Goal: Transaction & Acquisition: Purchase product/service

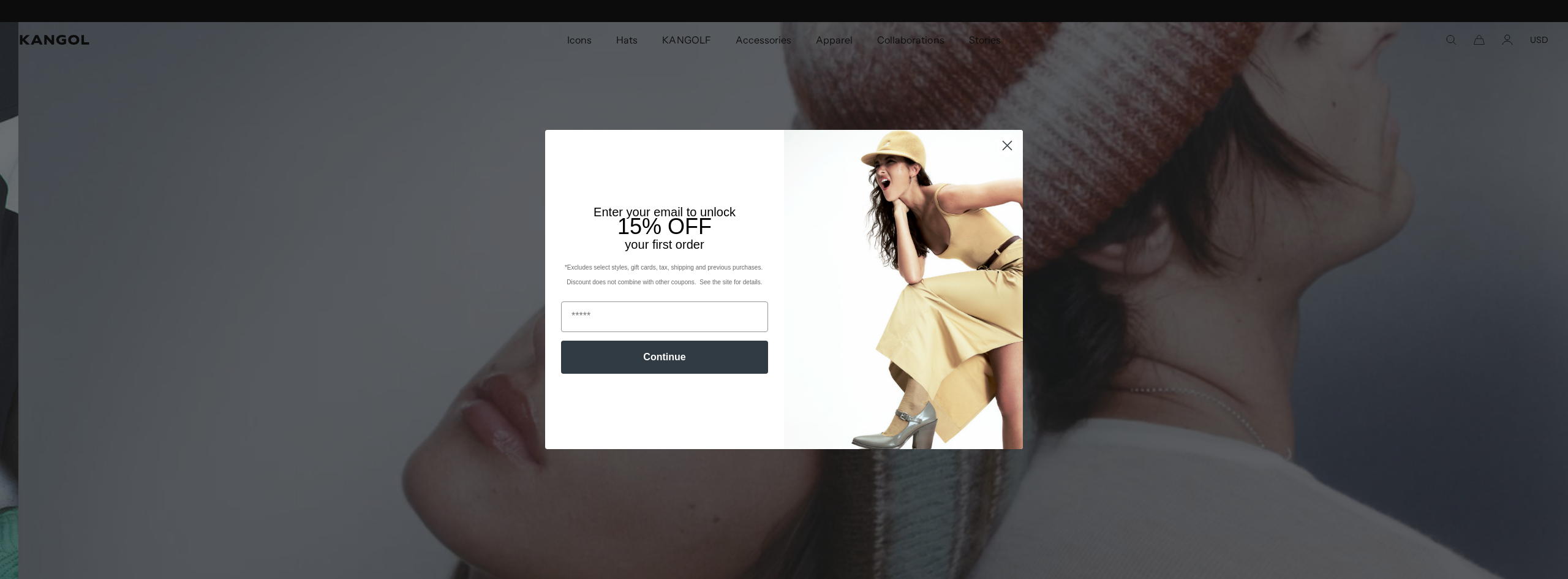
scroll to position [0, 252]
drag, startPoint x: 1009, startPoint y: 141, endPoint x: 1007, endPoint y: 158, distance: 17.1
click at [1007, 158] on div "Close dialog Enter your email to unlock 15% OFF your first order *Excludes sele…" at bounding box center [784, 289] width 478 height 319
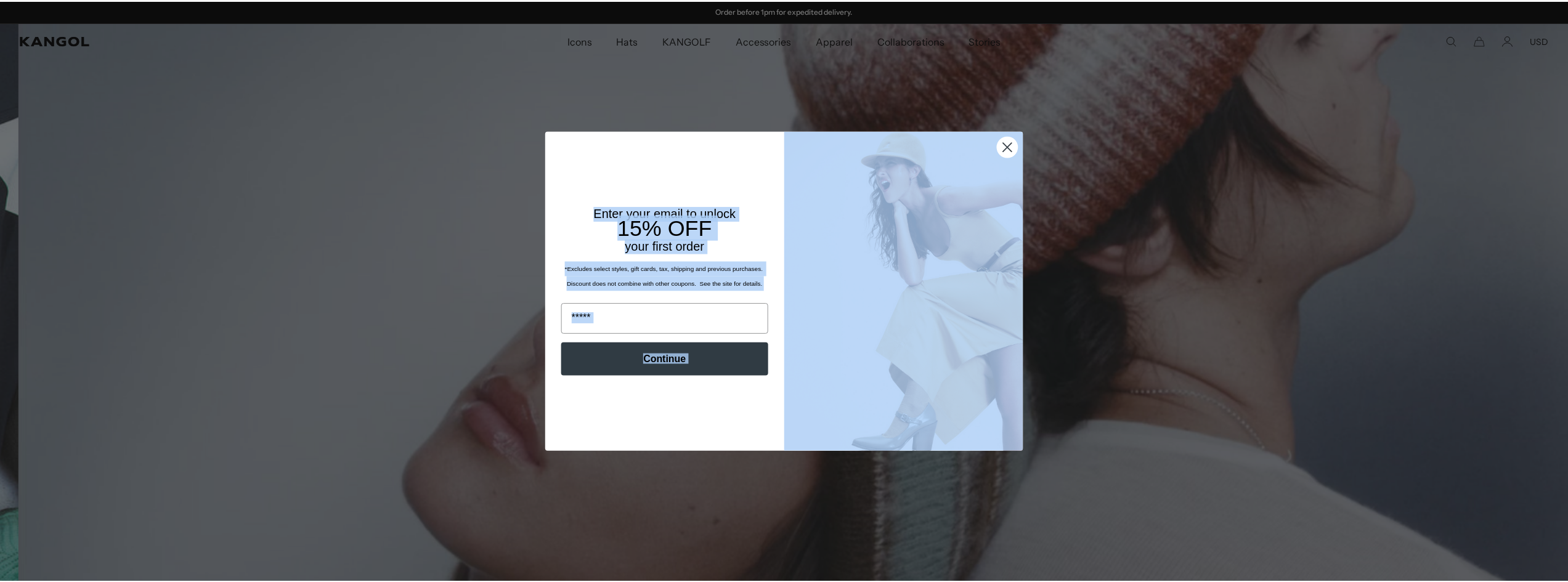
scroll to position [0, 0]
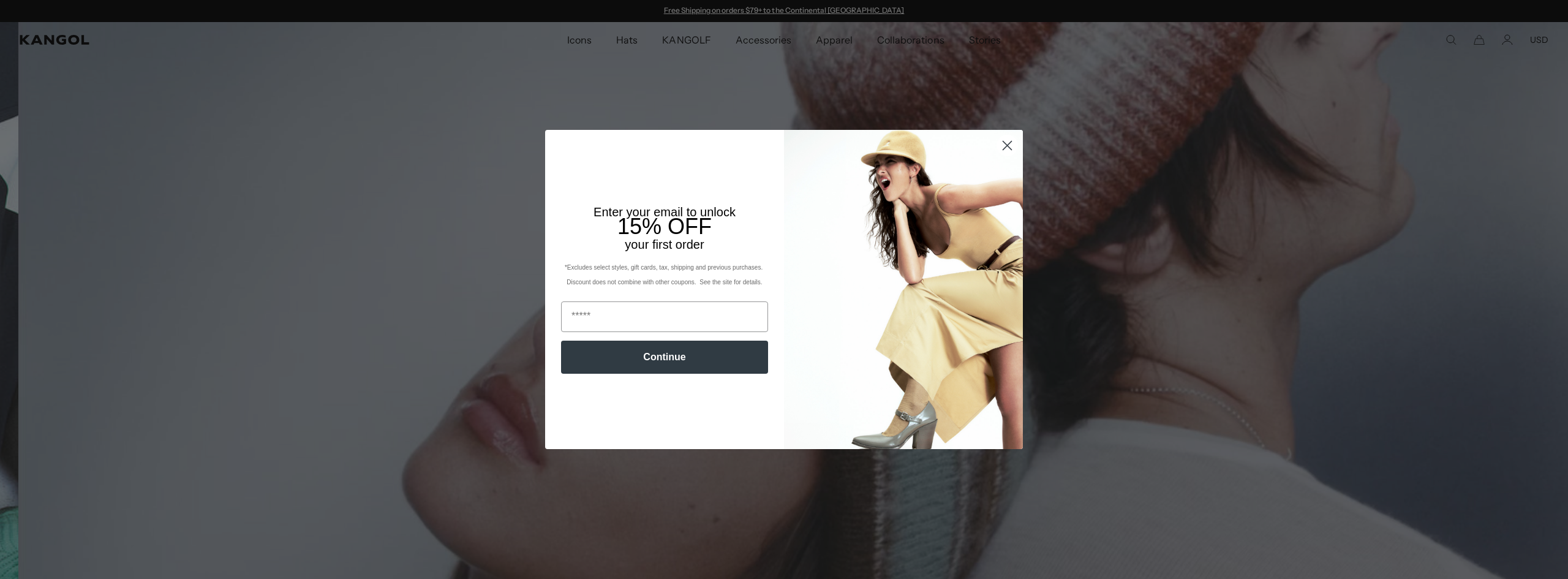
click at [998, 145] on circle "Close dialog" at bounding box center [1007, 145] width 20 height 20
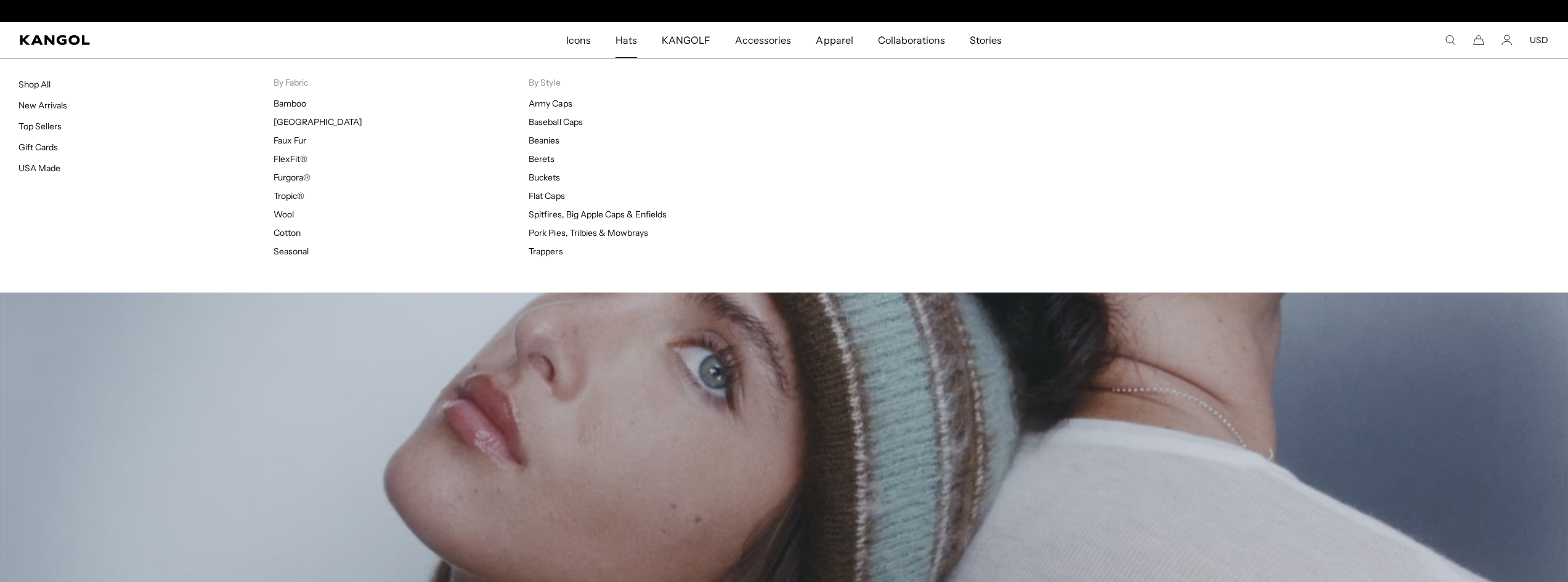
scroll to position [0, 254]
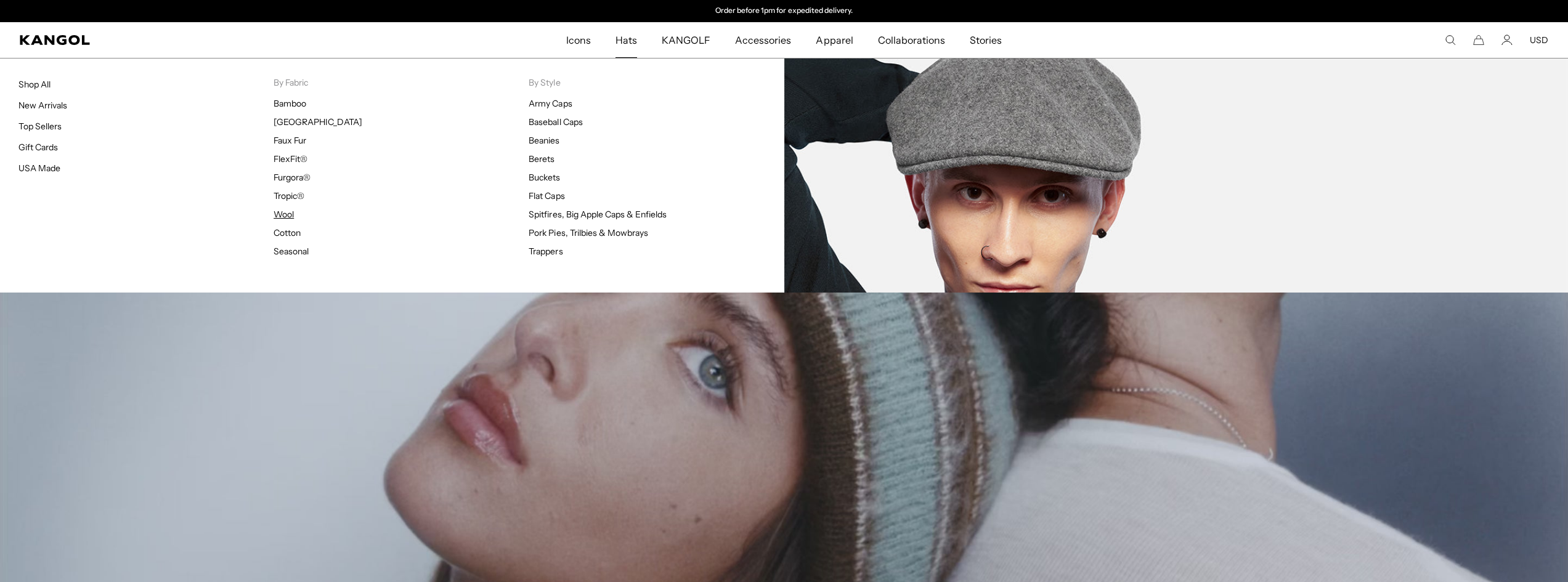
click at [294, 214] on link "Wool" at bounding box center [283, 215] width 20 height 11
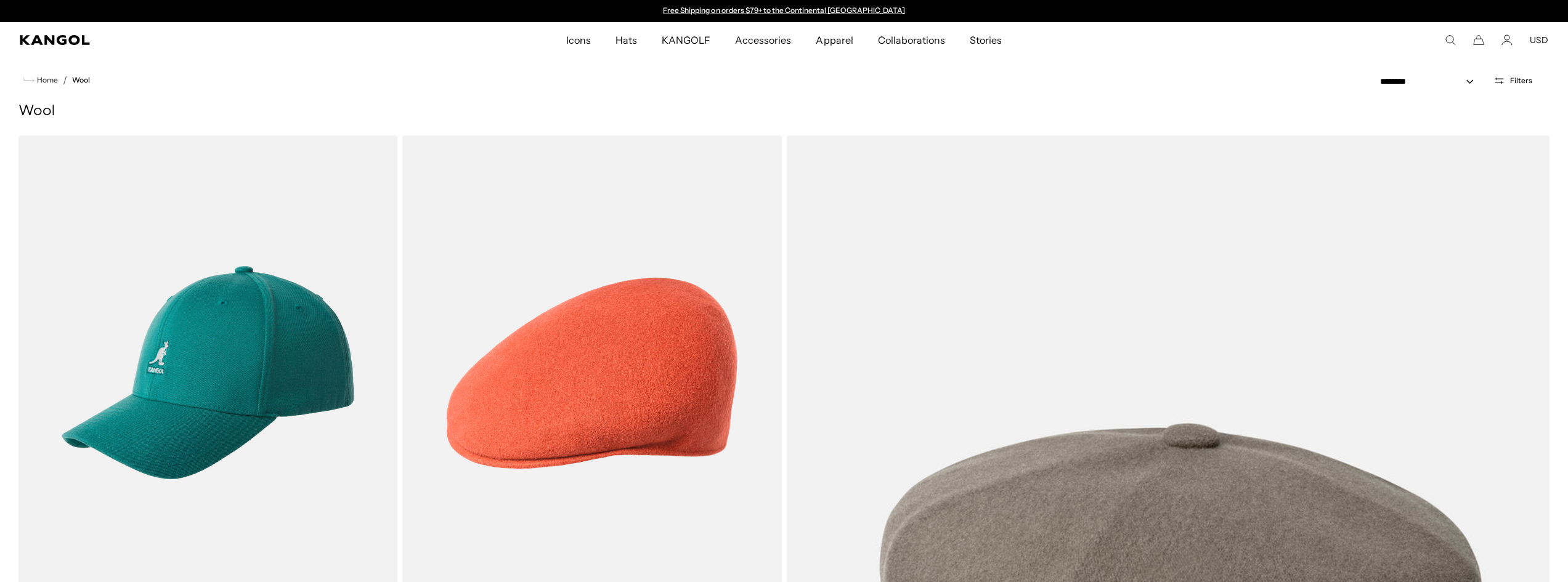
drag, startPoint x: 1574, startPoint y: 36, endPoint x: 1480, endPoint y: -54, distance: 130.1
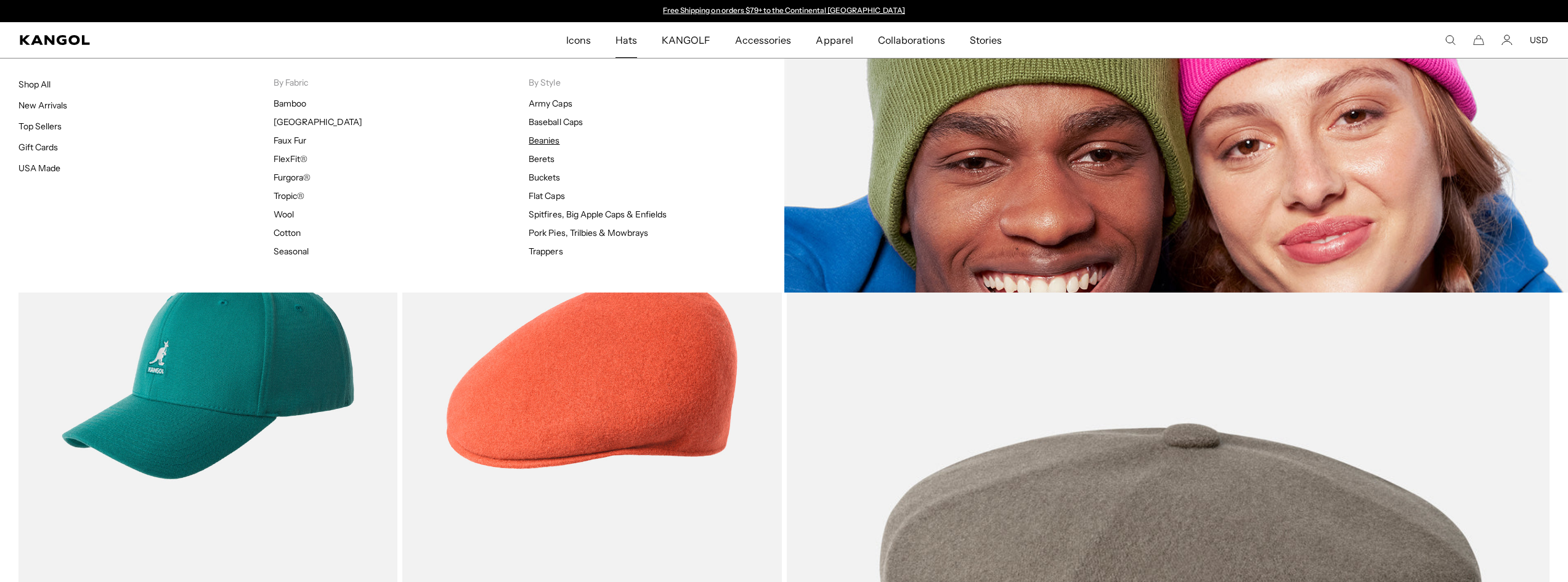
click at [544, 139] on link "Beanies" at bounding box center [544, 140] width 31 height 11
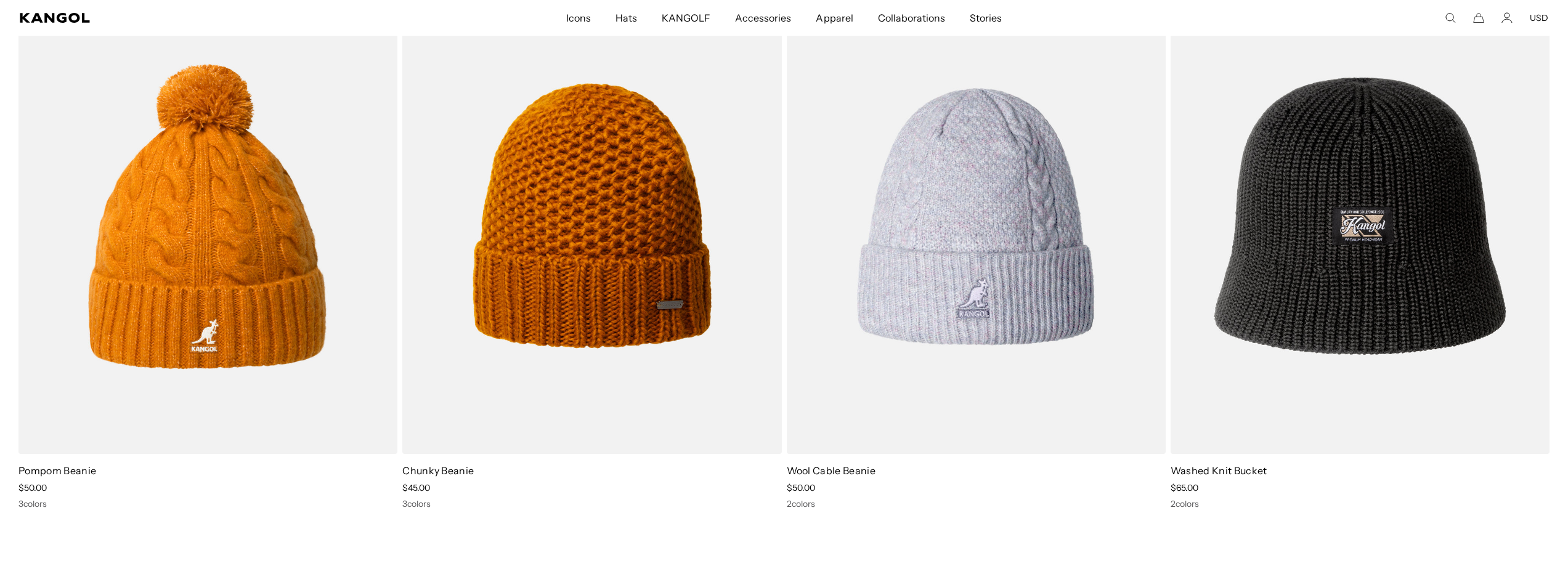
scroll to position [0, 254]
drag, startPoint x: 1572, startPoint y: 51, endPoint x: 1553, endPoint y: 355, distance: 304.6
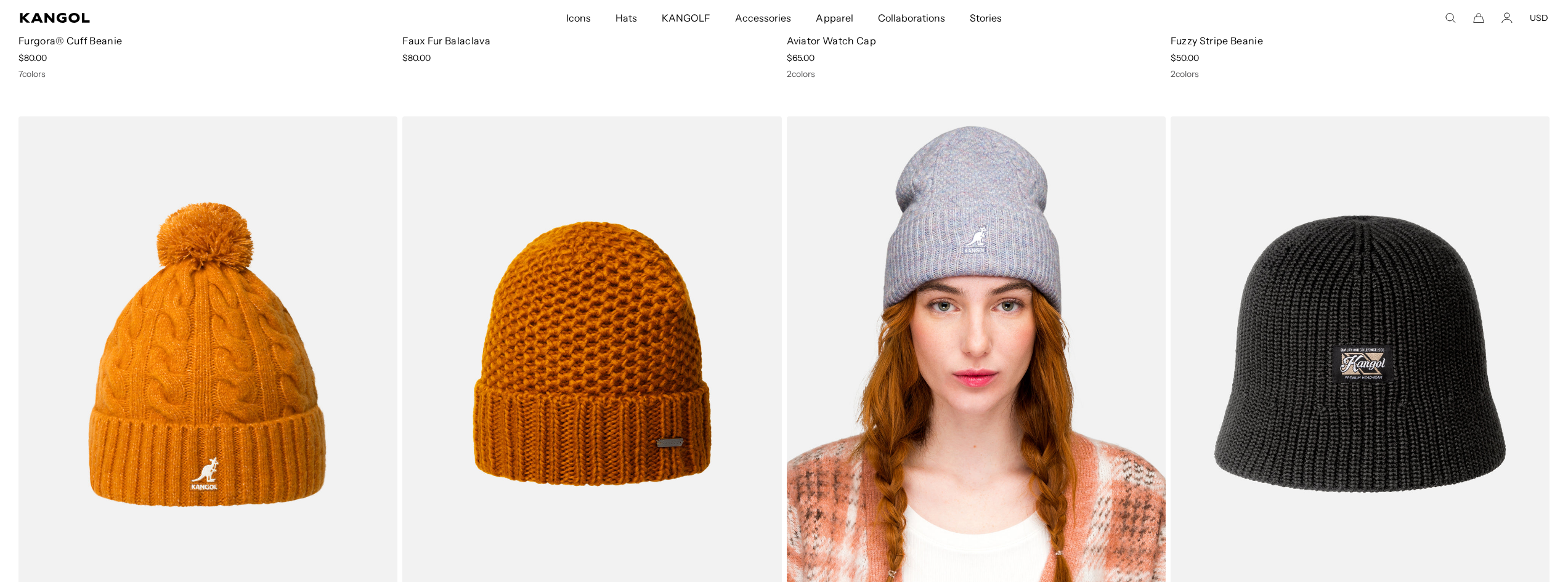
click at [1030, 278] on img at bounding box center [976, 354] width 379 height 476
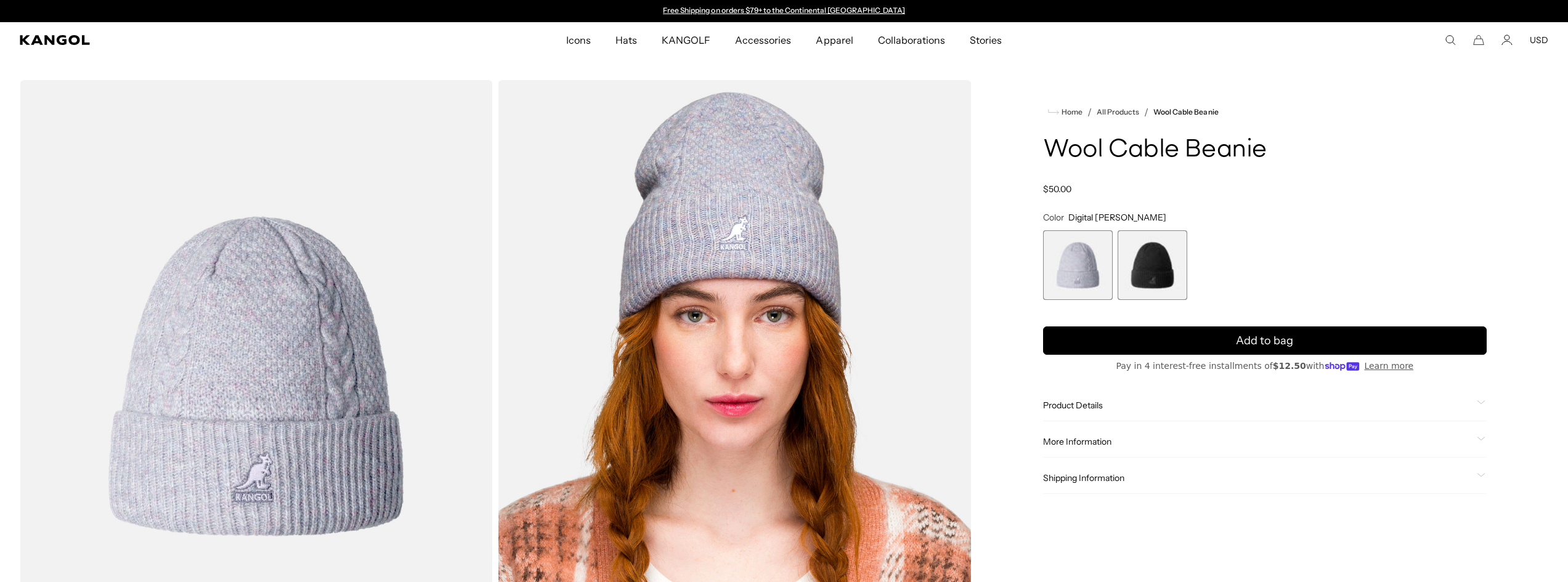
click at [1154, 275] on span "2 of 2" at bounding box center [1152, 265] width 70 height 70
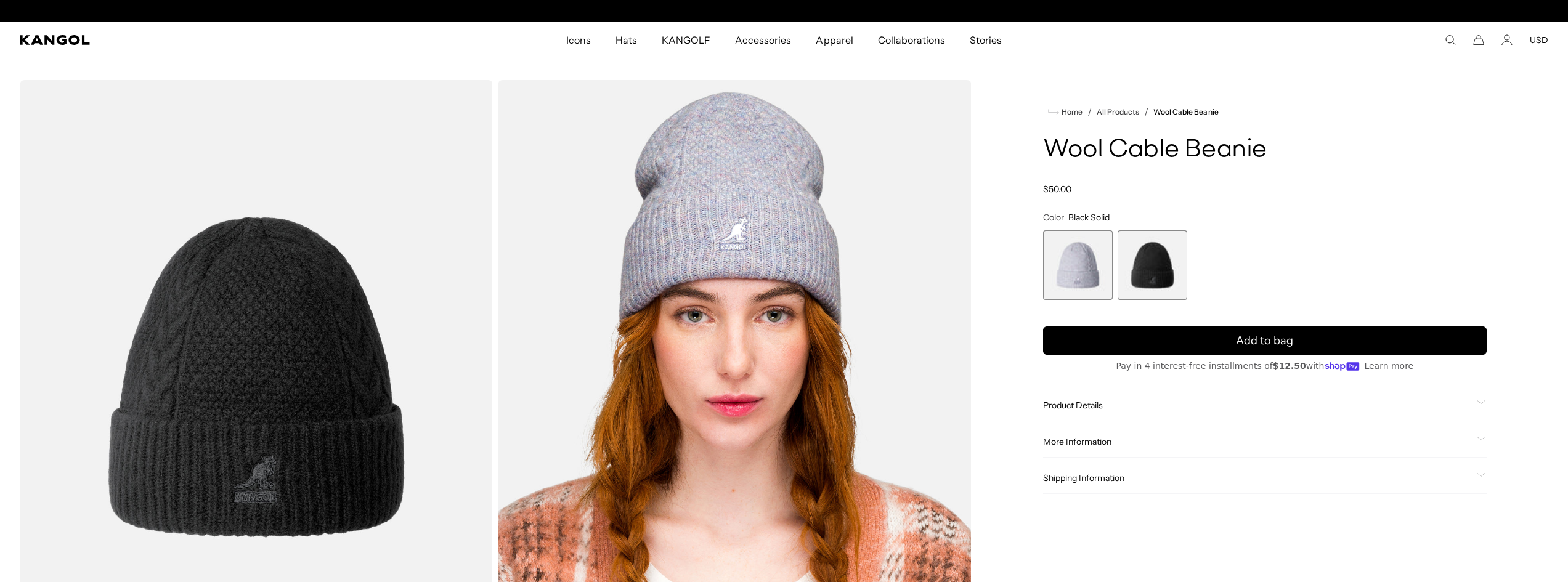
scroll to position [0, 254]
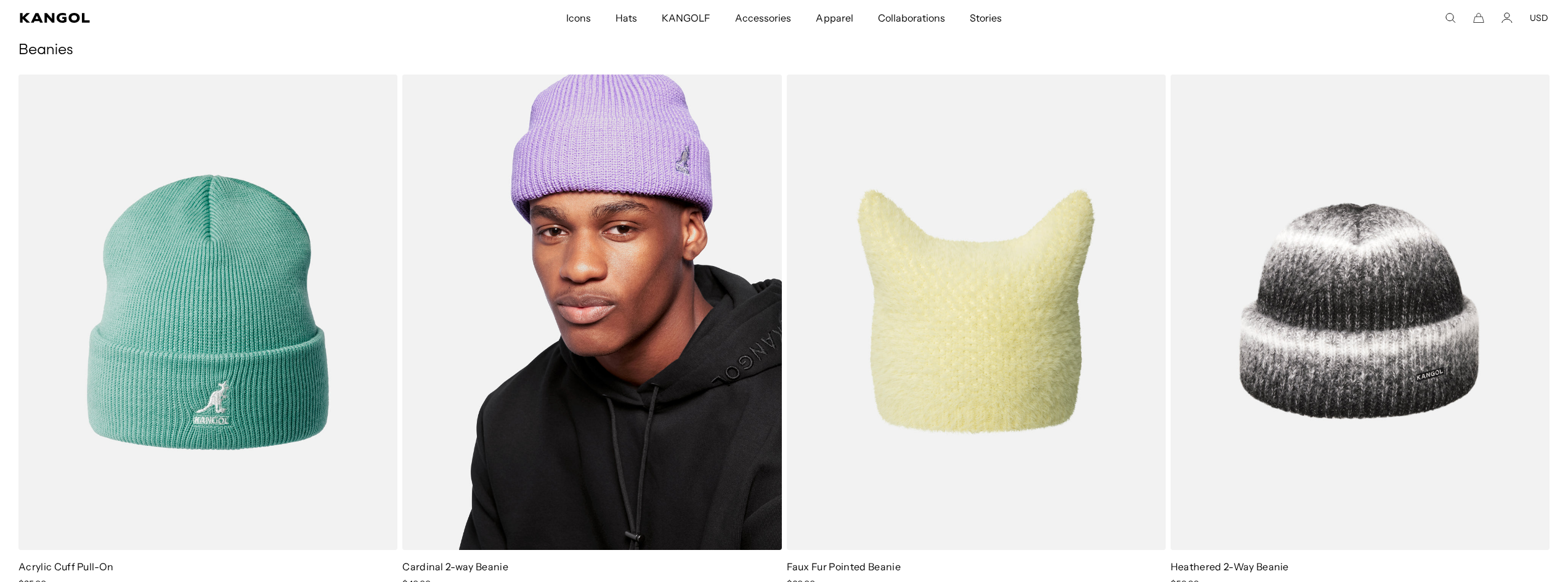
click at [621, 128] on img at bounding box center [592, 312] width 379 height 476
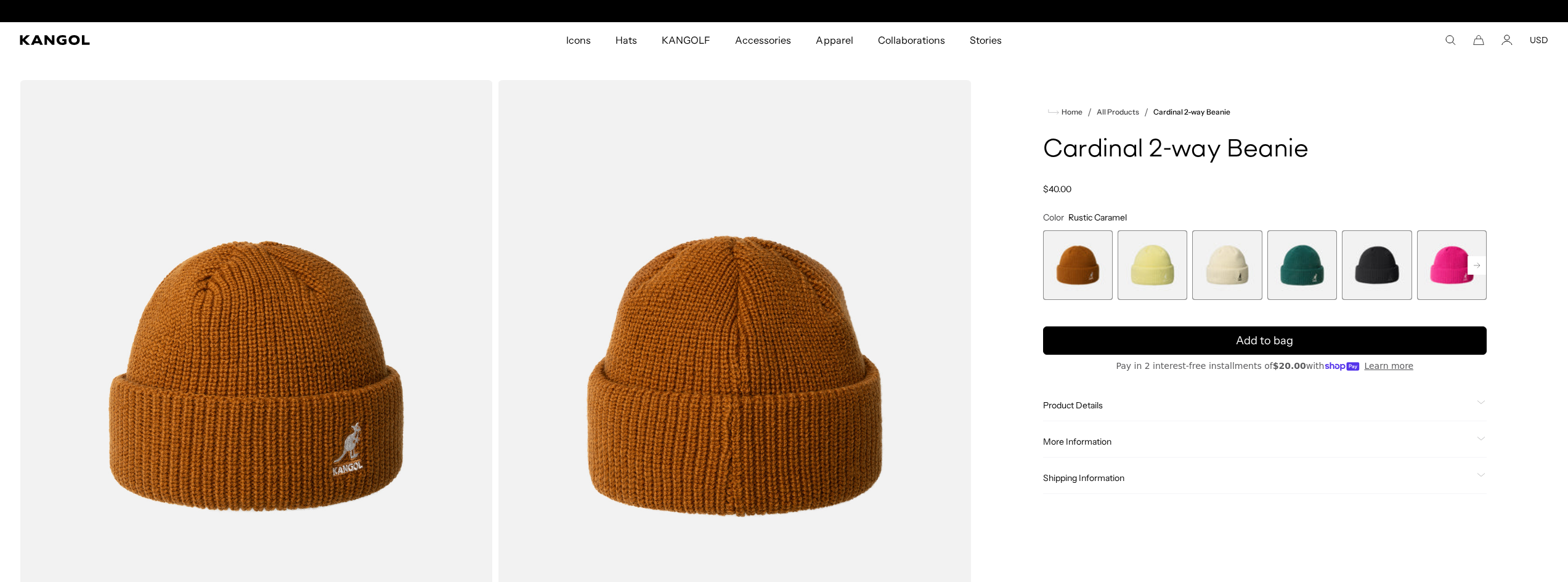
scroll to position [0, 254]
click at [1090, 268] on span "1 of 14" at bounding box center [1078, 265] width 70 height 70
click at [1477, 267] on rect at bounding box center [1476, 265] width 19 height 19
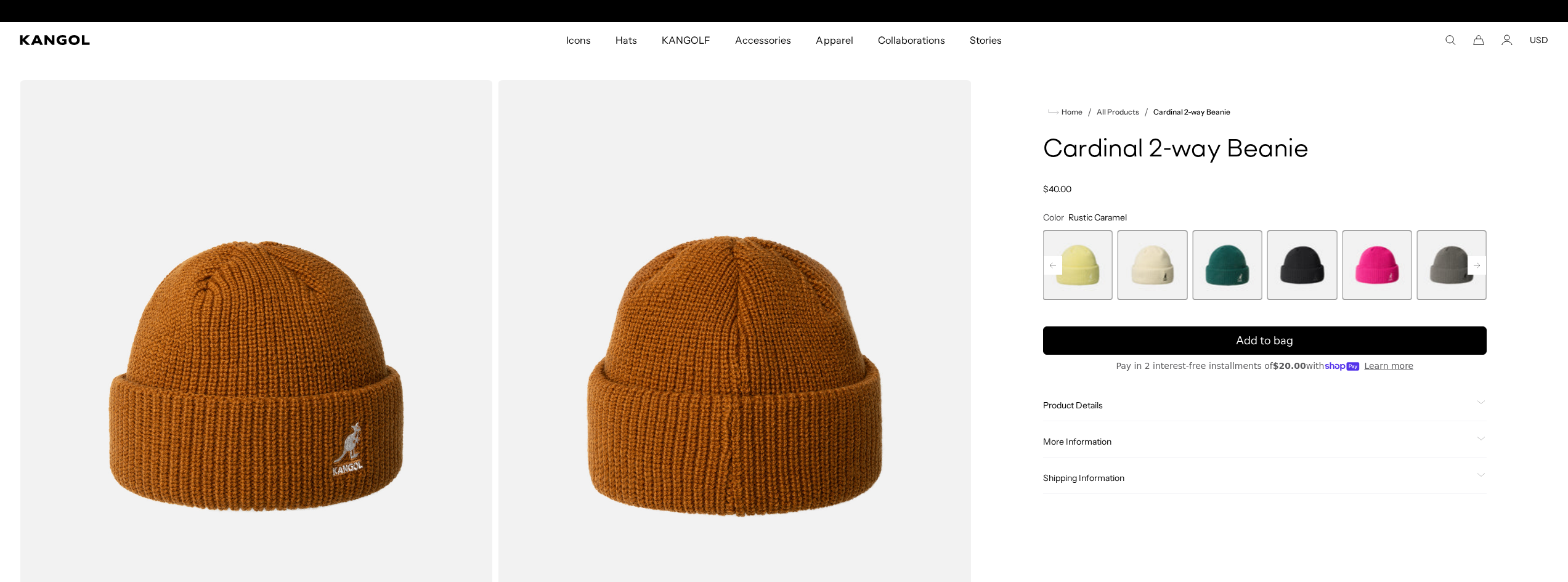
scroll to position [0, 254]
click at [1444, 272] on span "7 of 14" at bounding box center [1451, 265] width 70 height 70
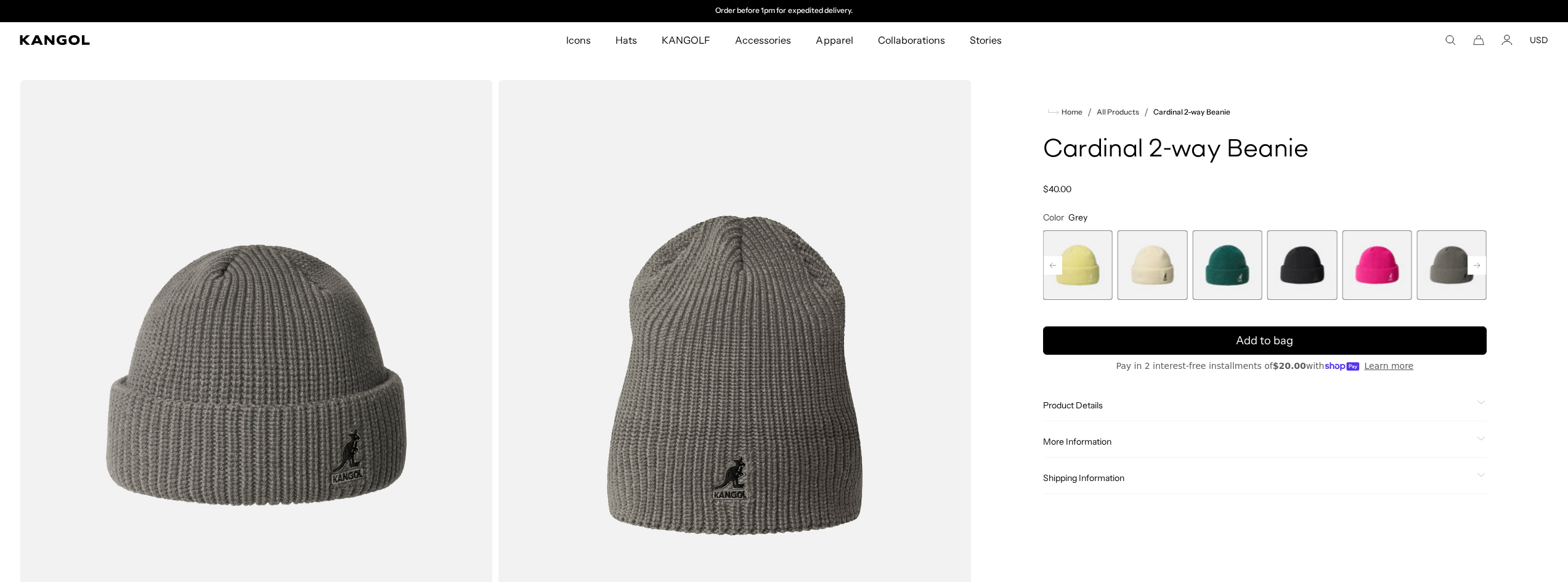
click at [1386, 274] on span "6 of 14" at bounding box center [1376, 265] width 70 height 70
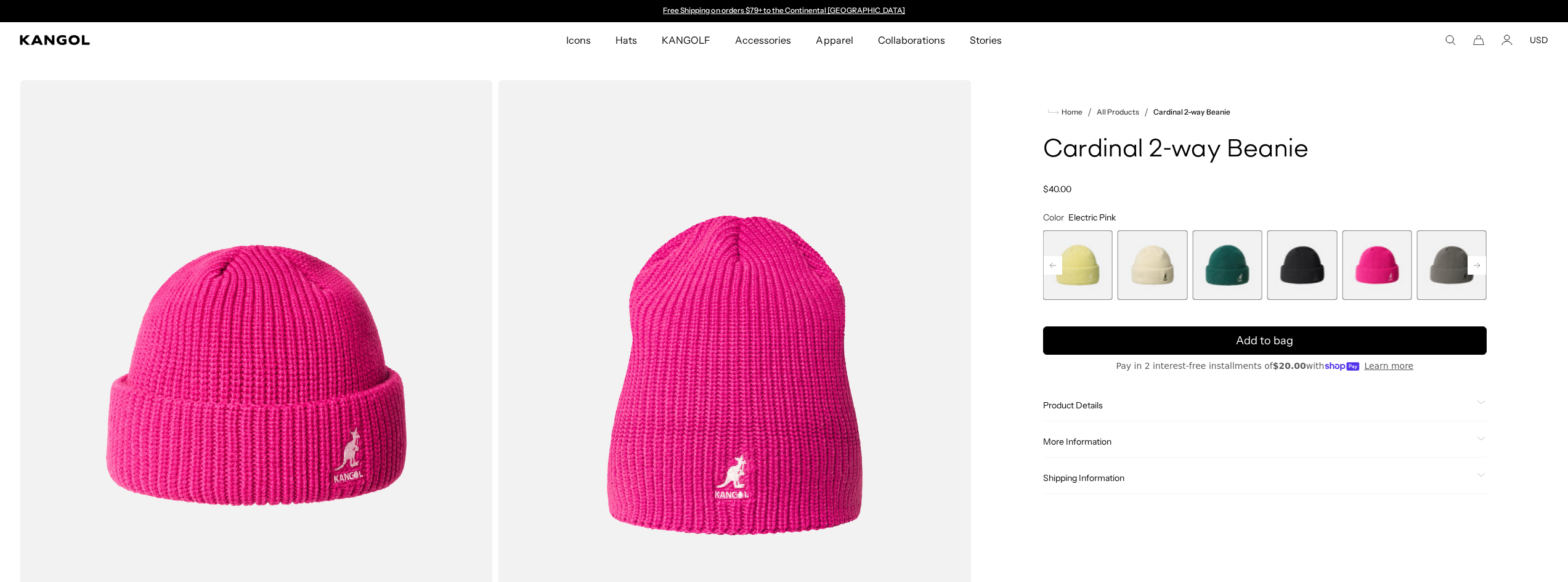
click at [1144, 272] on span "3 of 14" at bounding box center [1152, 265] width 70 height 70
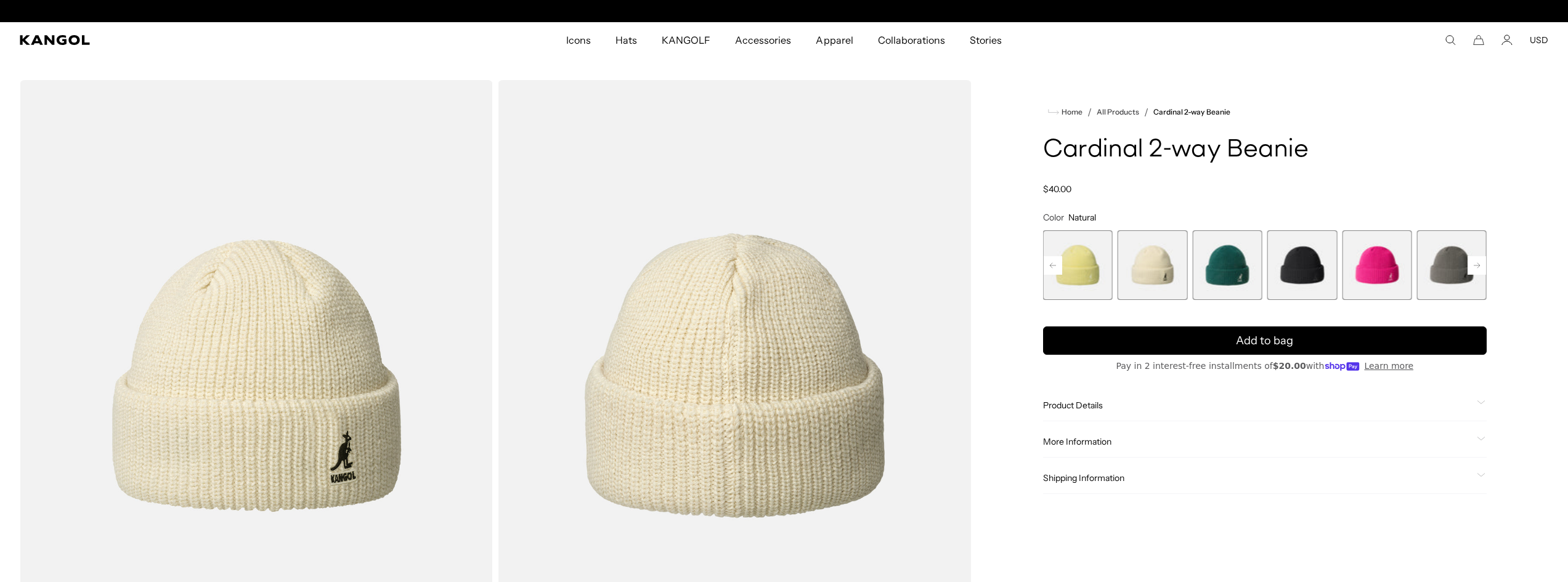
scroll to position [0, 254]
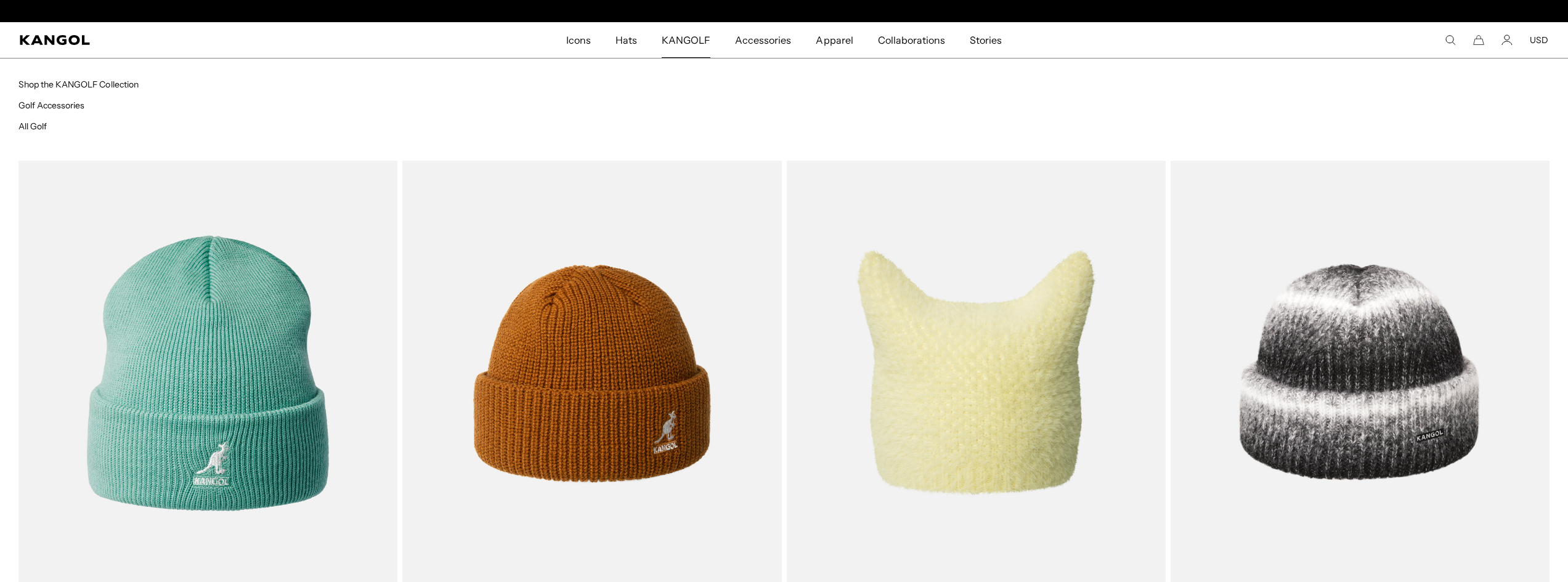
click at [689, 40] on span "KANGOLF" at bounding box center [686, 40] width 49 height 36
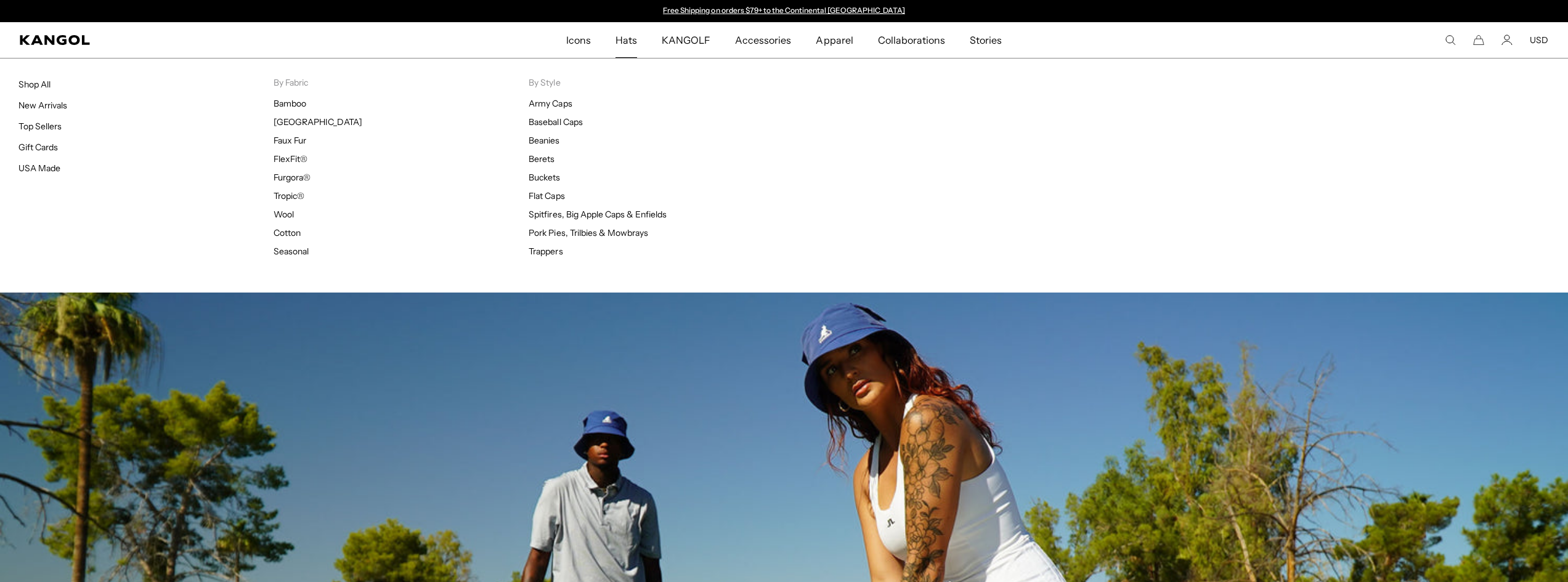
click at [626, 37] on span "Hats" at bounding box center [626, 40] width 22 height 36
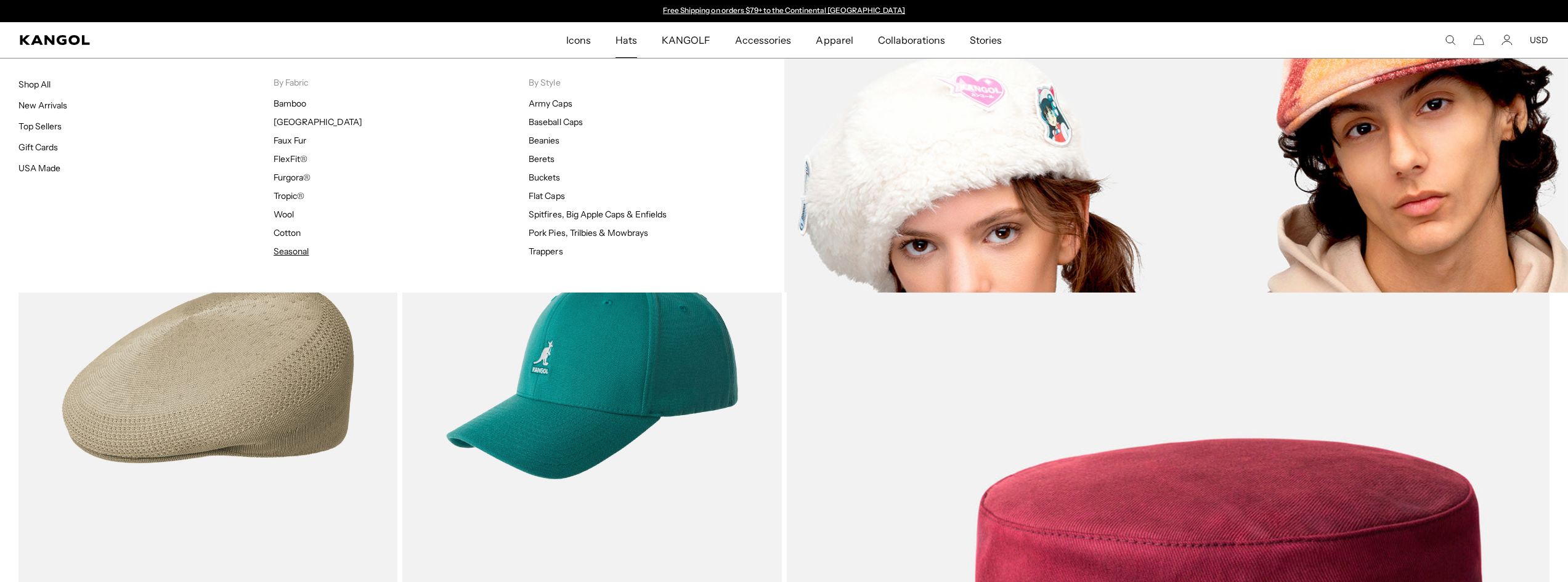
click at [294, 250] on link "Seasonal" at bounding box center [291, 252] width 35 height 11
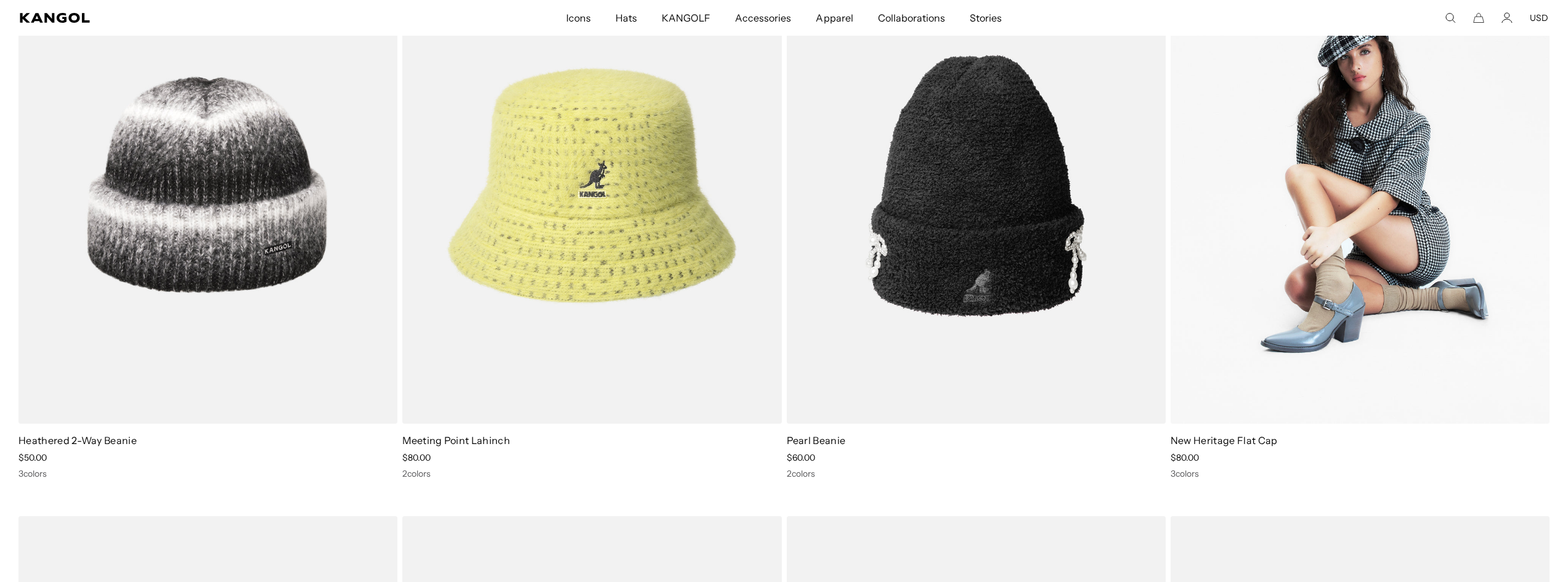
scroll to position [1277, 0]
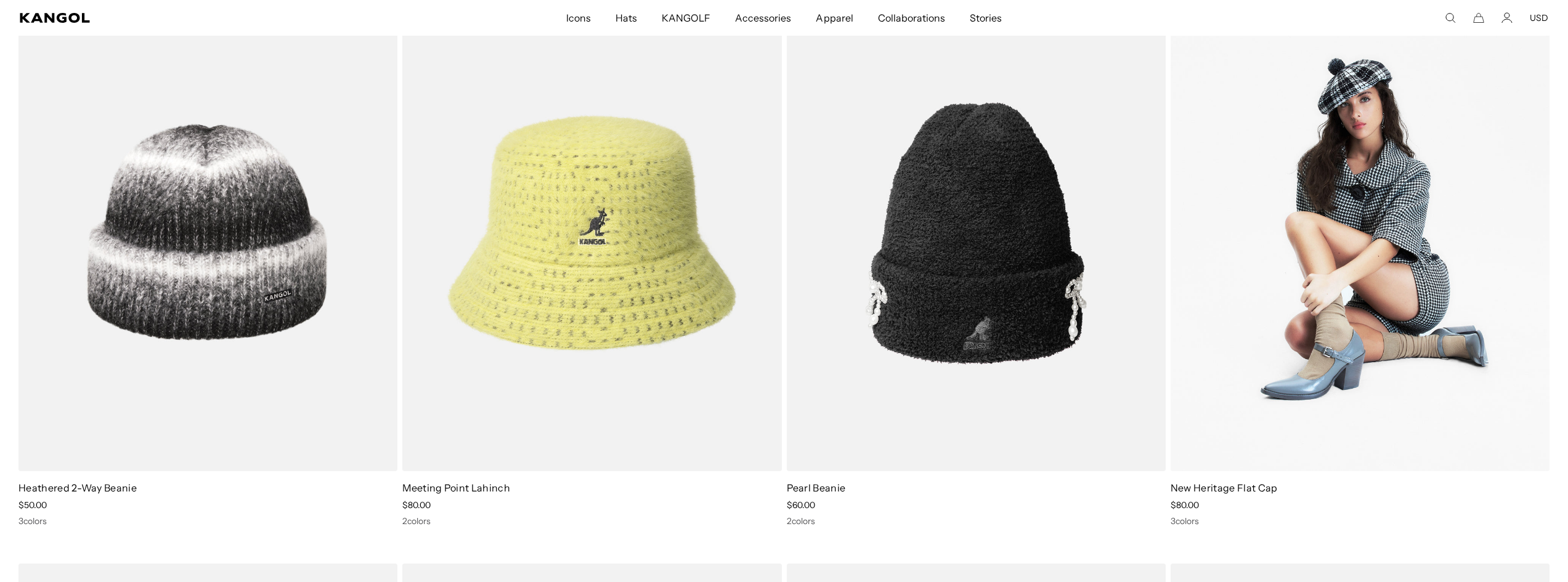
drag, startPoint x: 1572, startPoint y: 39, endPoint x: 1527, endPoint y: 155, distance: 124.4
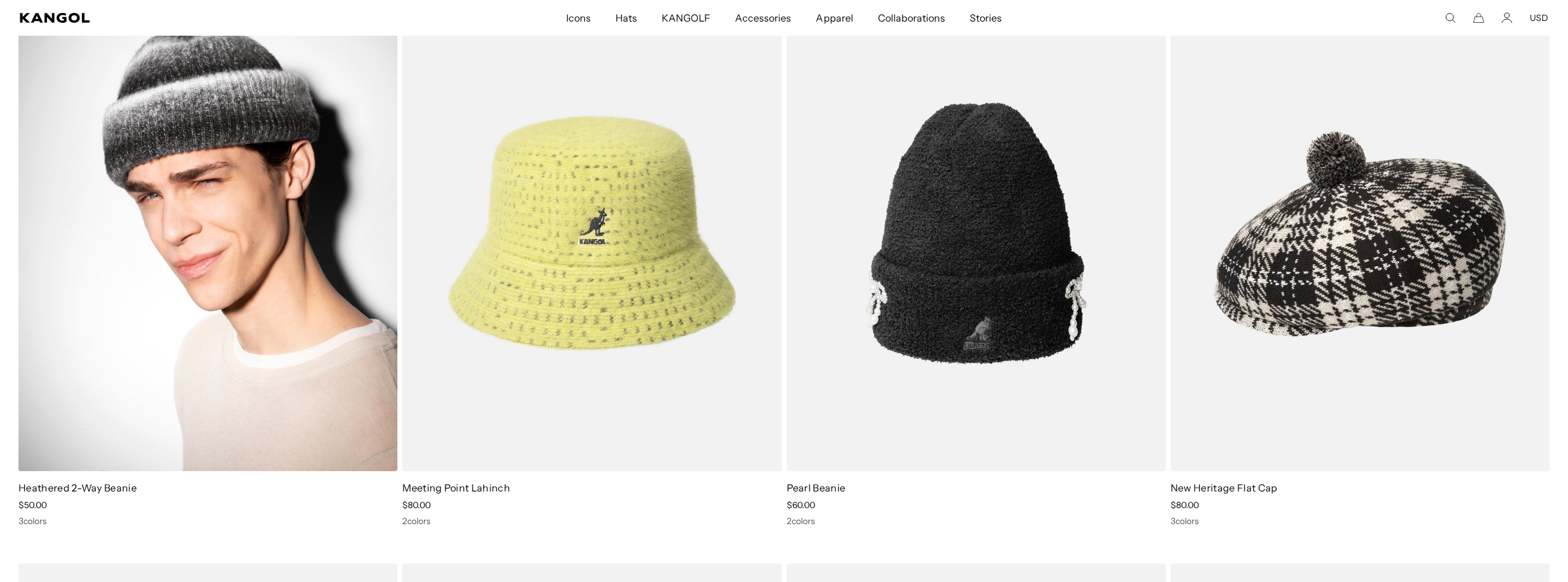
scroll to position [0, 0]
click at [214, 113] on img at bounding box center [208, 233] width 379 height 476
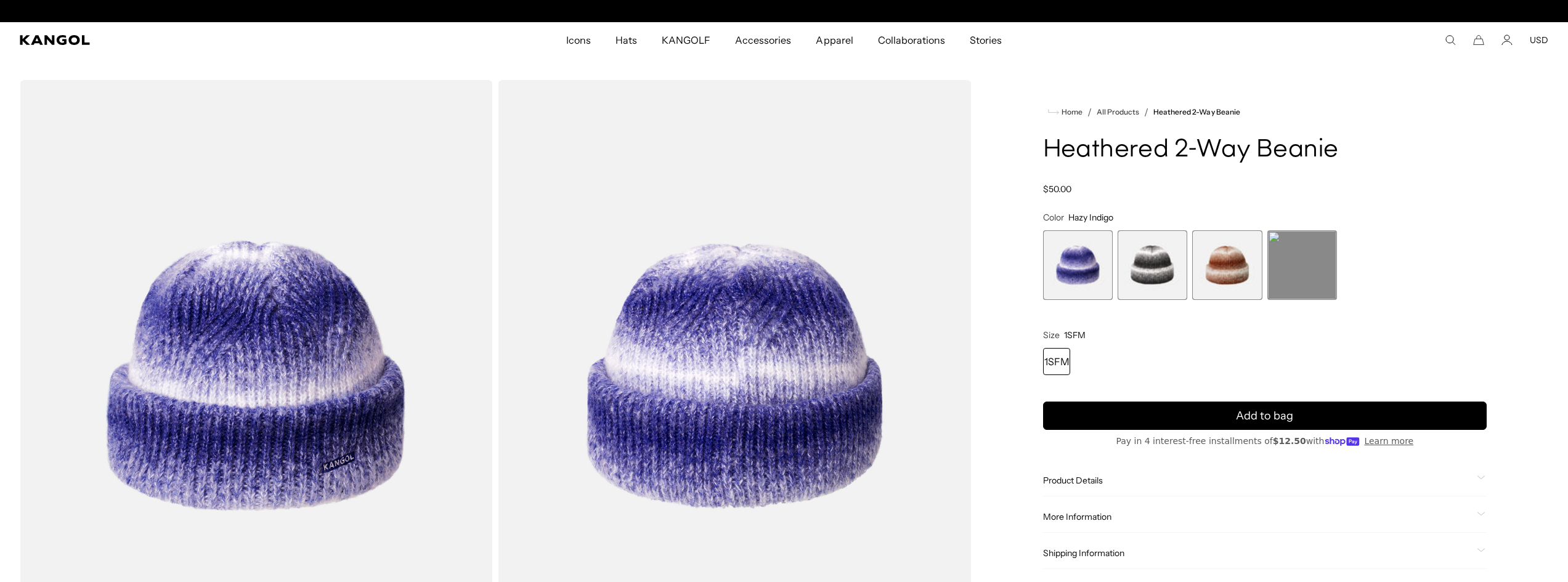
scroll to position [0, 254]
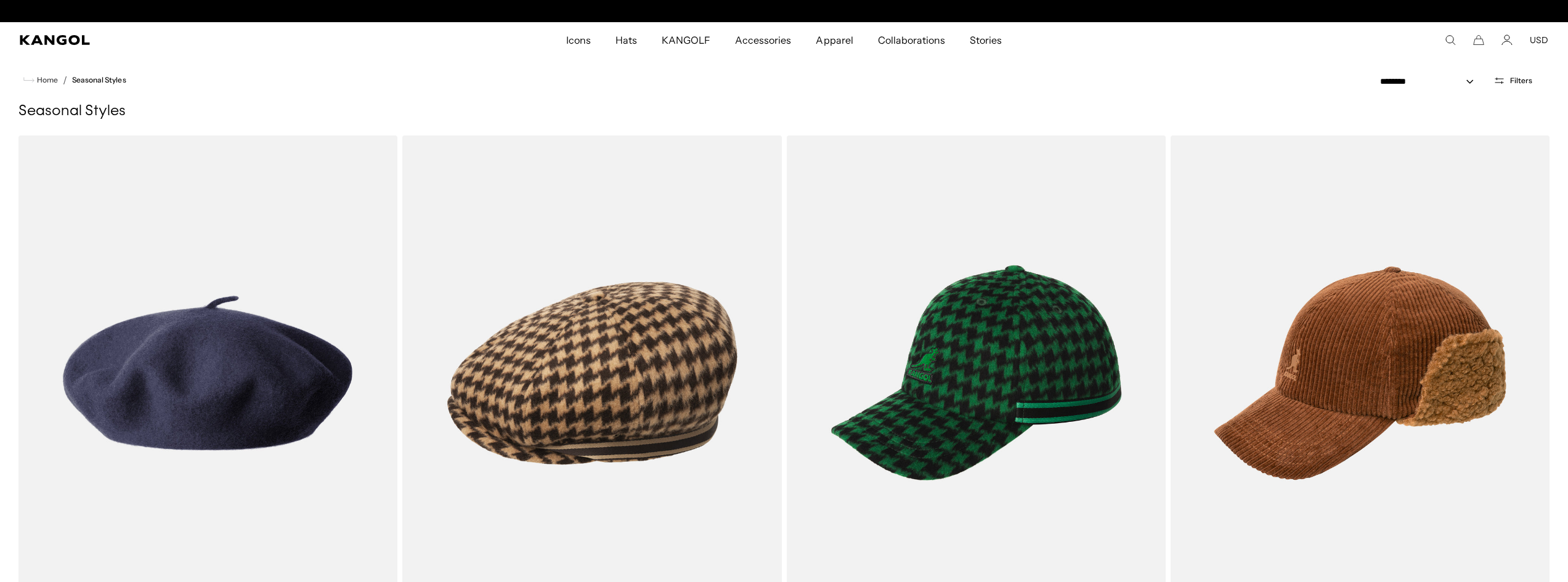
scroll to position [0, 254]
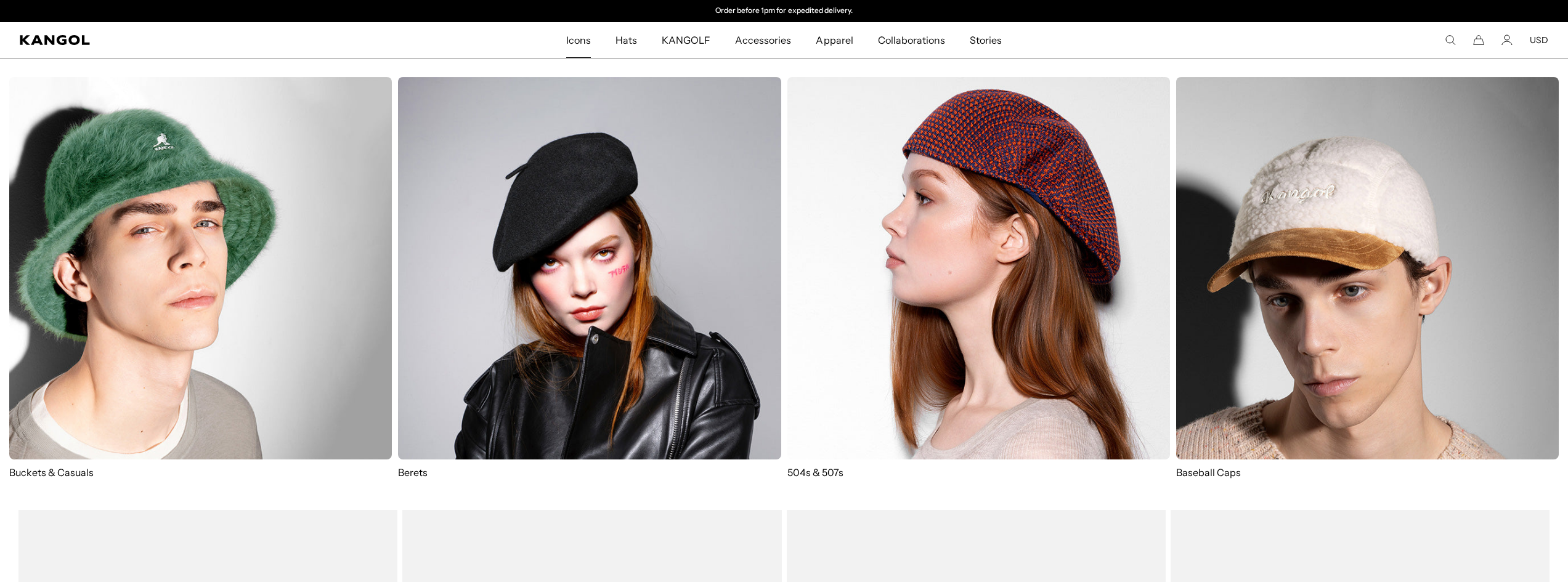
click at [577, 40] on span "Icons" at bounding box center [579, 40] width 25 height 36
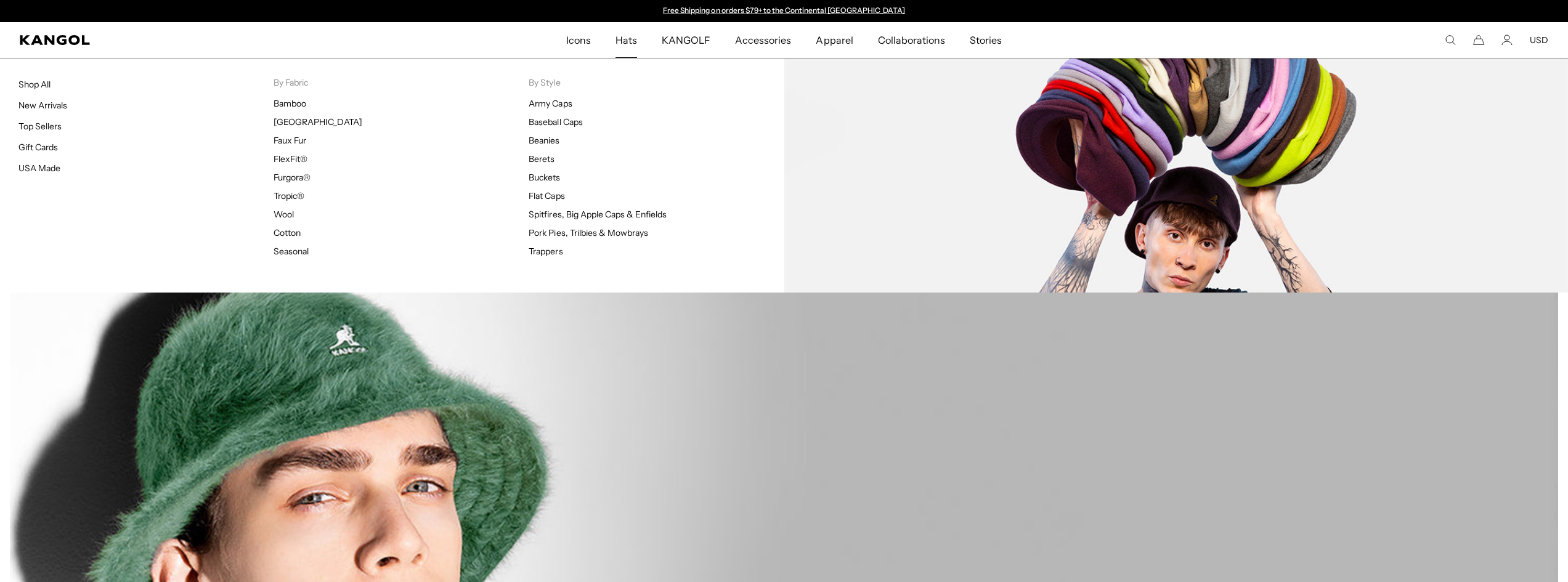
click at [542, 189] on ul "Army Caps Baseball Caps Beanies Berets Buckets Flat Caps Spitfires, Big Apple C…" at bounding box center [656, 177] width 255 height 159
click at [542, 198] on link "Flat Caps" at bounding box center [547, 196] width 36 height 11
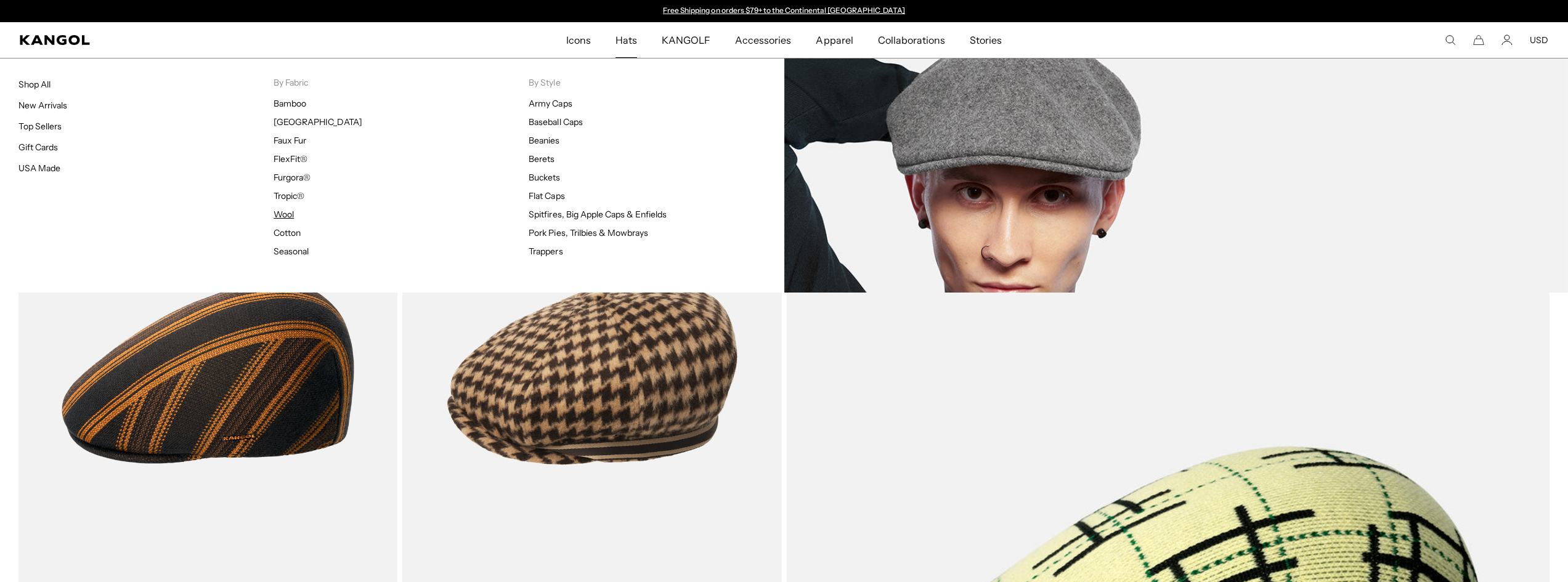
click at [286, 216] on link "Wool" at bounding box center [283, 215] width 20 height 11
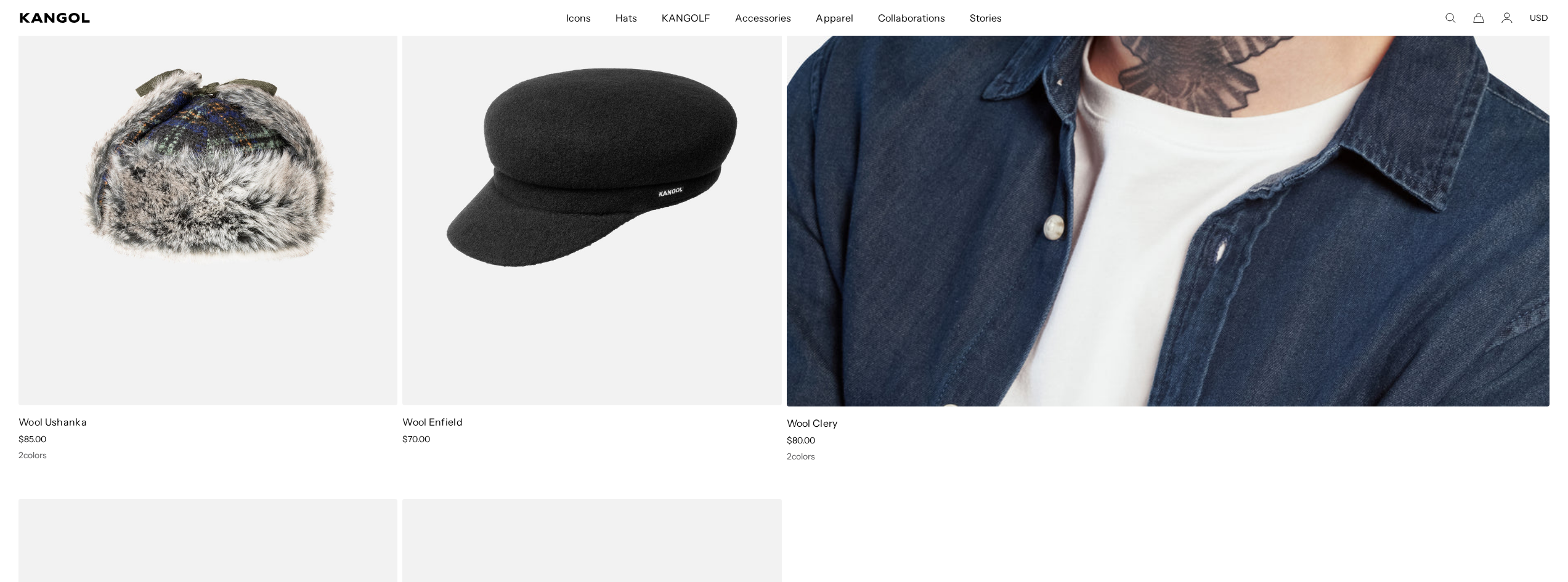
scroll to position [0, 254]
drag, startPoint x: 1570, startPoint y: 32, endPoint x: 1510, endPoint y: 448, distance: 420.3
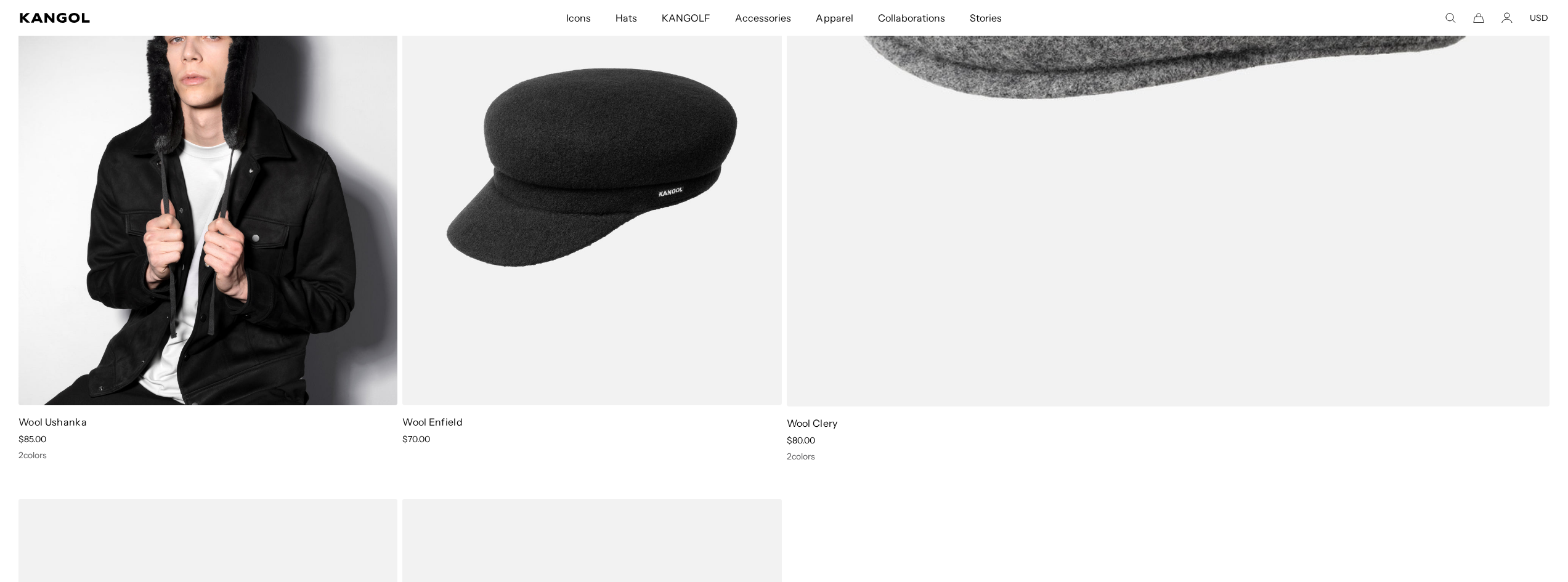
scroll to position [0, 0]
click at [246, 249] on img at bounding box center [208, 167] width 379 height 476
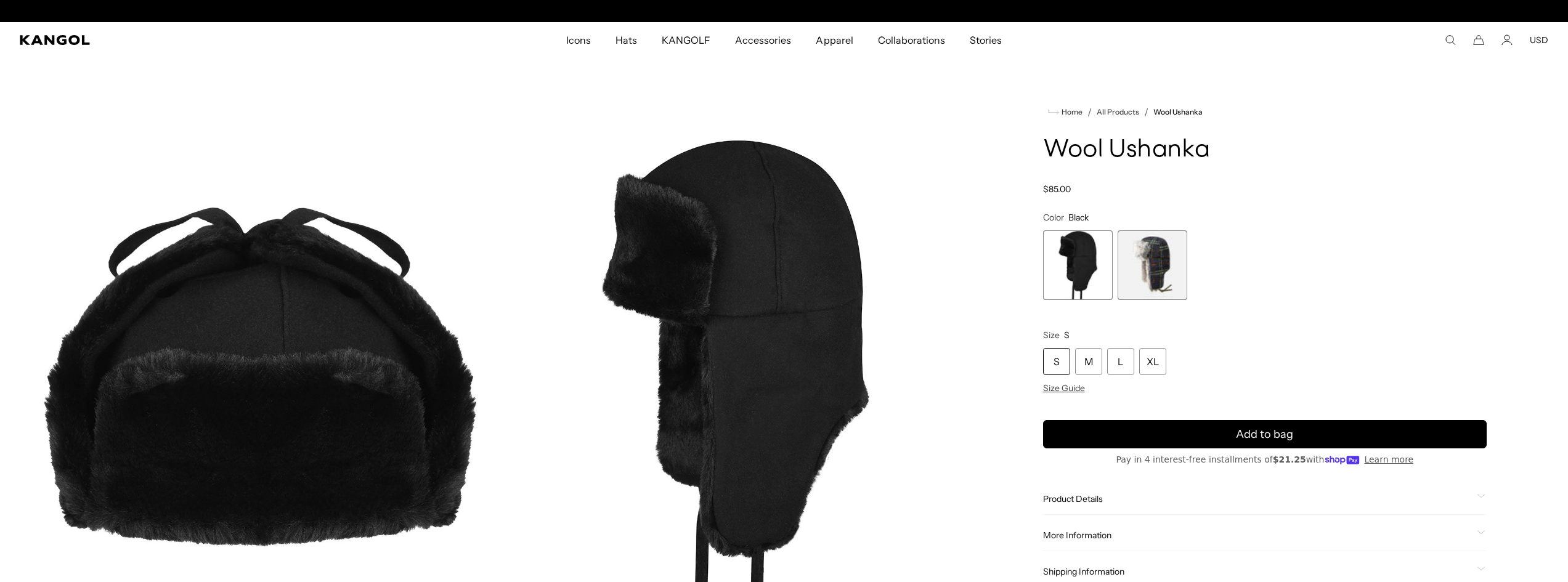
scroll to position [0, 254]
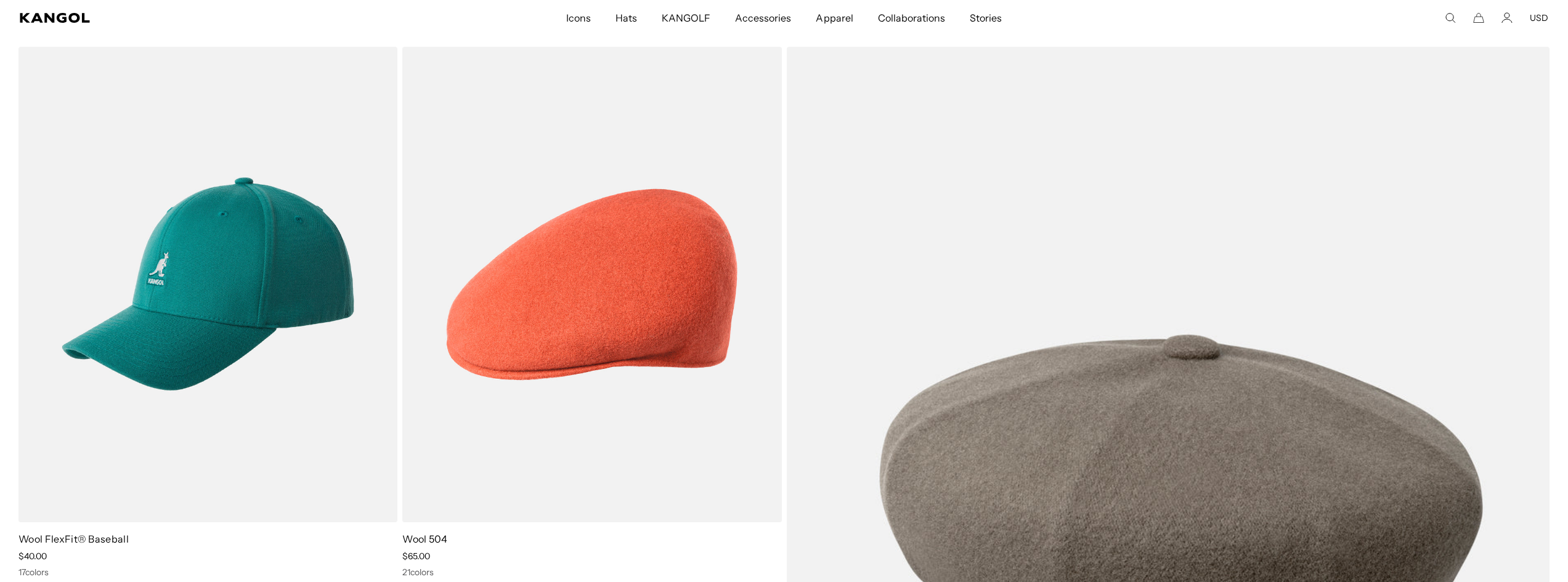
scroll to position [0, 254]
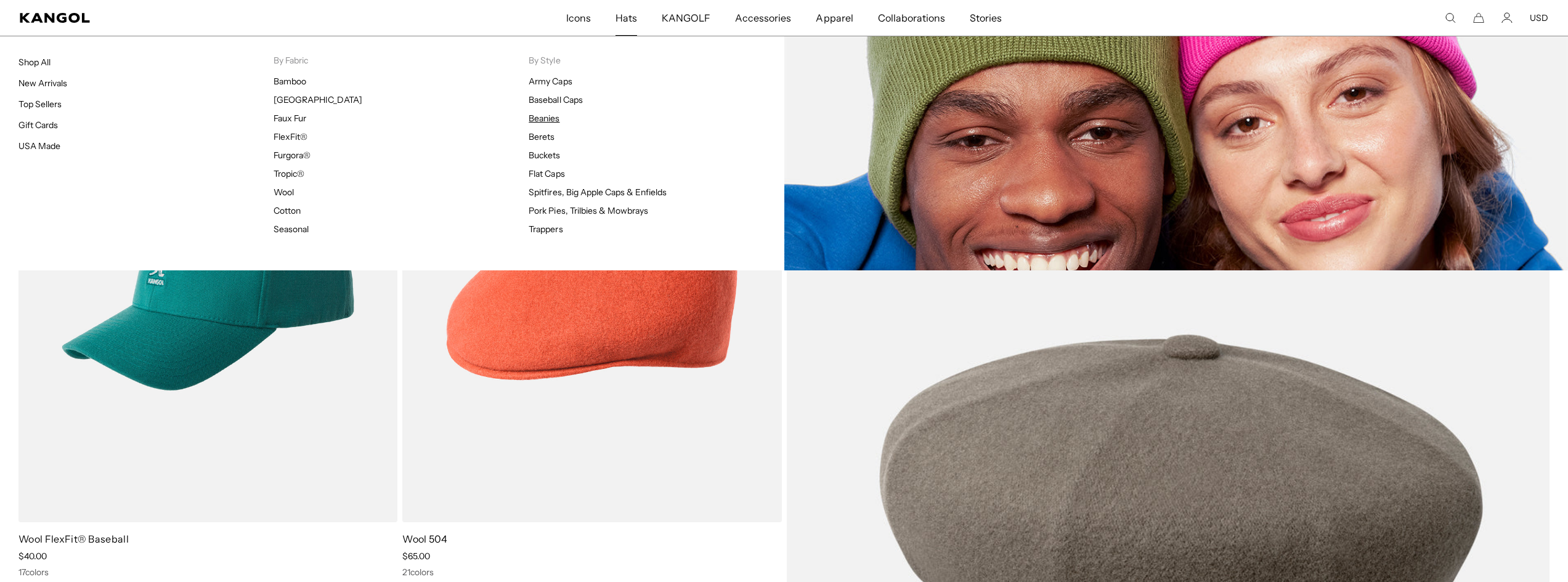
click at [540, 118] on link "Beanies" at bounding box center [544, 118] width 31 height 11
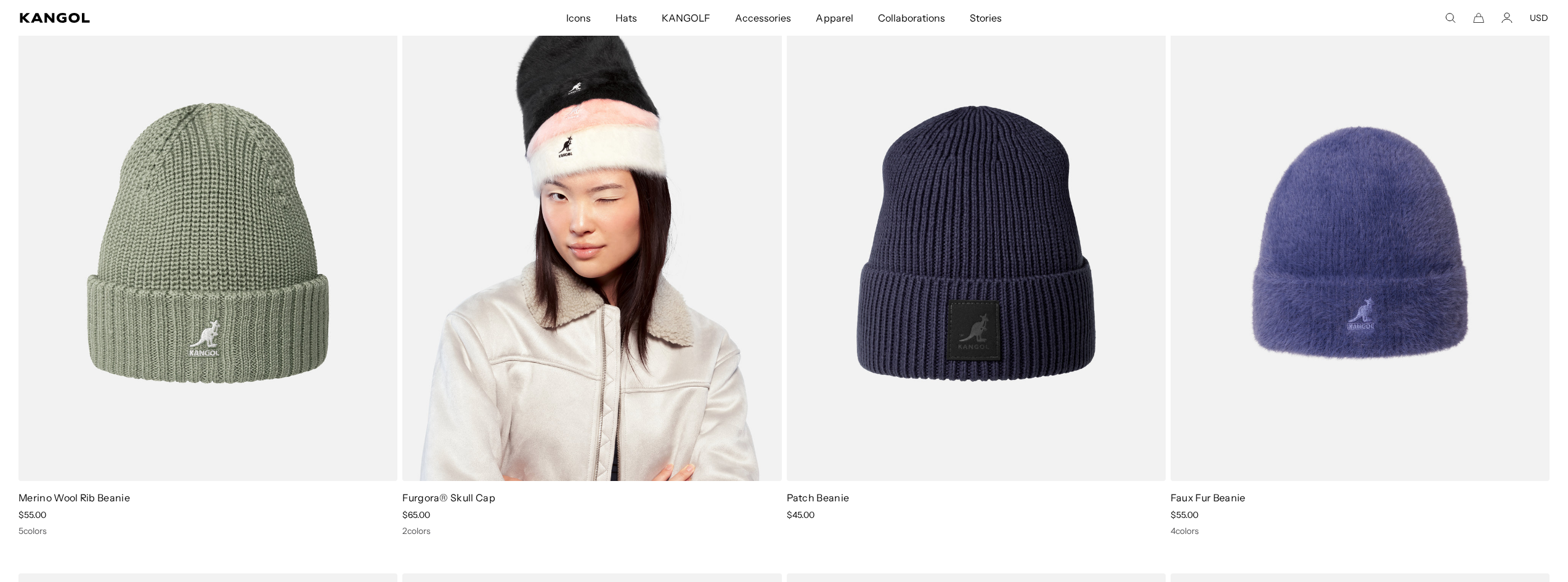
scroll to position [0, 254]
click at [563, 98] on img at bounding box center [592, 243] width 379 height 476
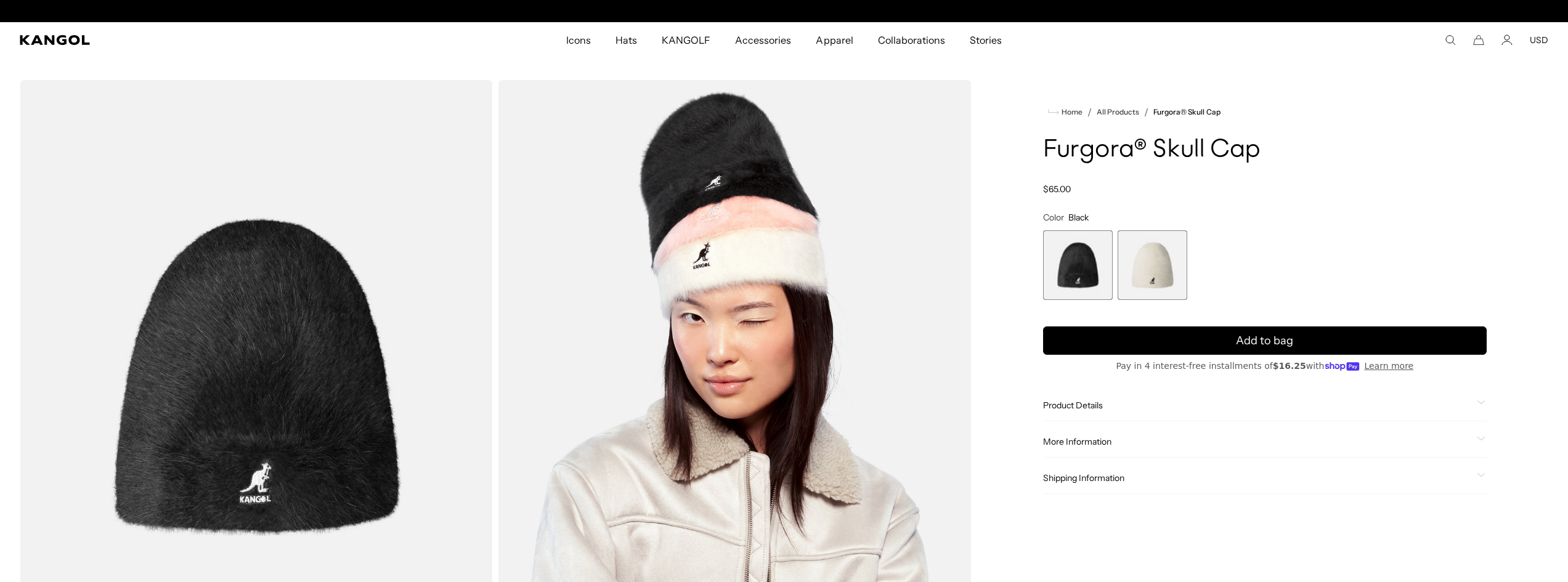
scroll to position [0, 254]
click at [1156, 270] on span "2 of 2" at bounding box center [1152, 265] width 70 height 70
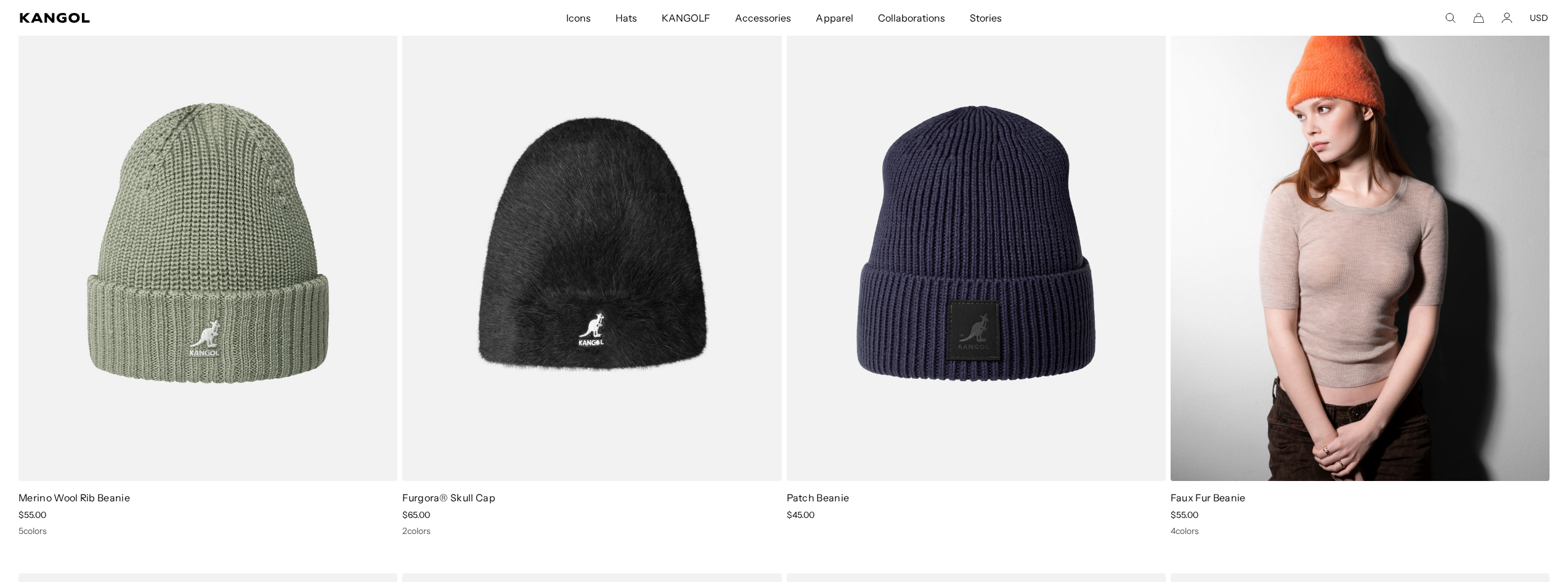
scroll to position [0, 254]
click at [1329, 83] on img at bounding box center [1360, 243] width 379 height 476
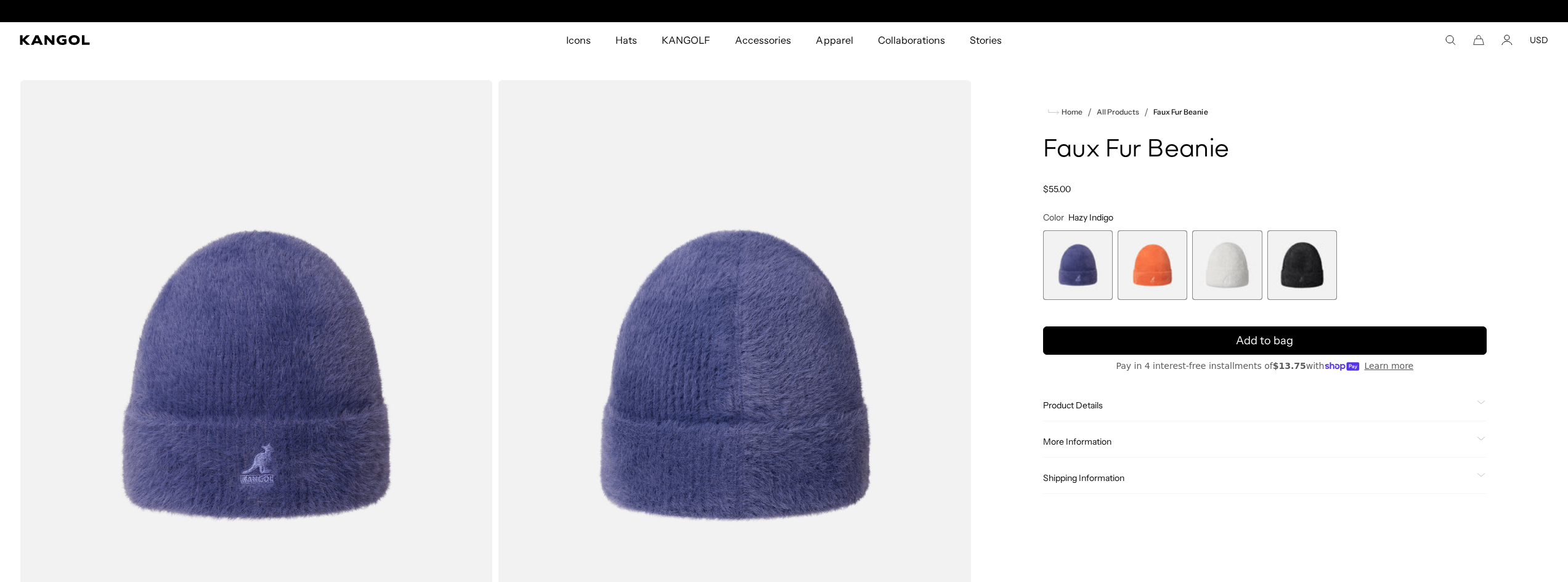
scroll to position [0, 254]
click at [1083, 440] on span "More Information" at bounding box center [1257, 442] width 428 height 11
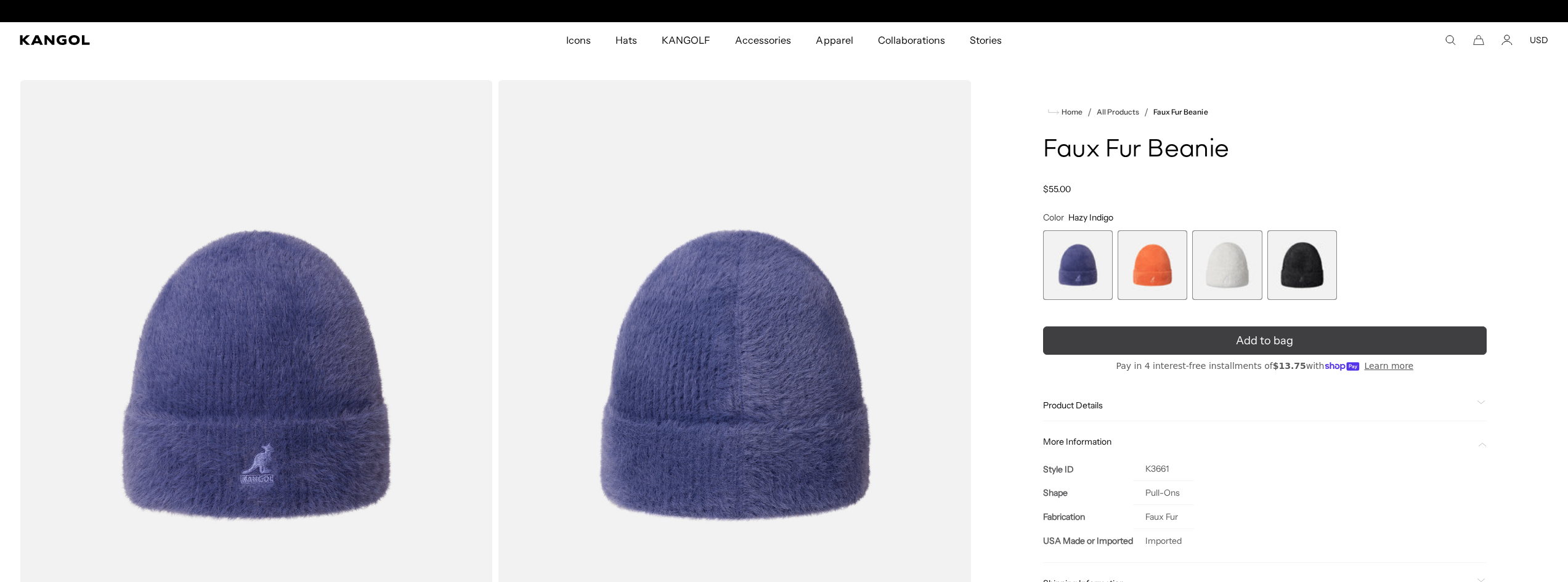
scroll to position [0, 0]
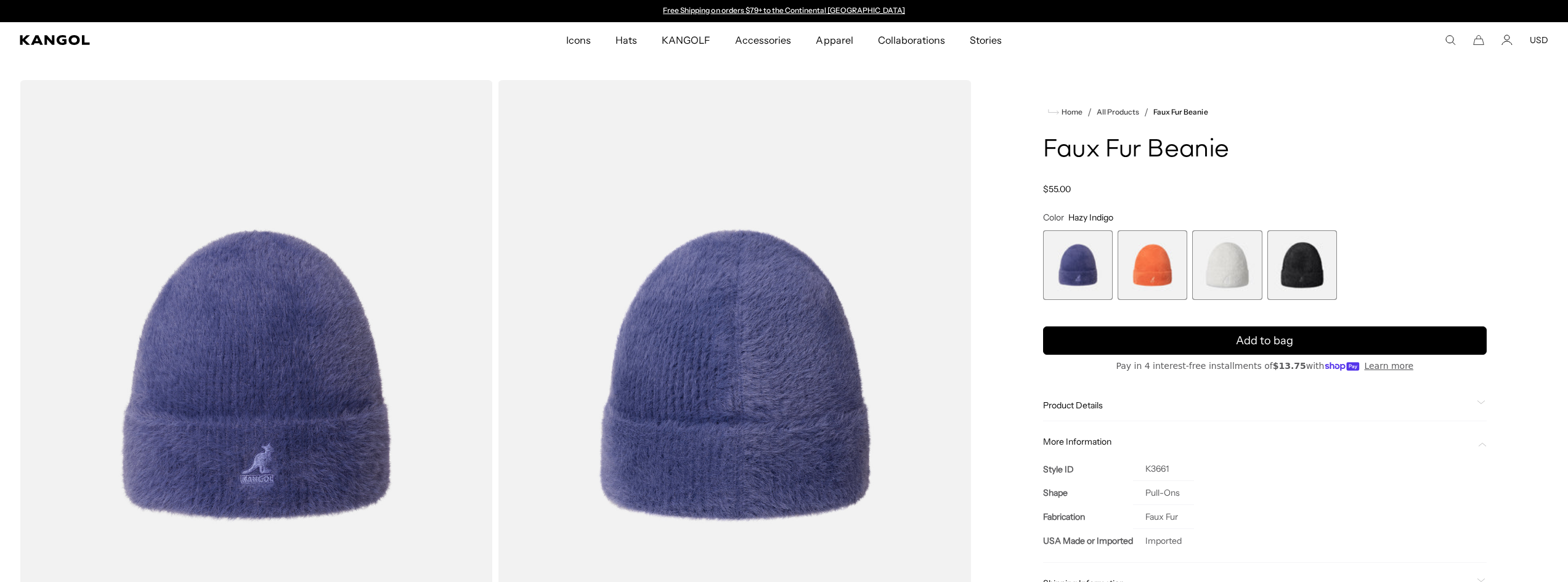
click at [1293, 272] on span "4 of 4" at bounding box center [1302, 265] width 70 height 70
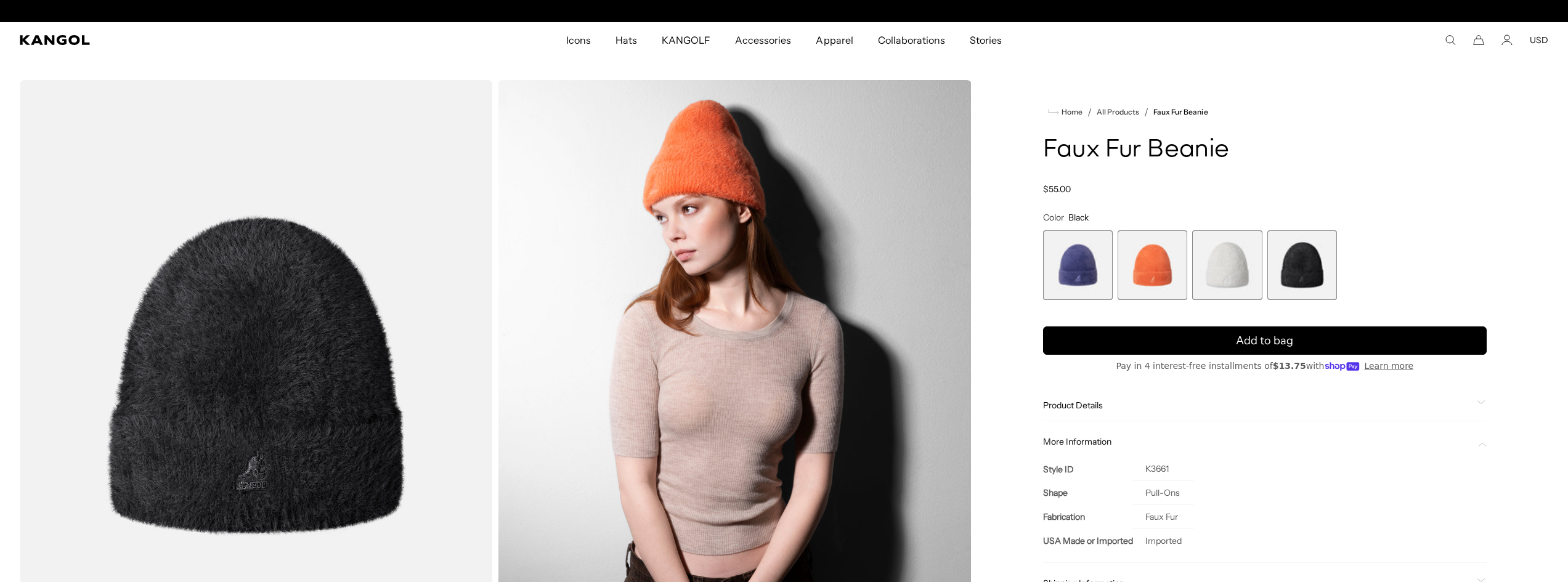
click at [1065, 269] on span "1 of 4" at bounding box center [1078, 265] width 70 height 70
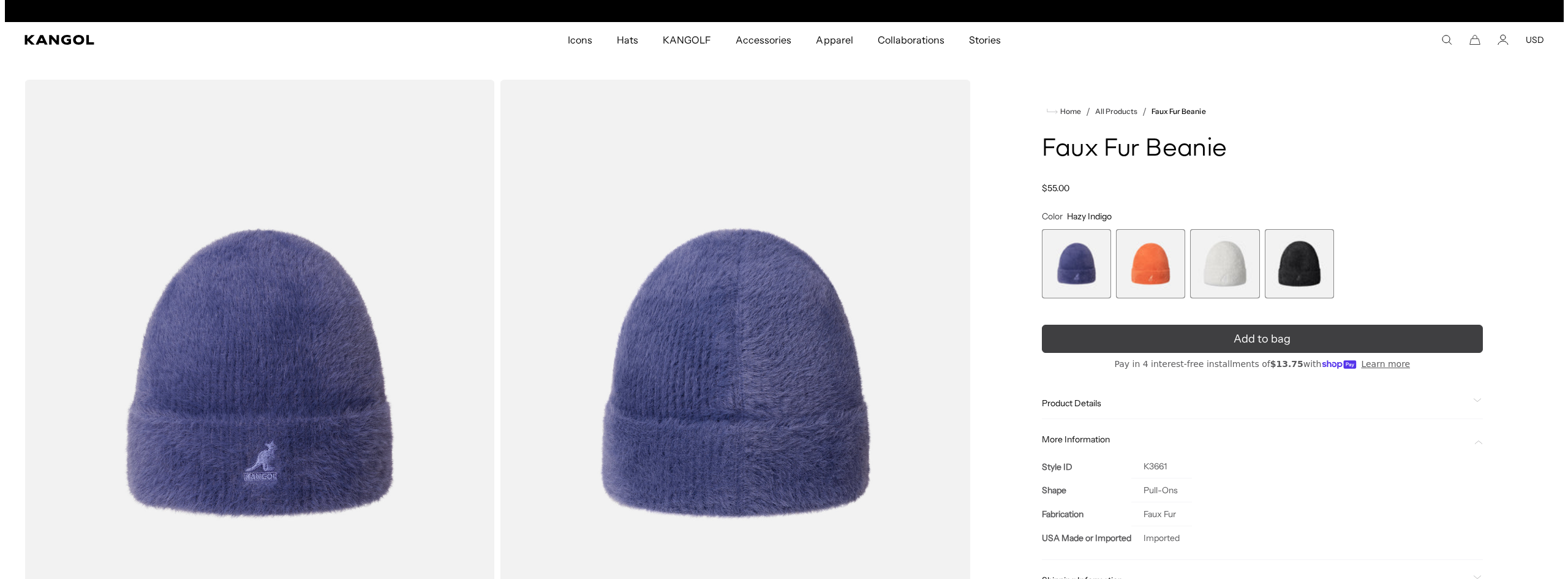
scroll to position [0, 252]
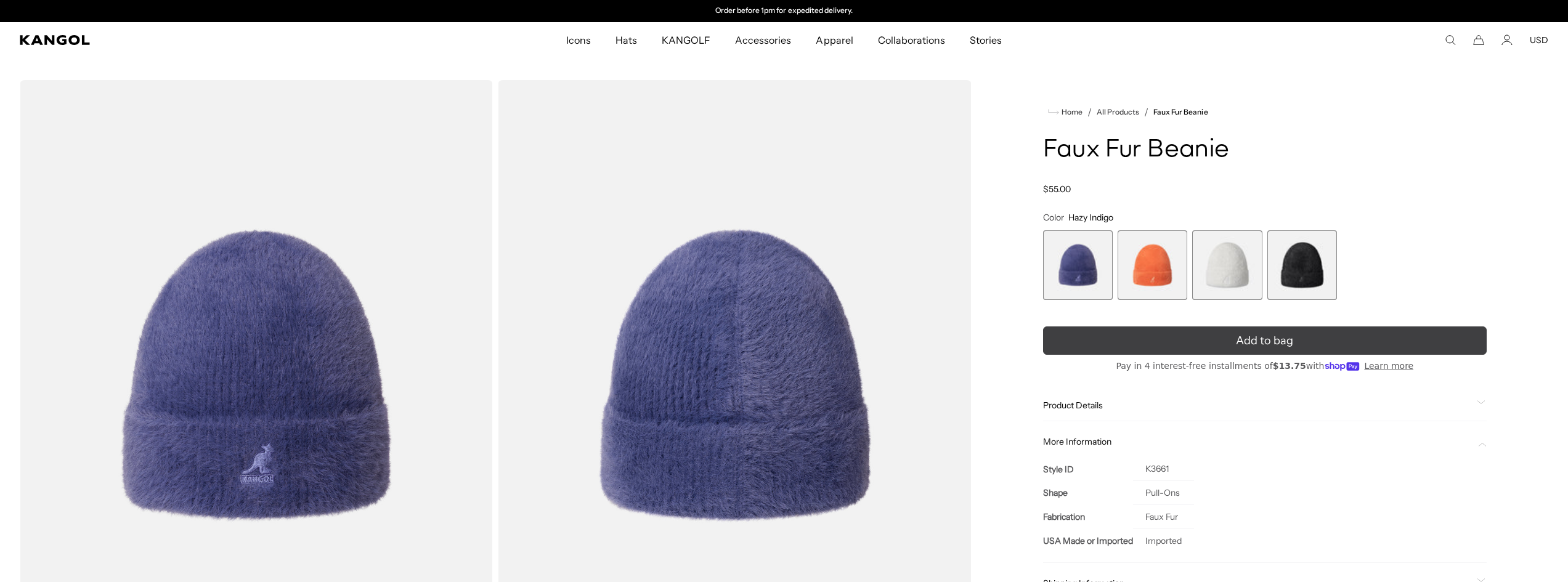
click at [1229, 332] on button "Add to bag" at bounding box center [1264, 341] width 443 height 28
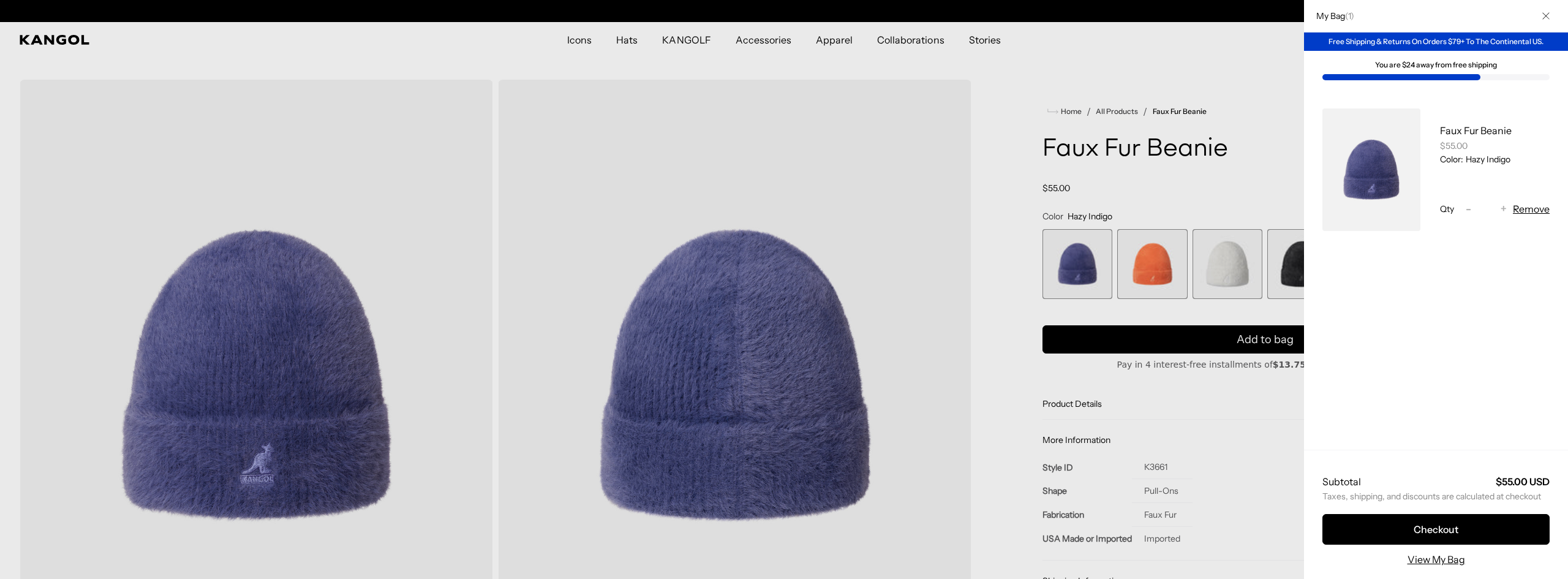
scroll to position [0, 0]
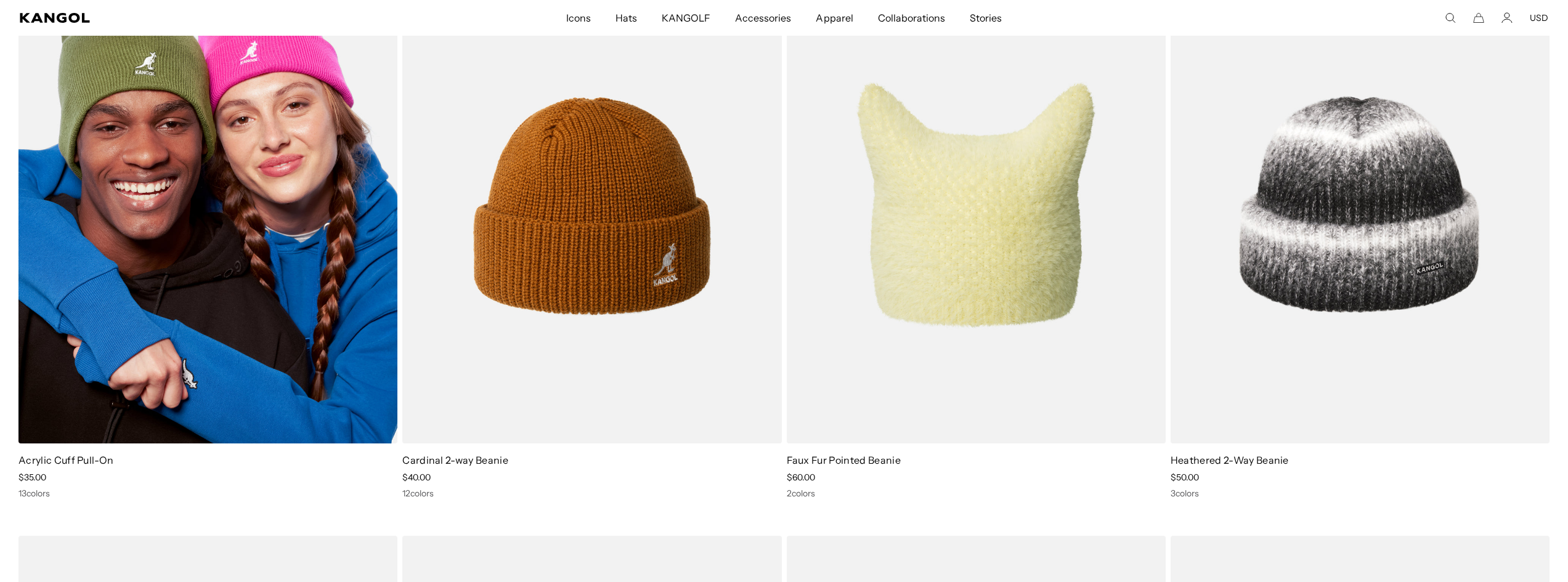
click at [242, 168] on img at bounding box center [208, 205] width 379 height 476
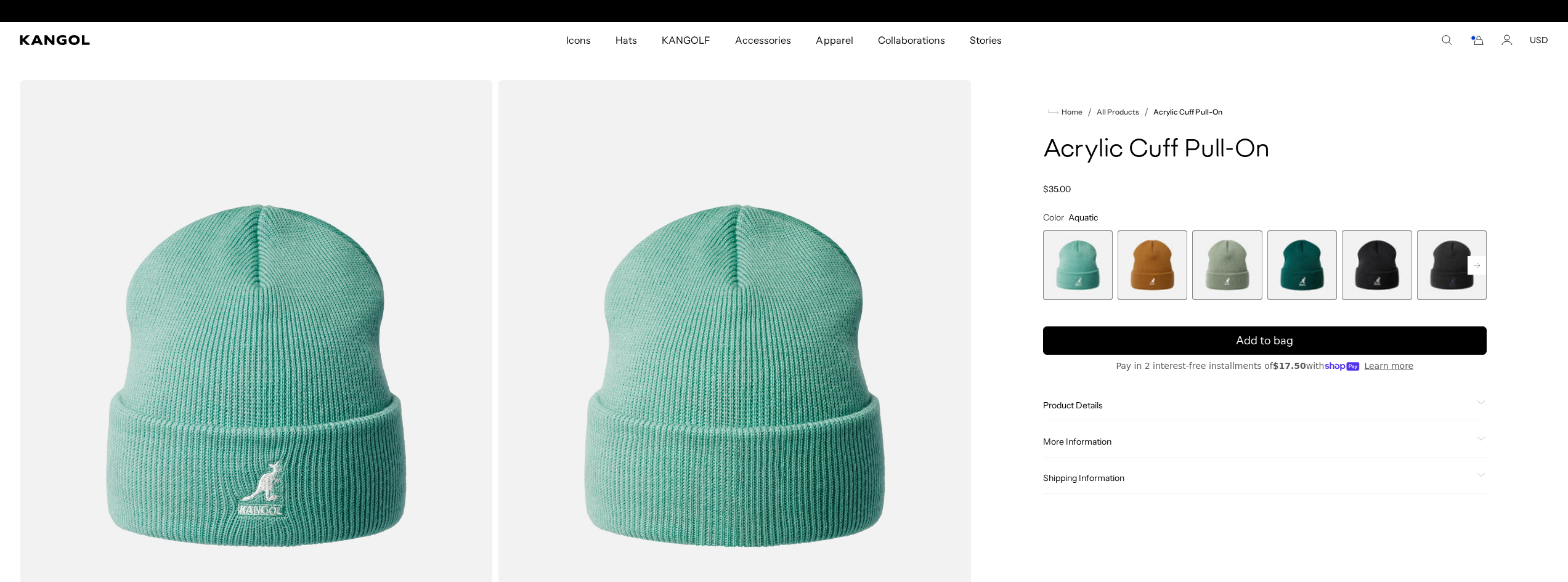
scroll to position [0, 254]
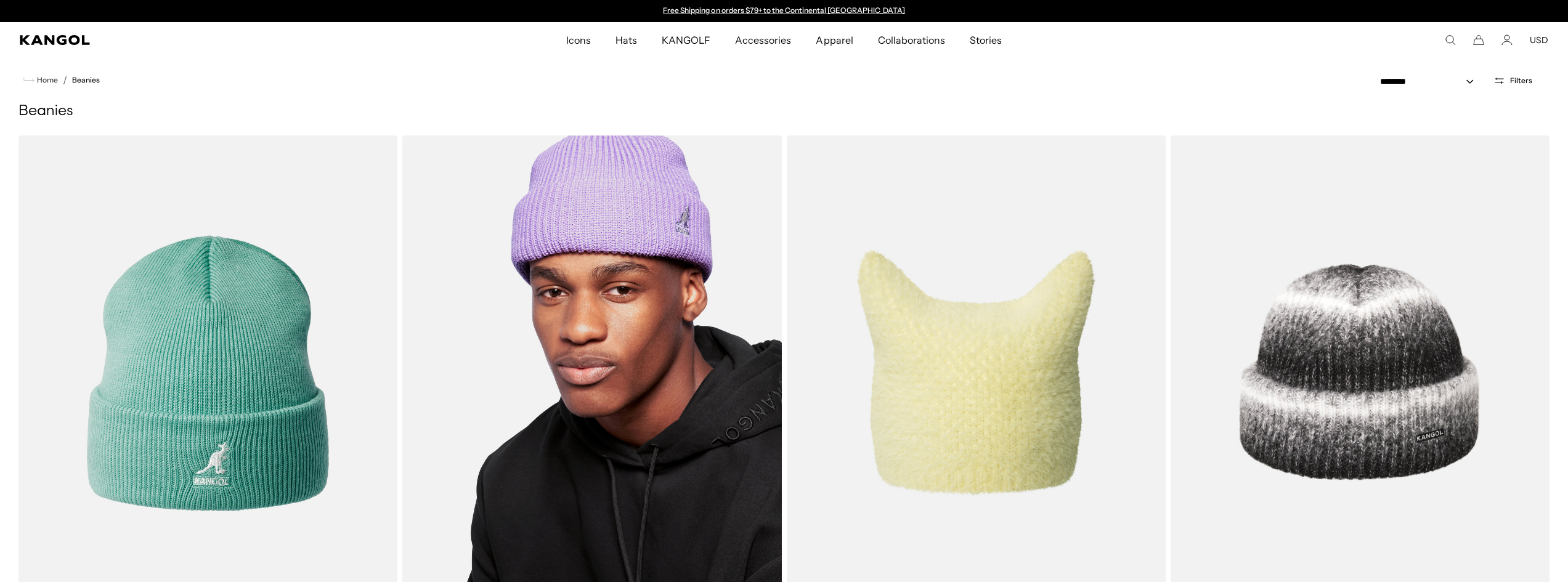
scroll to position [168, 0]
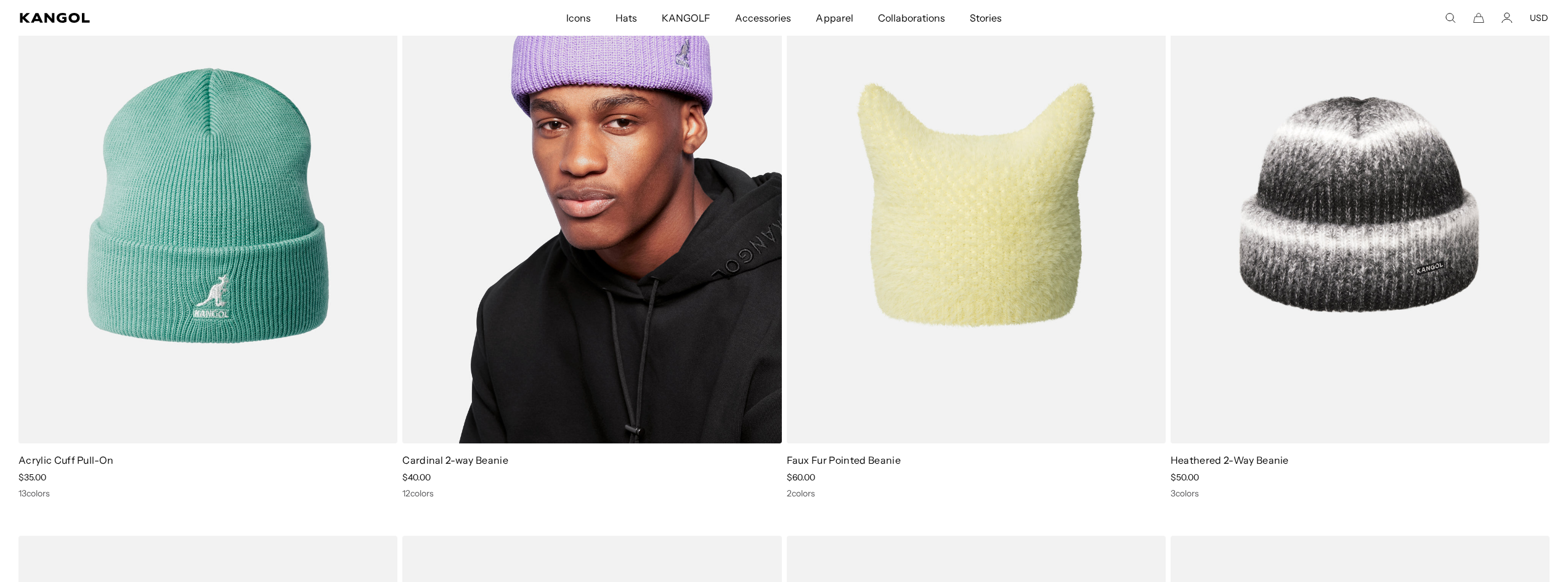
click at [541, 145] on img at bounding box center [592, 205] width 379 height 476
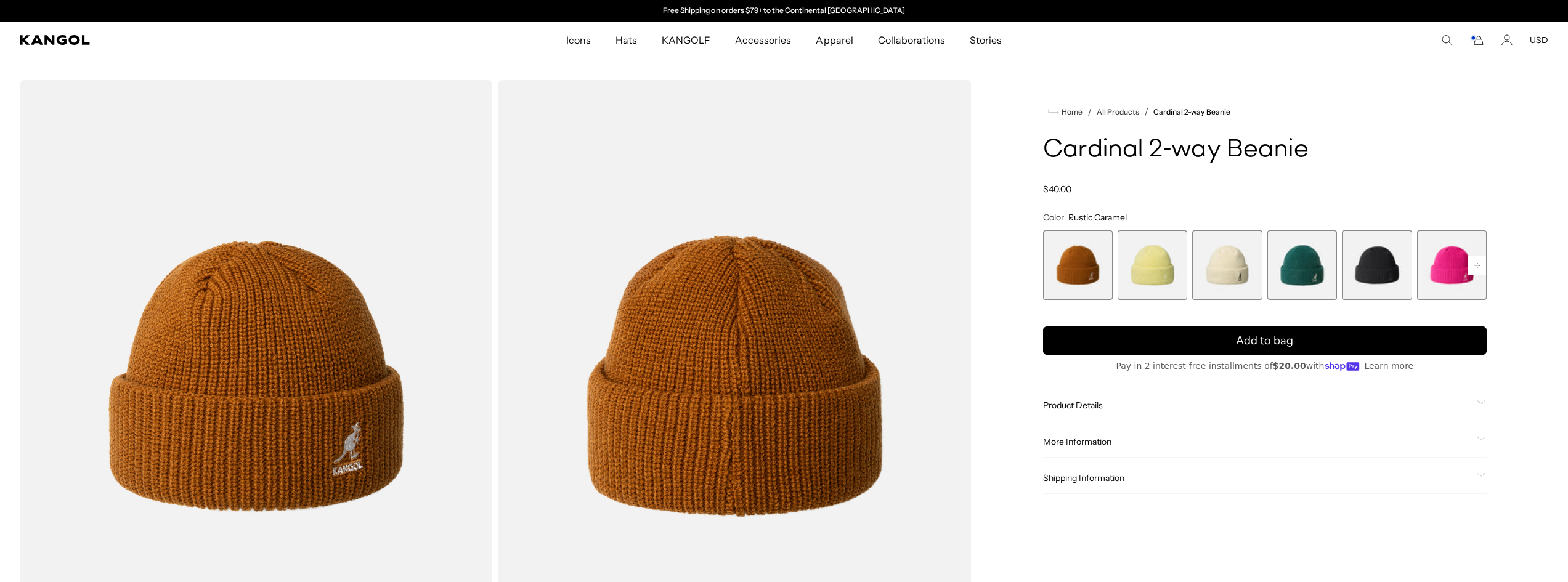
click at [1473, 262] on rect at bounding box center [1476, 265] width 19 height 19
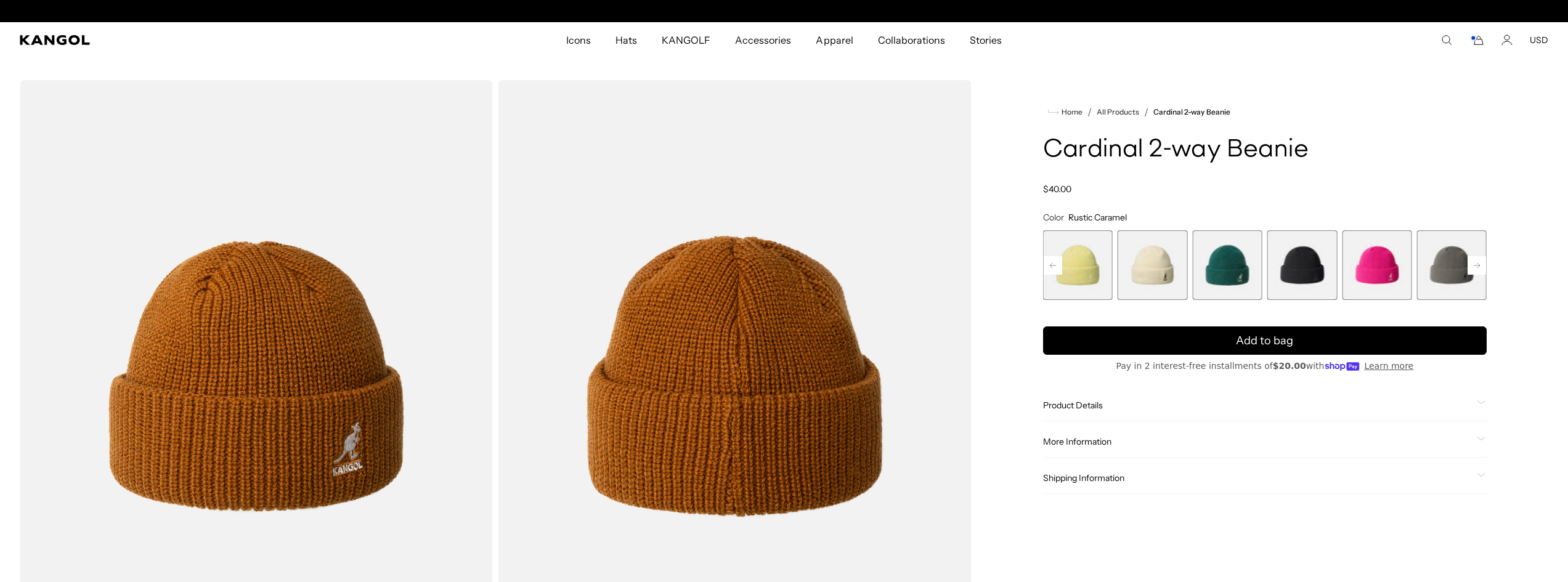
scroll to position [0, 254]
click at [1289, 255] on span "5 of 14" at bounding box center [1302, 265] width 70 height 70
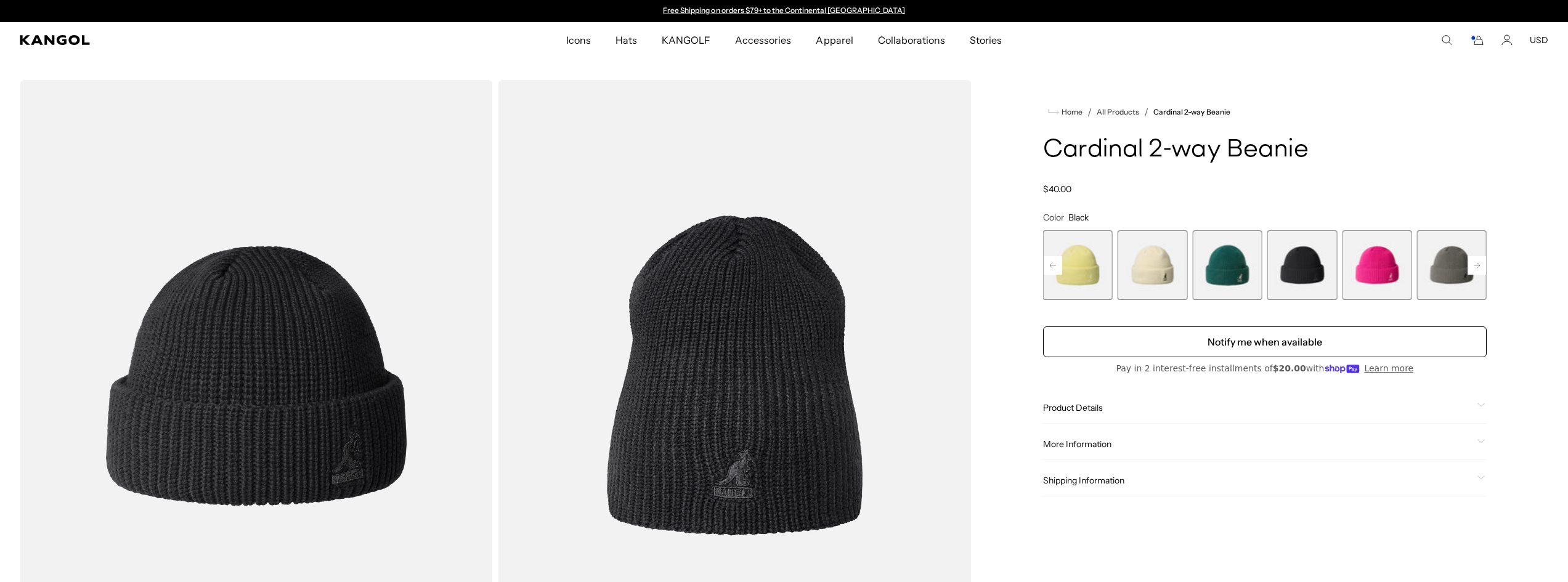
click at [1091, 262] on span "2 of 14" at bounding box center [1078, 265] width 70 height 70
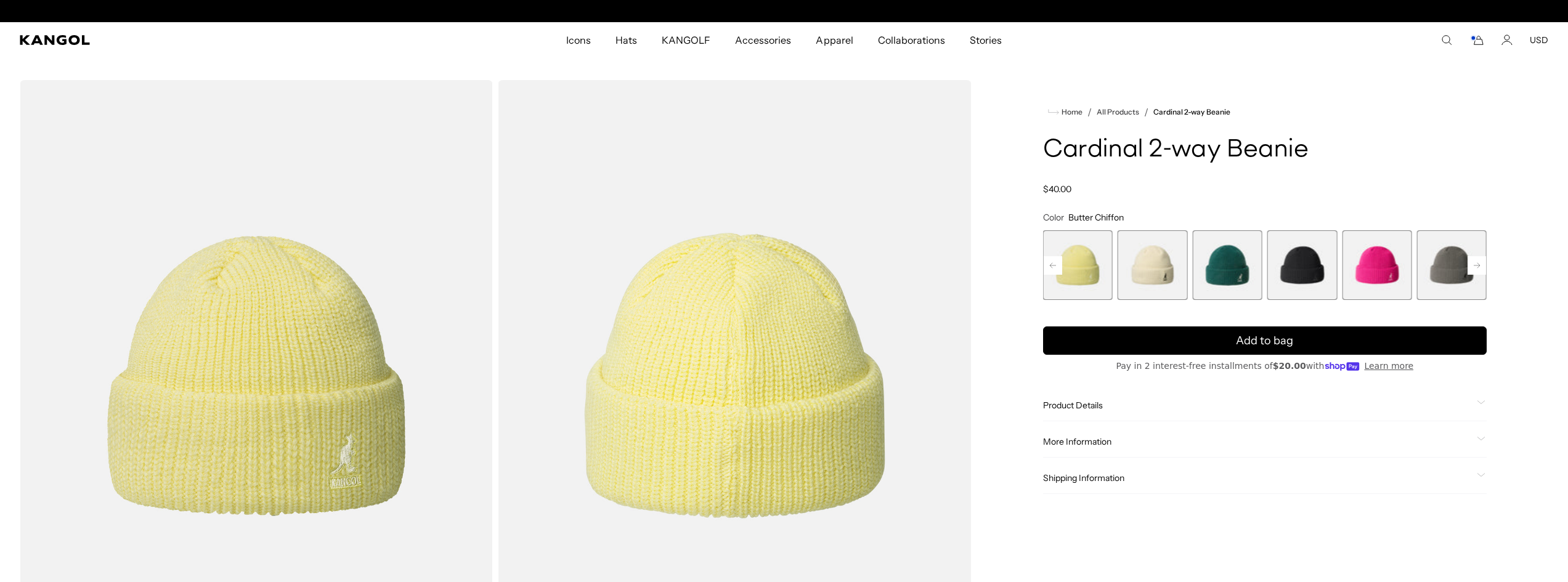
scroll to position [0, 254]
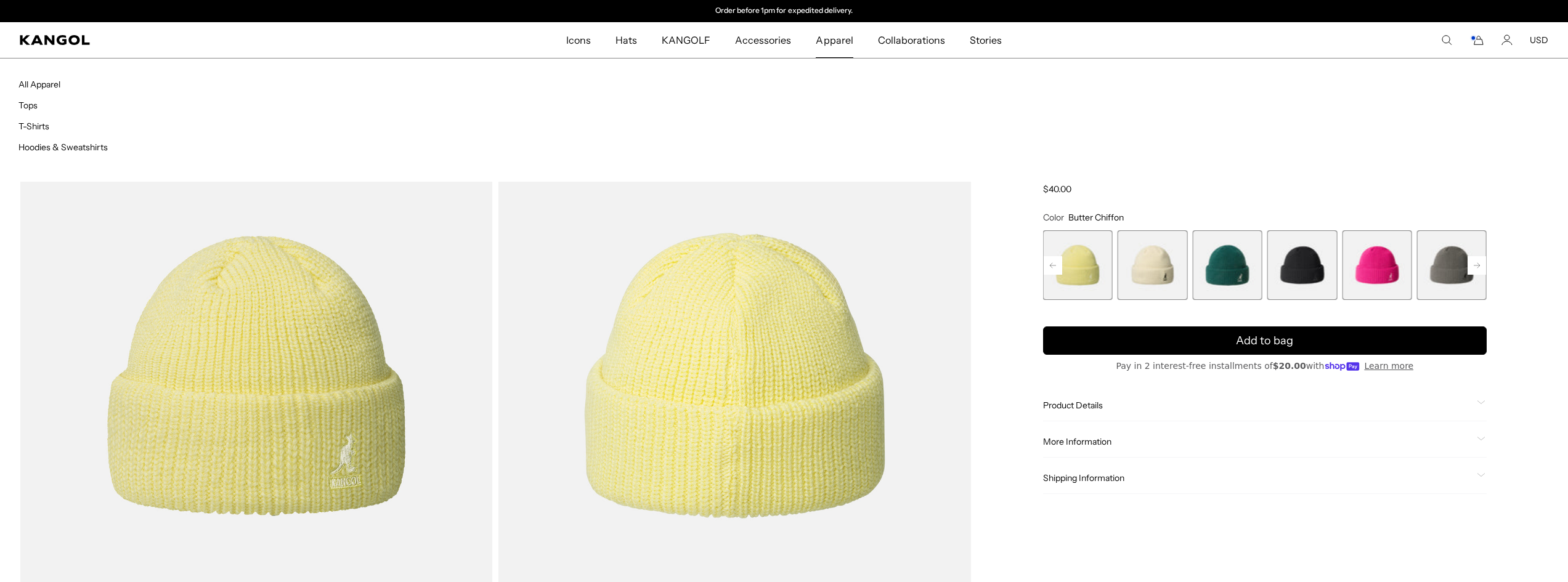
click at [844, 41] on span "Apparel" at bounding box center [834, 40] width 37 height 36
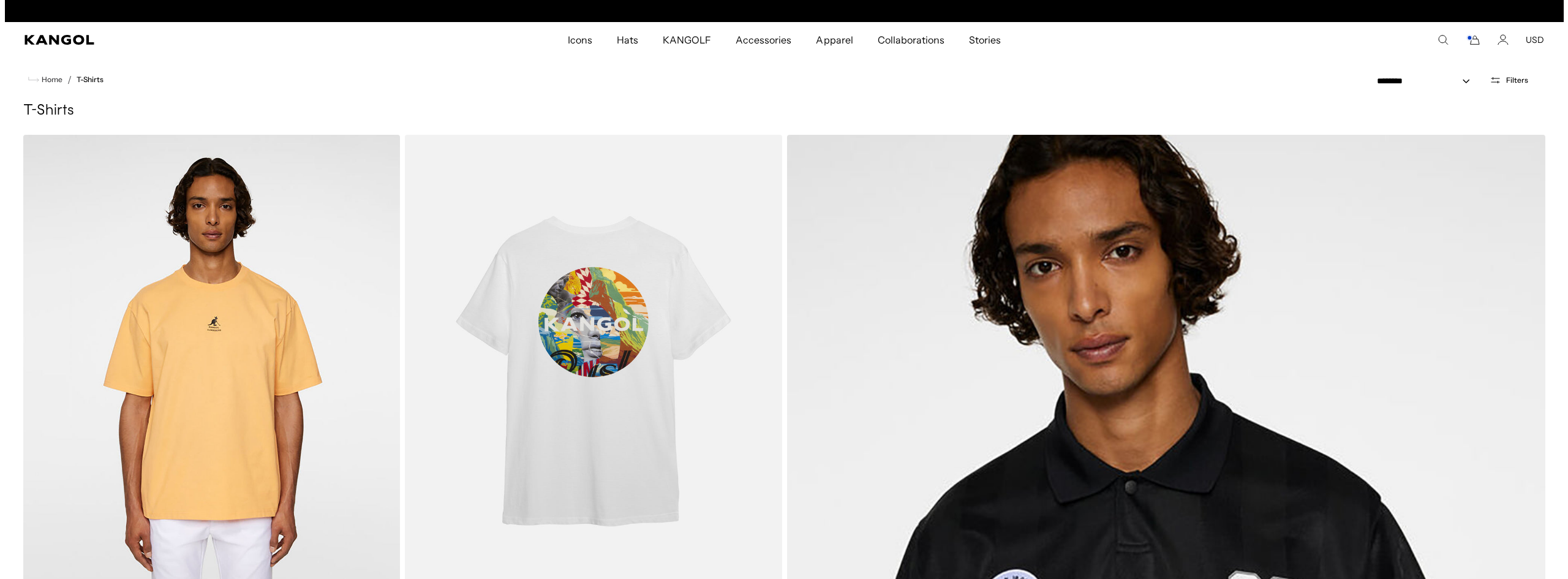
scroll to position [0, 252]
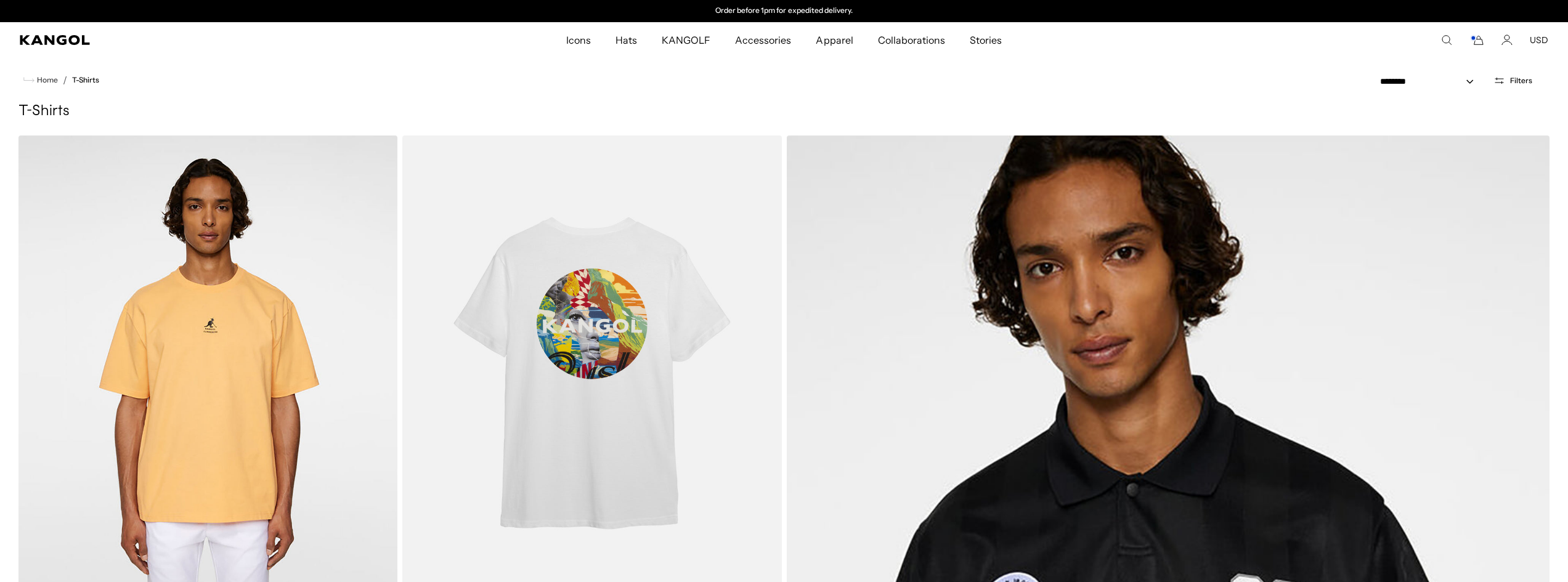
click at [1485, 42] on div "Search here USD USD EUR" at bounding box center [1370, 40] width 356 height 11
click at [1483, 42] on icon "Cart" at bounding box center [1478, 41] width 9 height 9
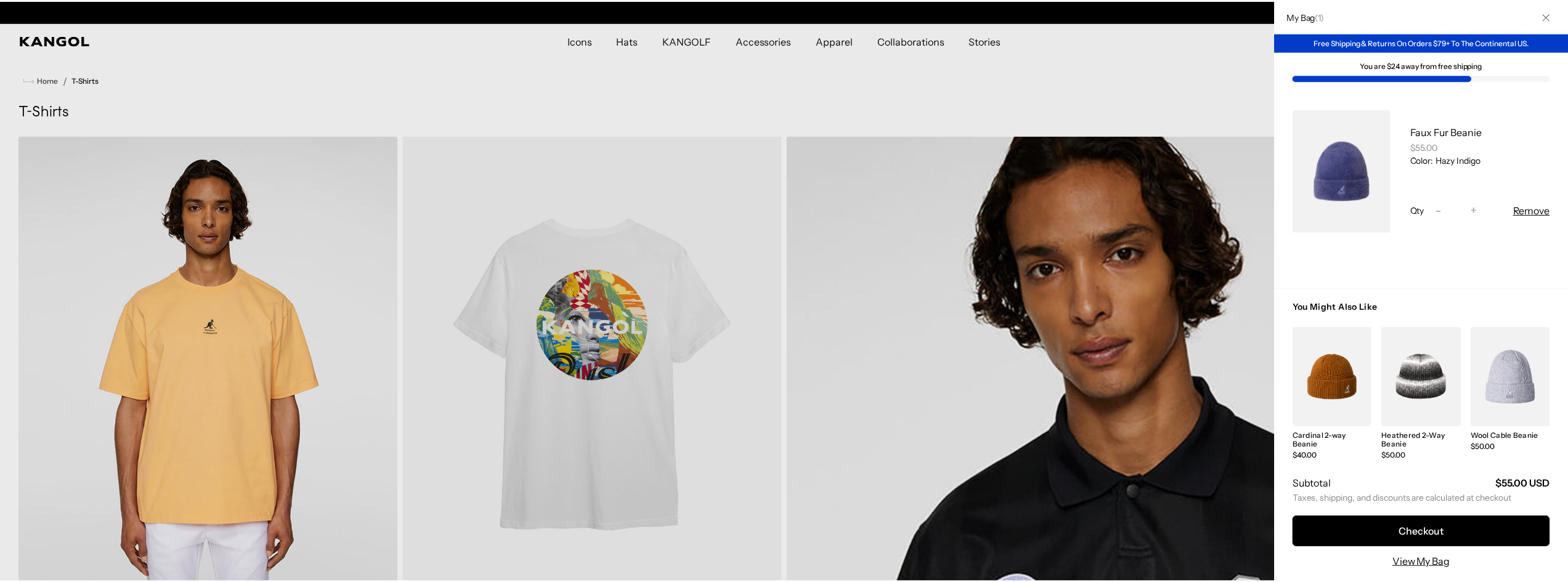
scroll to position [0, 0]
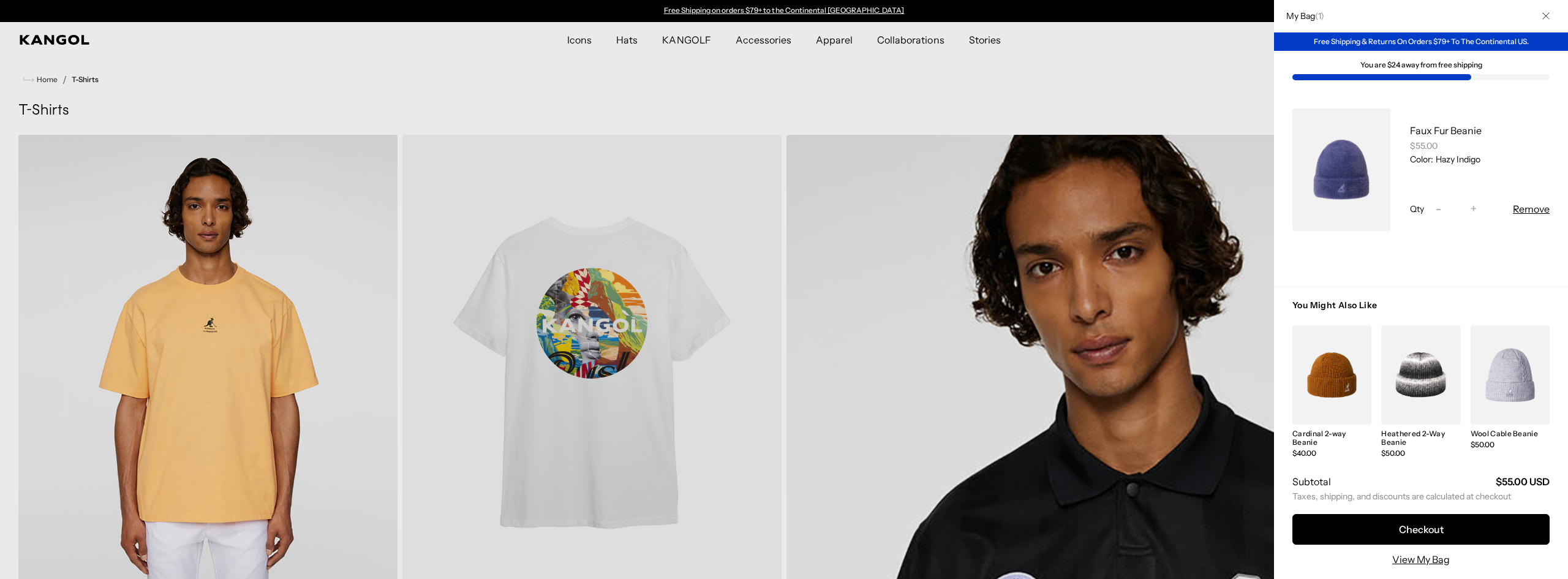
click at [690, 38] on div at bounding box center [784, 289] width 1568 height 579
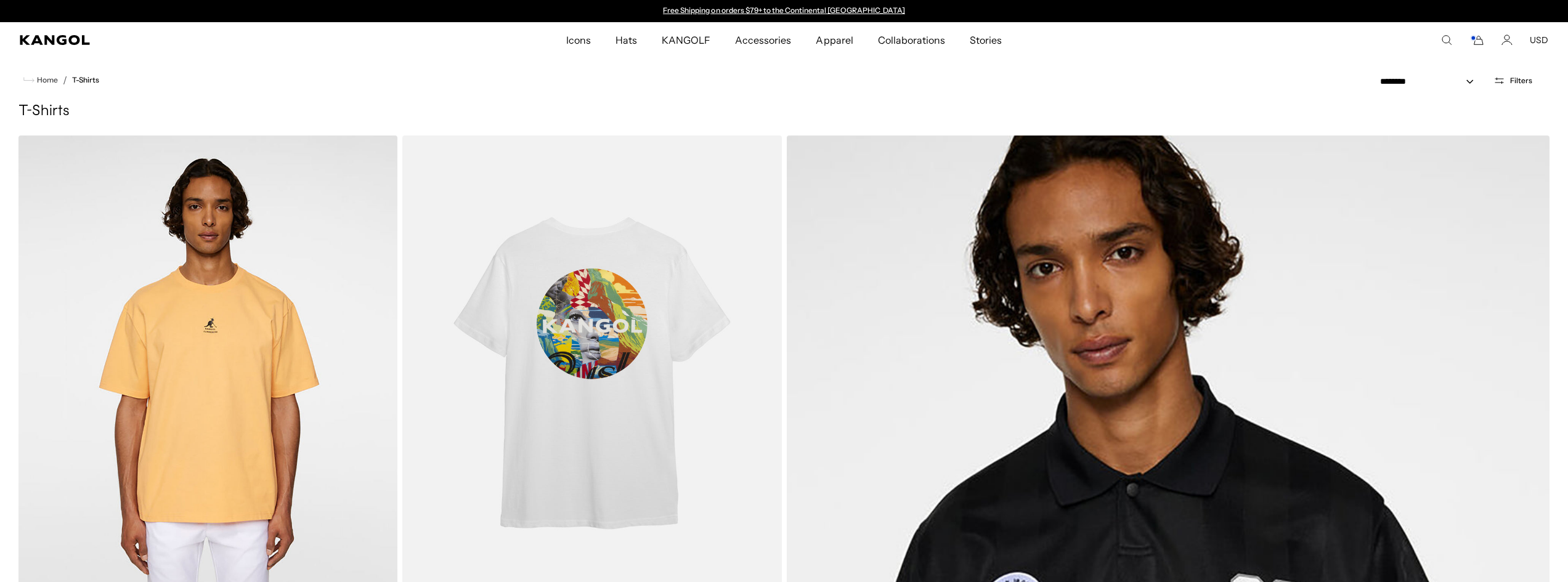
click at [694, 38] on span "KANGOLF" at bounding box center [686, 40] width 49 height 36
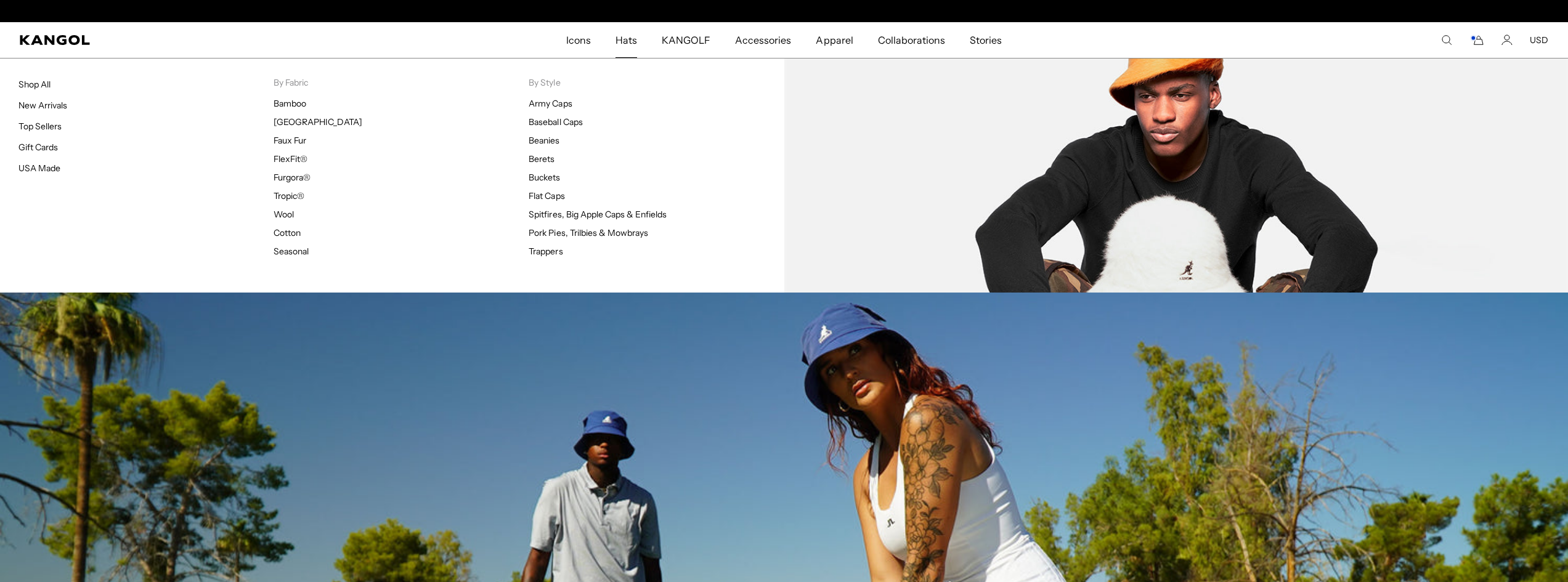
scroll to position [0, 254]
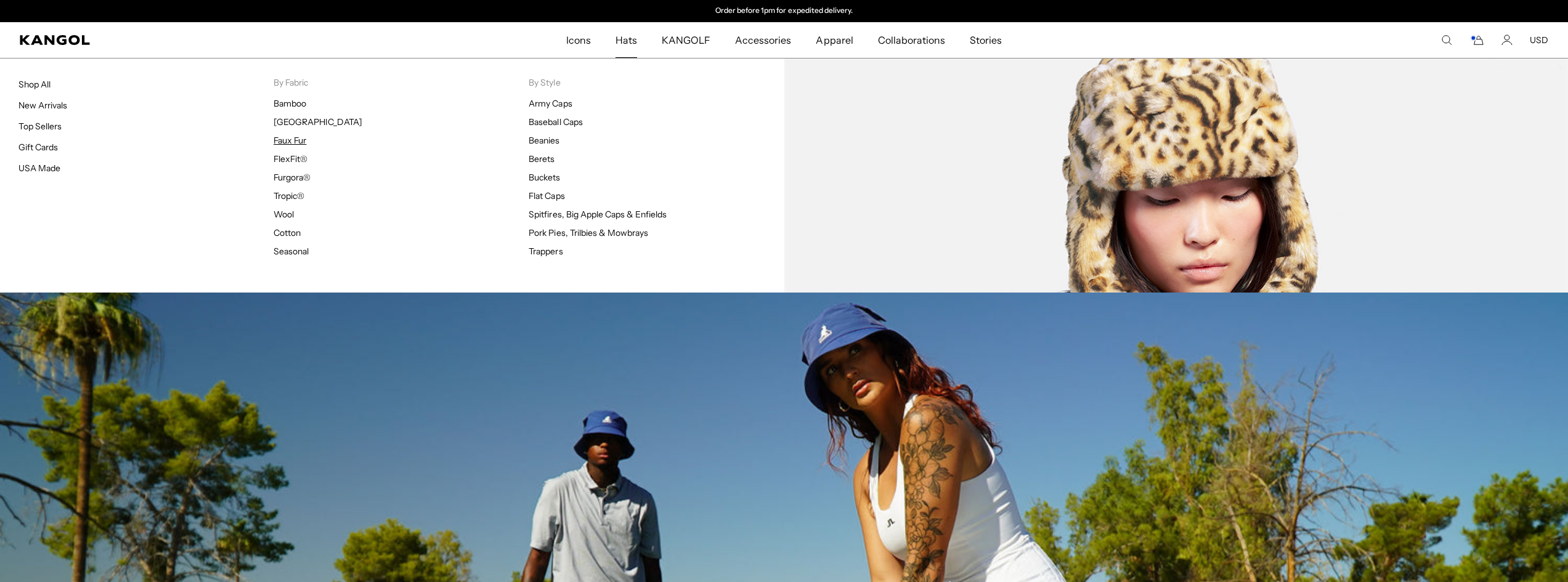
click at [289, 143] on link "Faux Fur" at bounding box center [289, 140] width 33 height 11
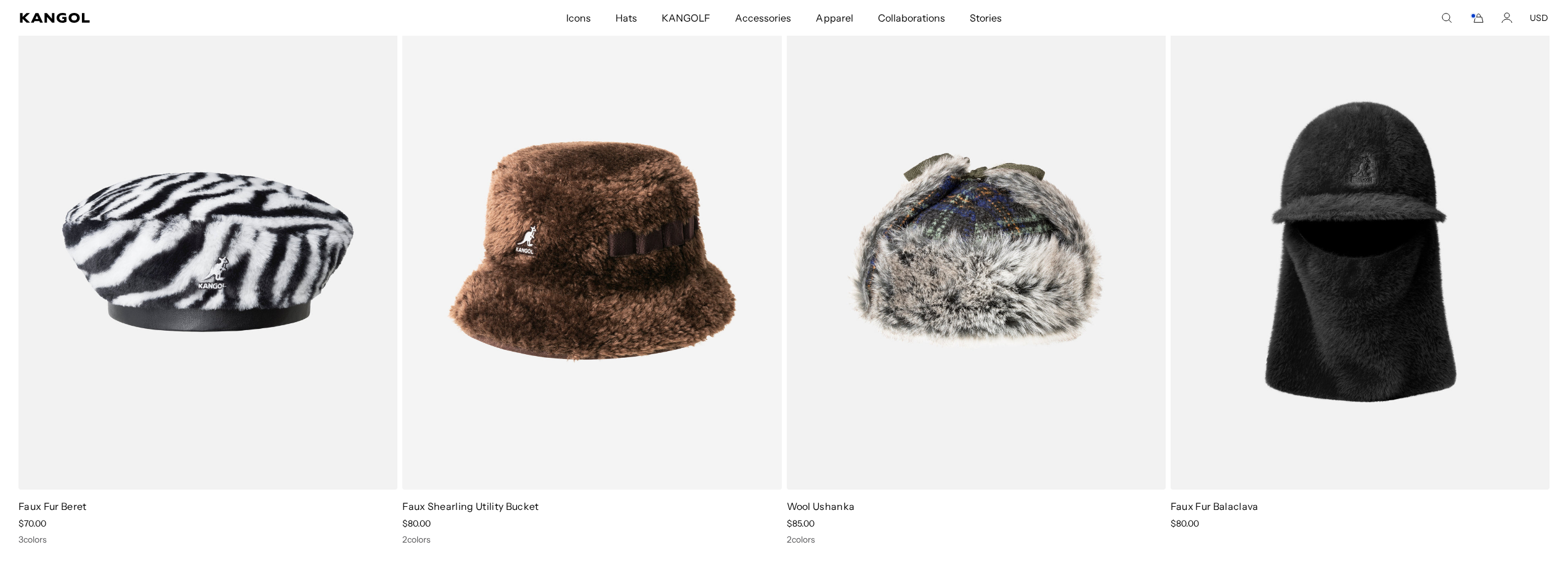
scroll to position [2329, 0]
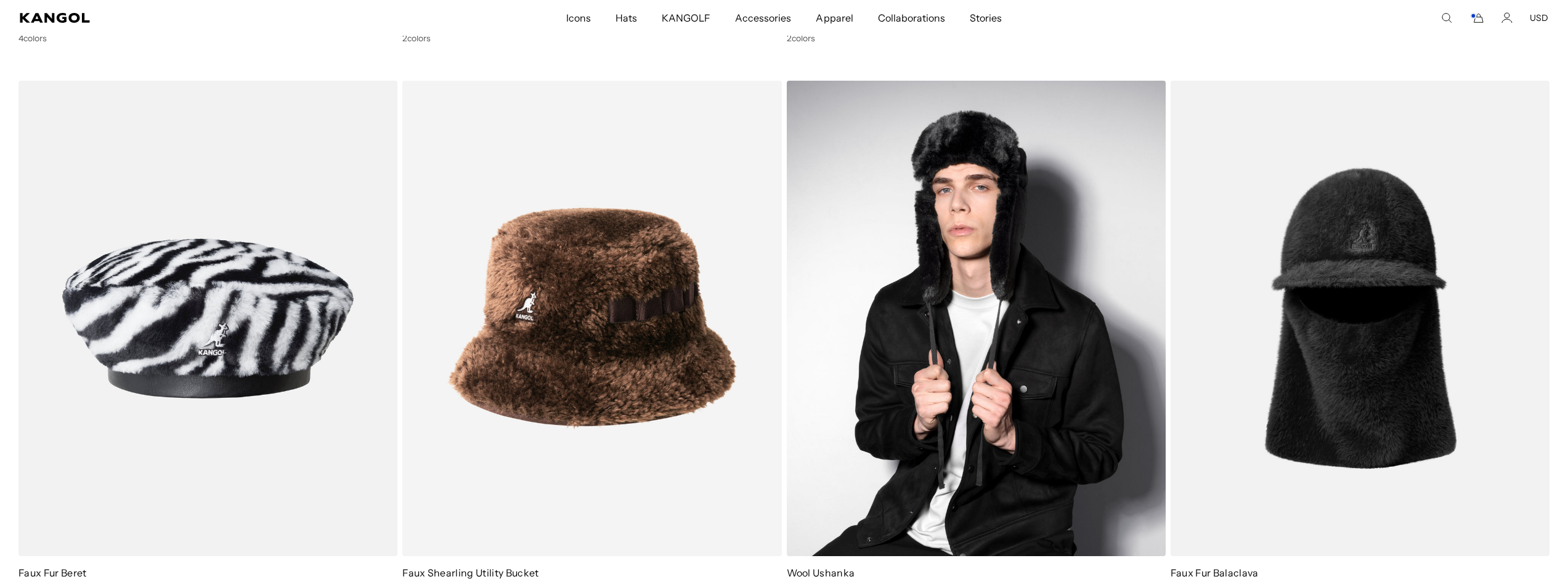
click at [984, 165] on img at bounding box center [976, 319] width 379 height 476
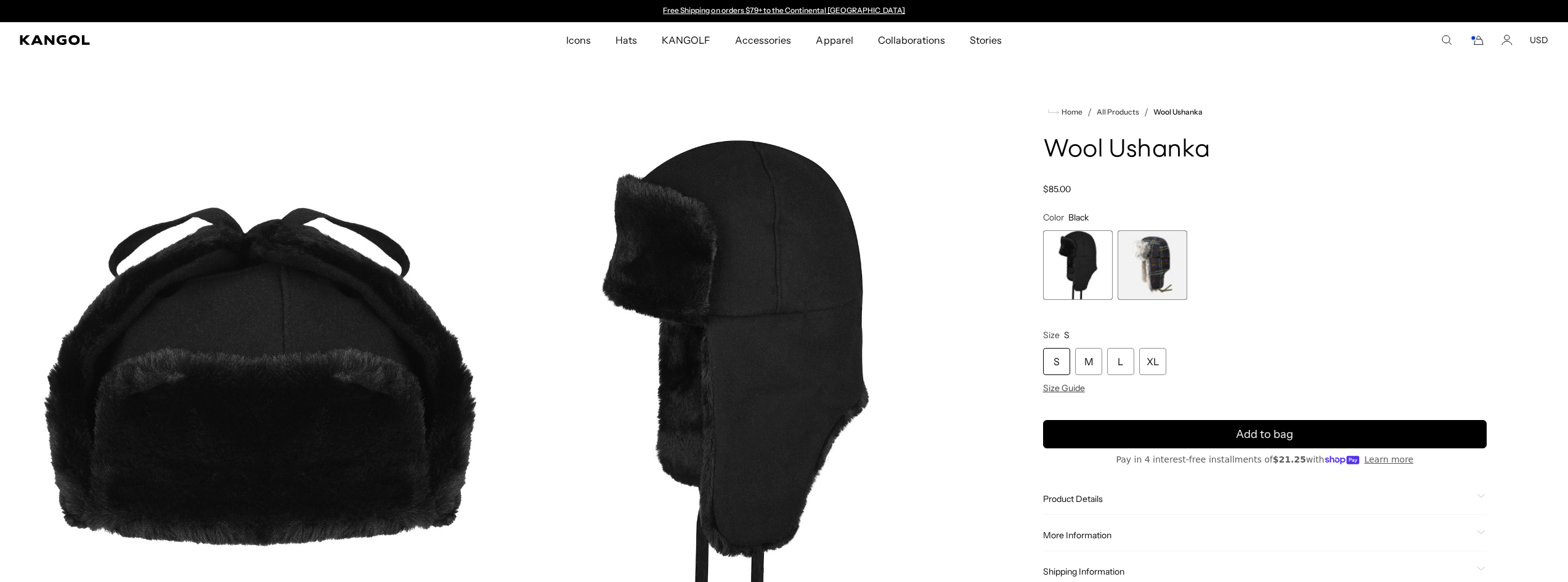
click at [1159, 246] on span "2 of 2" at bounding box center [1152, 265] width 70 height 70
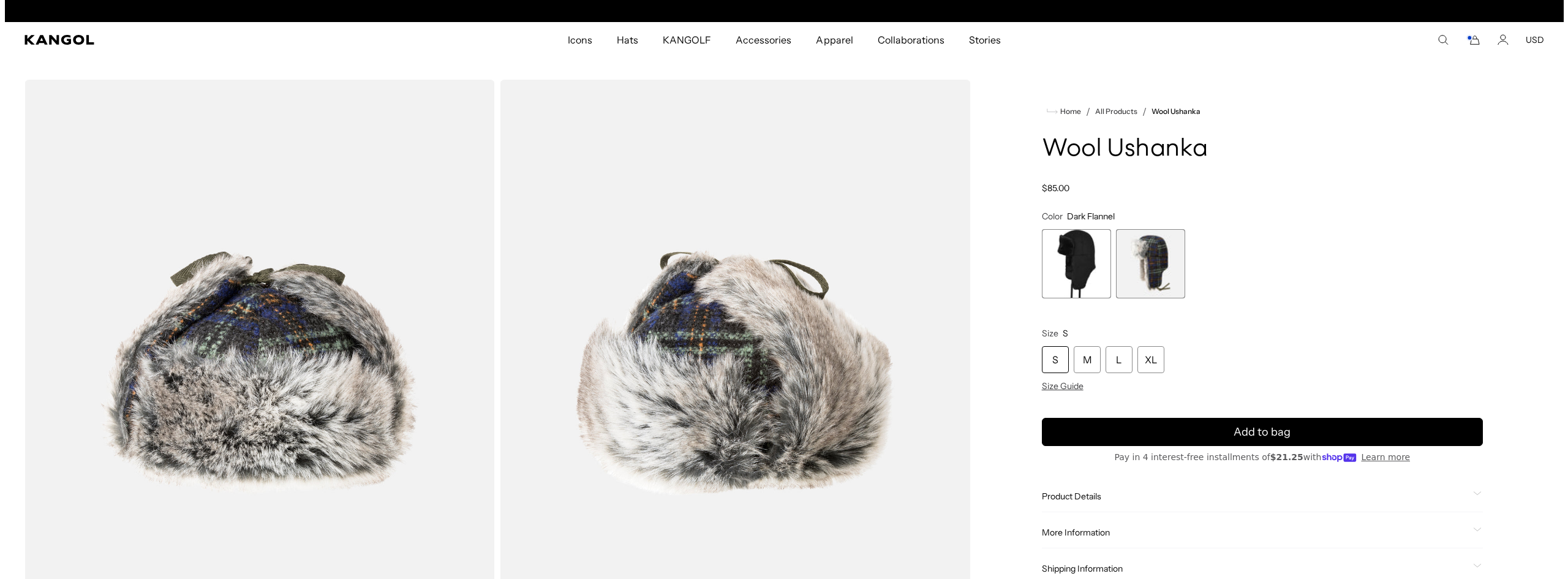
scroll to position [0, 252]
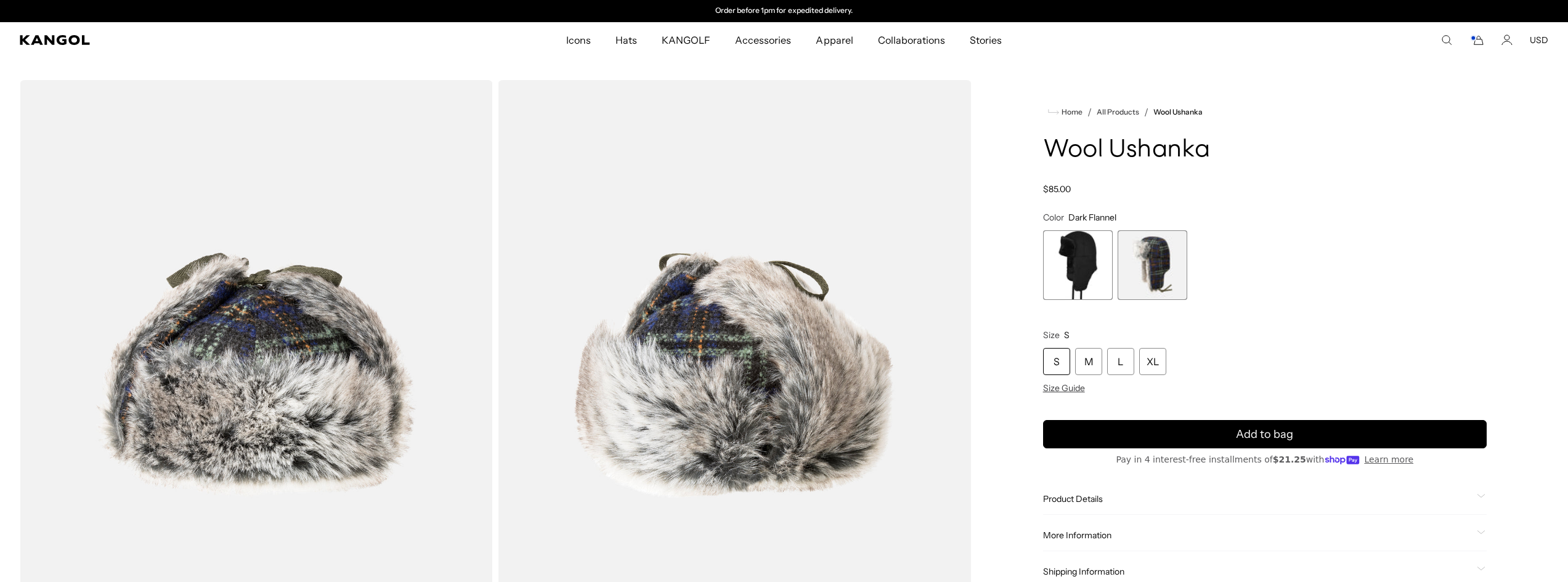
click at [255, 358] on img "Gallery Viewer" at bounding box center [256, 376] width 473 height 591
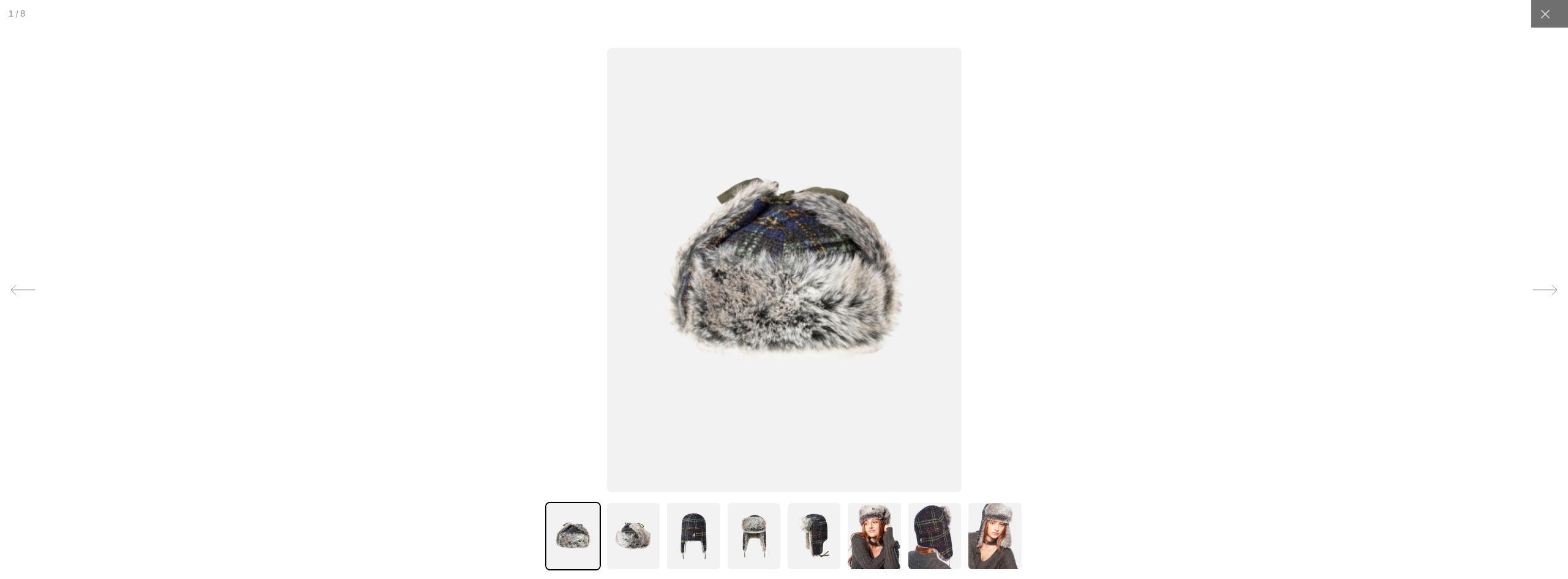
click at [981, 521] on img at bounding box center [995, 537] width 55 height 69
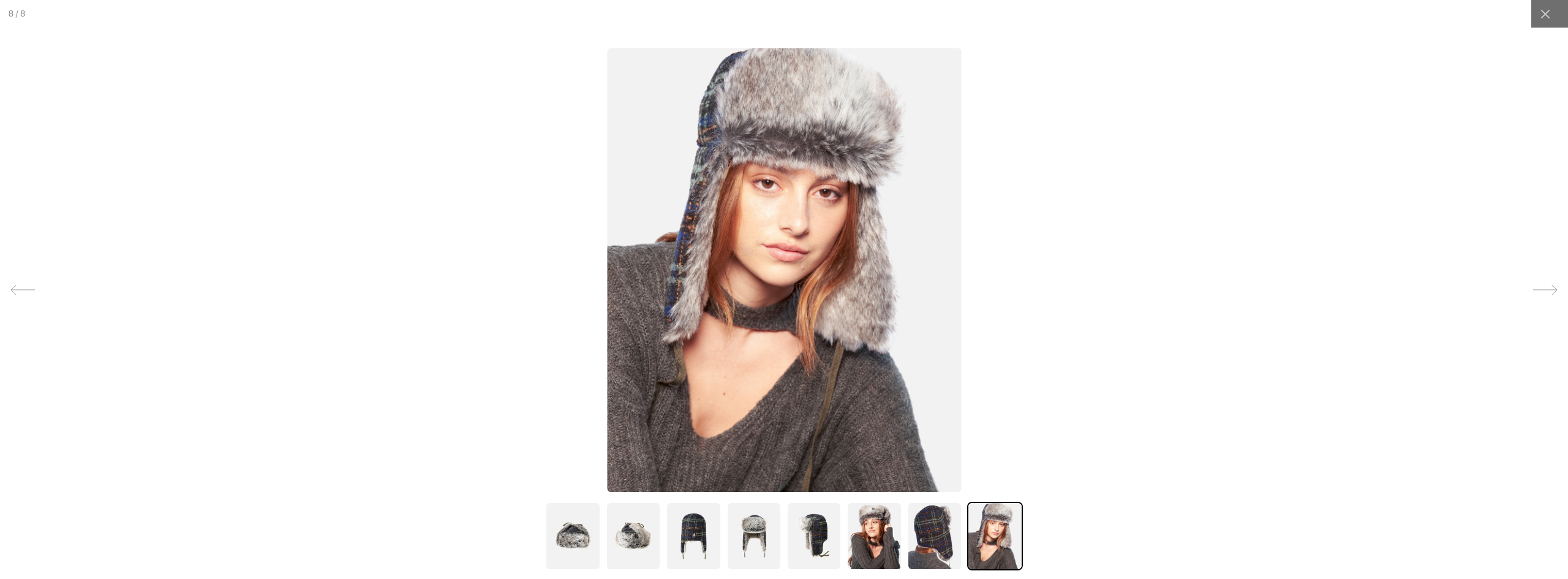
click at [750, 530] on img at bounding box center [754, 537] width 55 height 69
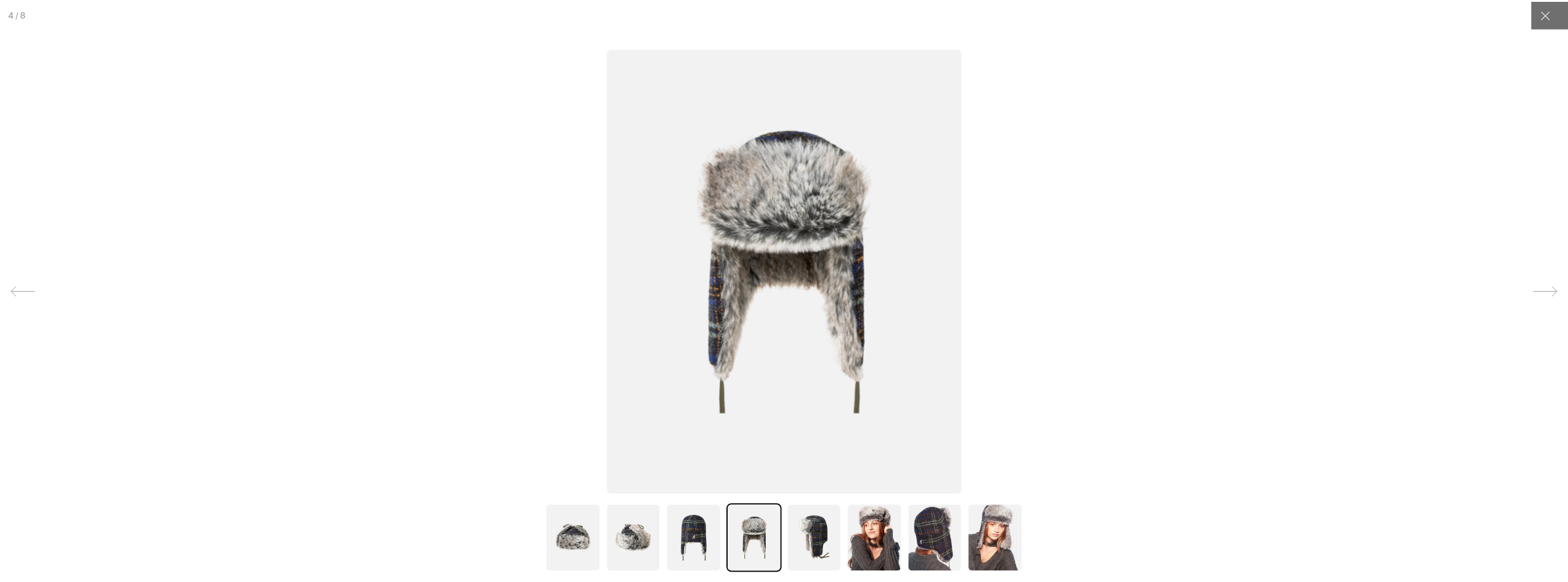
scroll to position [0, 0]
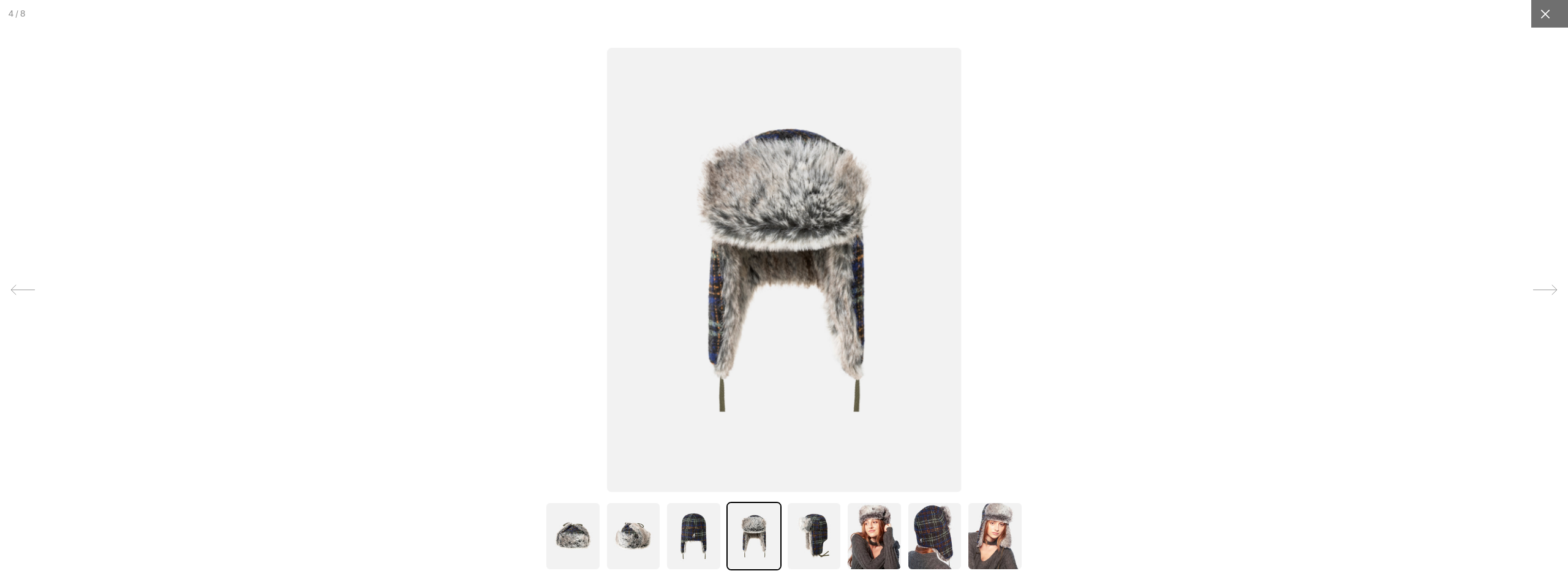
click at [1541, 13] on icon at bounding box center [1545, 14] width 9 height 9
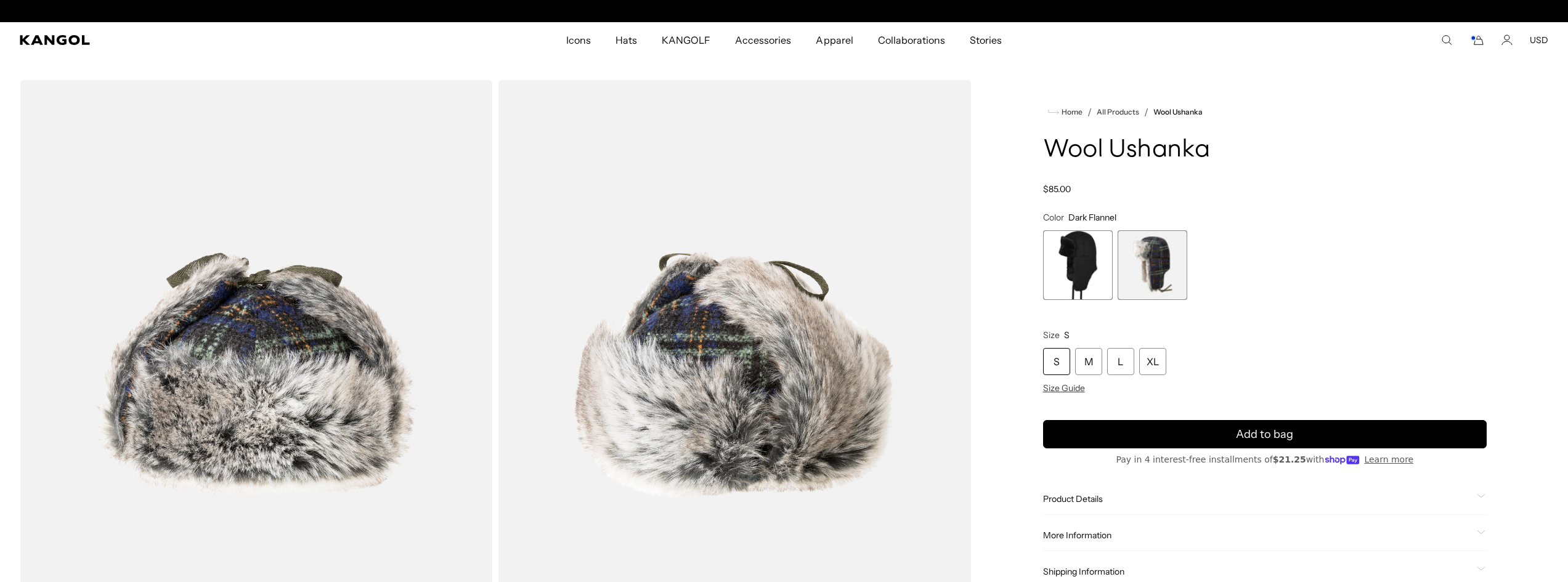
scroll to position [0, 254]
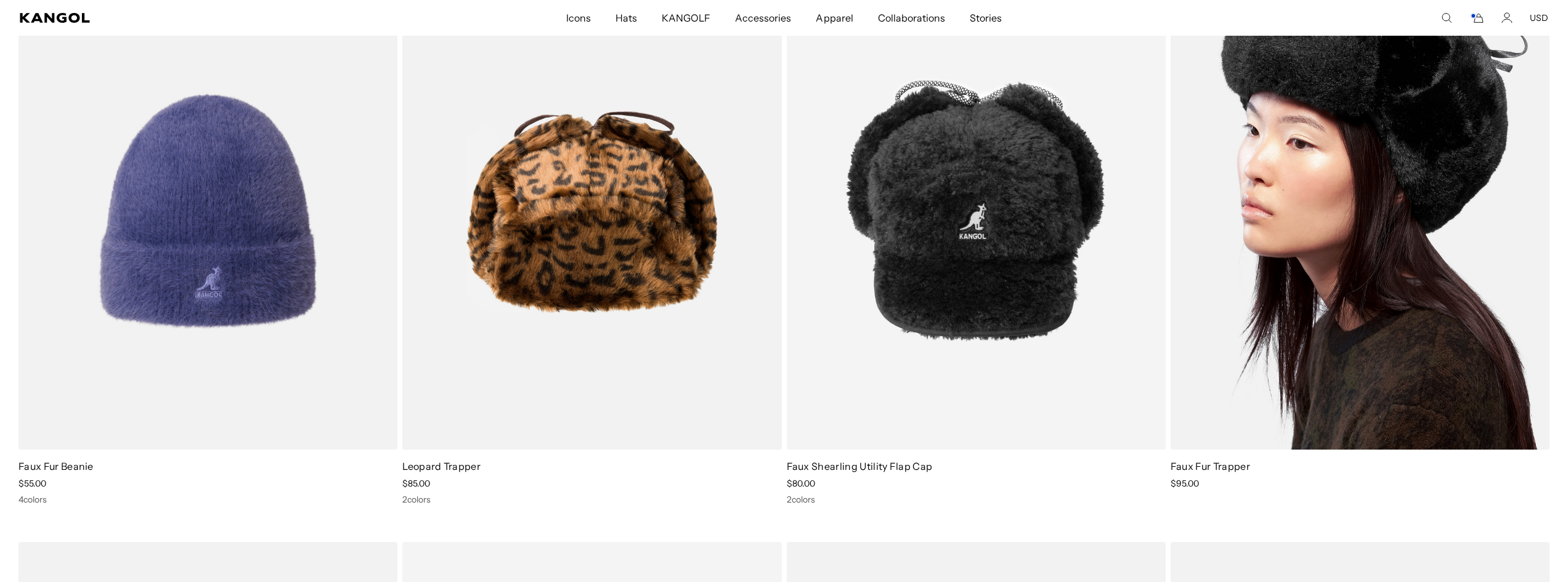
scroll to position [0, 254]
click at [1411, 126] on img at bounding box center [1360, 211] width 379 height 476
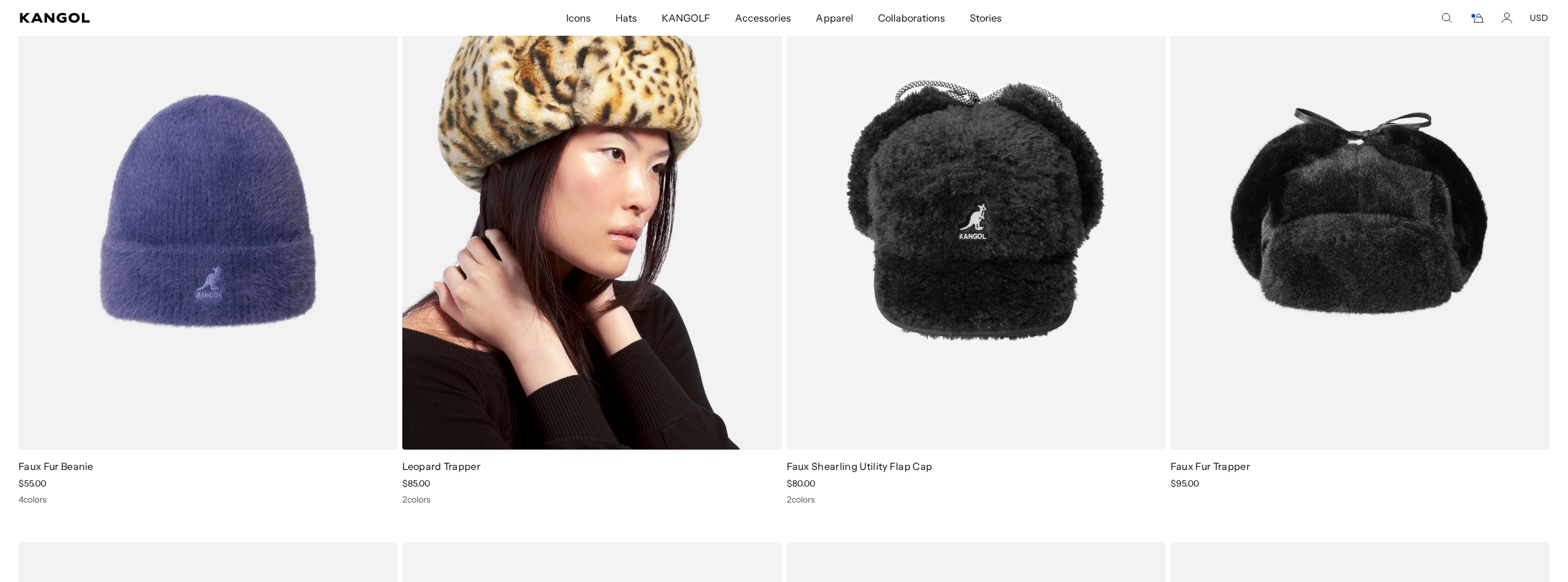
scroll to position [0, 254]
click at [623, 100] on img at bounding box center [592, 211] width 379 height 476
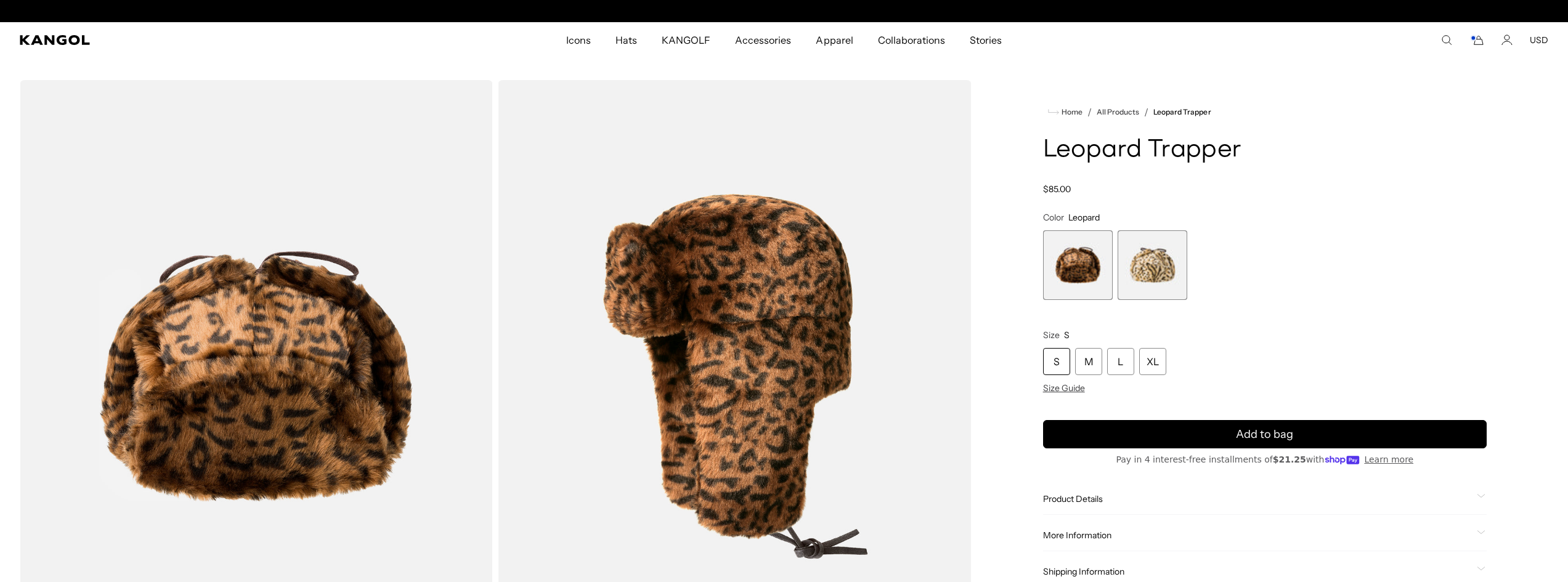
scroll to position [0, 254]
click at [1136, 250] on span "2 of 2" at bounding box center [1152, 265] width 70 height 70
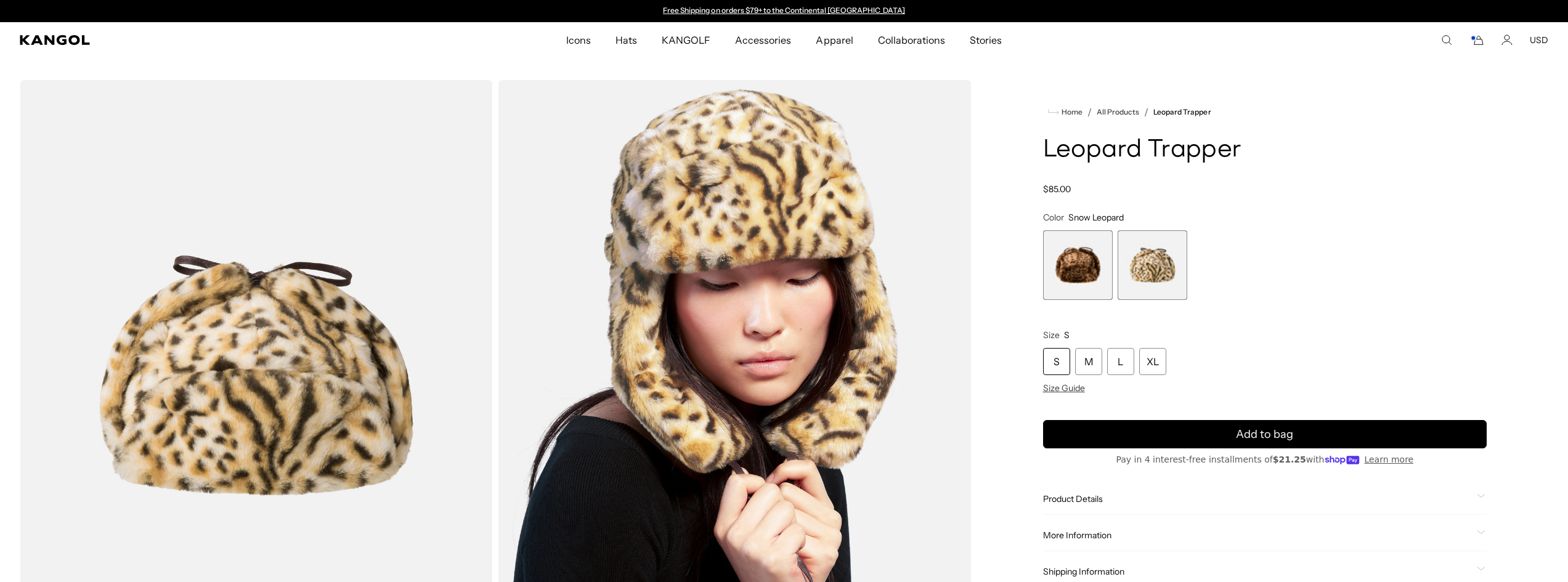
click at [1075, 266] on span "1 of 2" at bounding box center [1078, 265] width 70 height 70
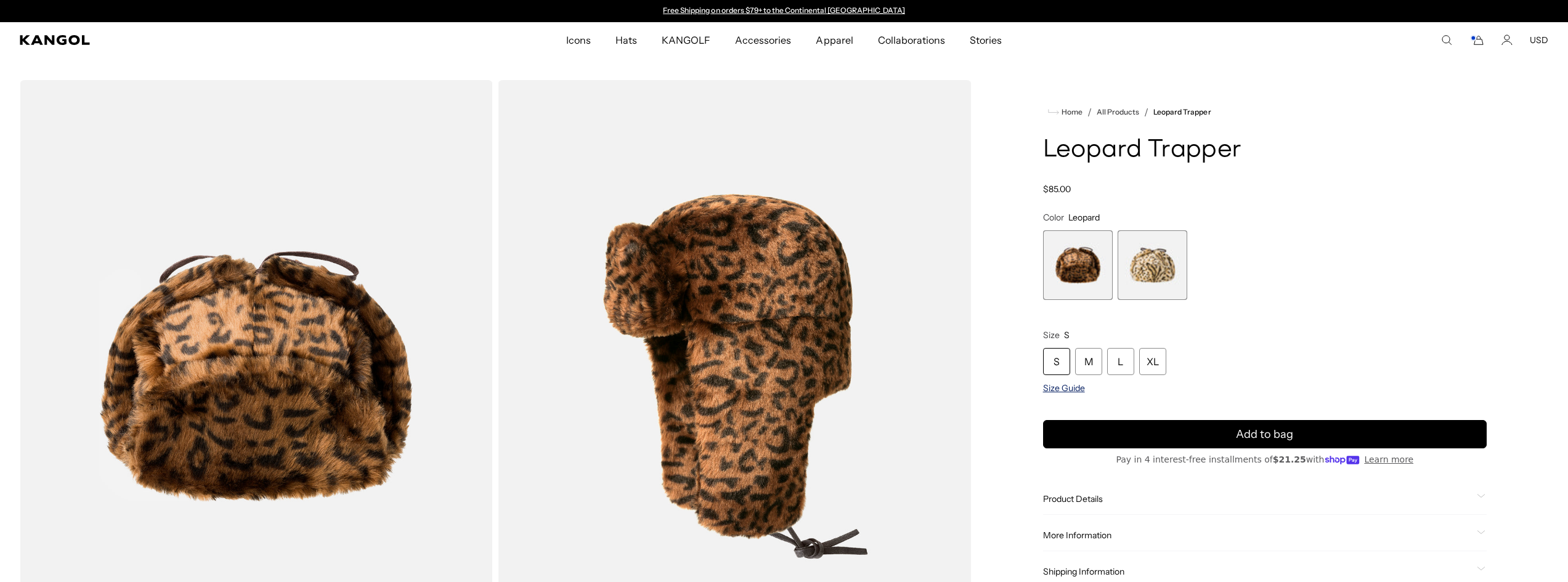
click at [1076, 390] on span "Size Guide" at bounding box center [1064, 388] width 42 height 11
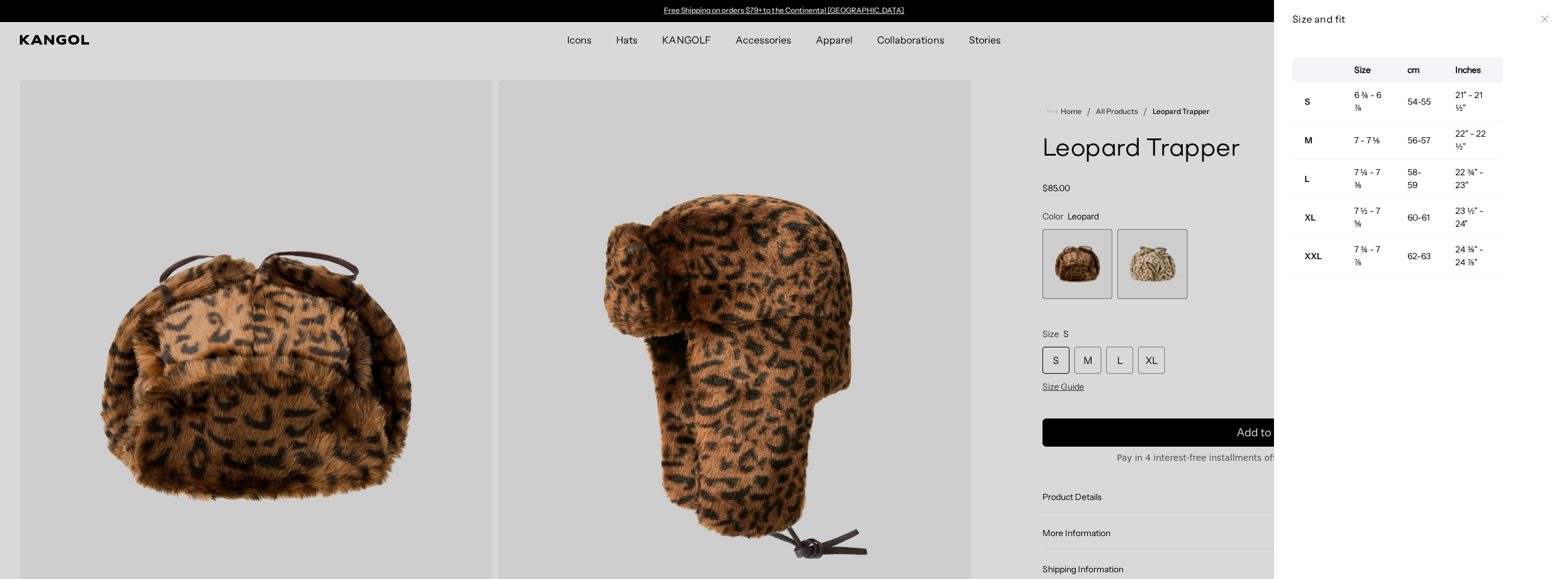
click at [1144, 270] on div at bounding box center [784, 289] width 1568 height 579
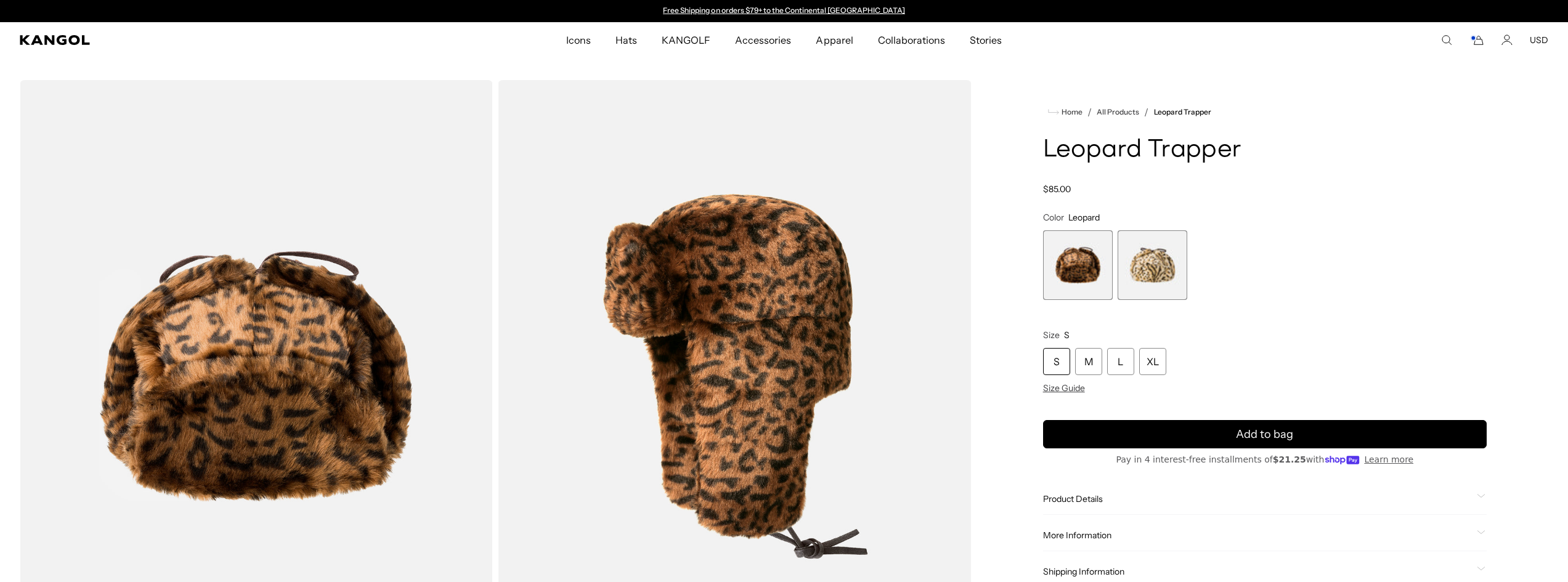
click at [1151, 271] on span "2 of 2" at bounding box center [1152, 265] width 70 height 70
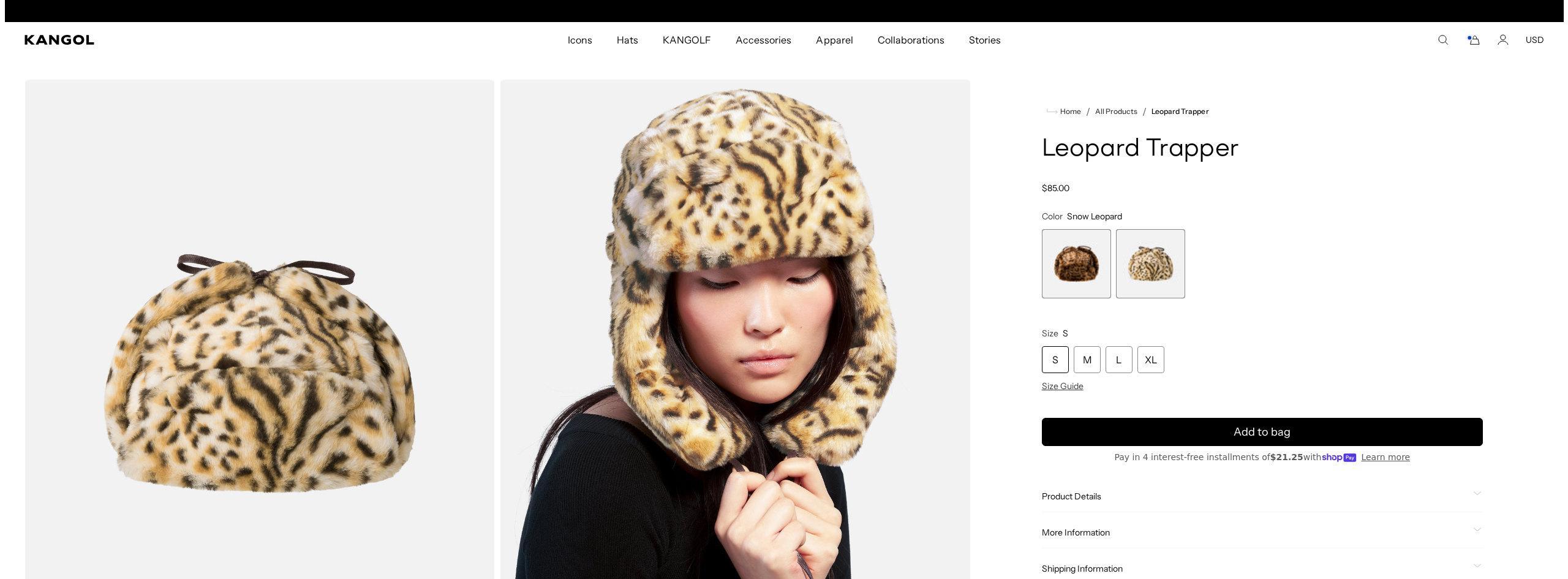
scroll to position [0, 252]
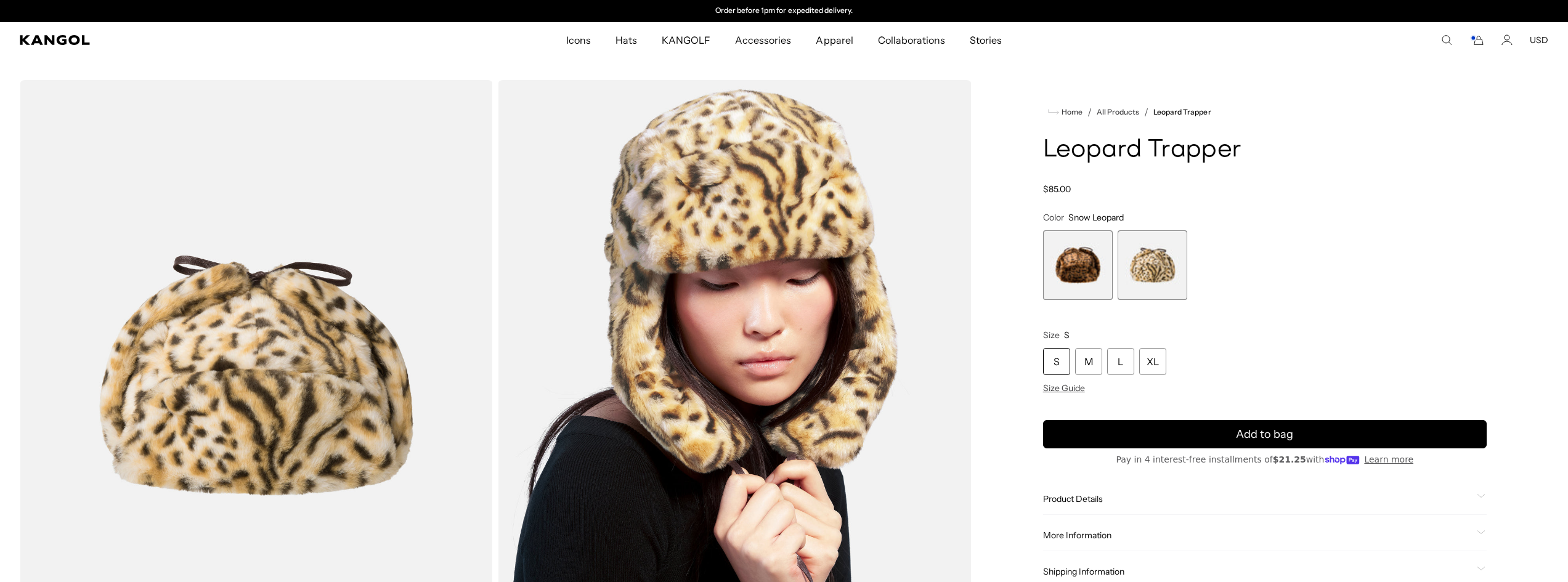
click at [1479, 47] on comp-header "Icons Icons Buckets & Casuals Berets 504s & 507s" at bounding box center [784, 40] width 1568 height 36
click at [1475, 39] on rect "Cart" at bounding box center [1473, 38] width 5 height 5
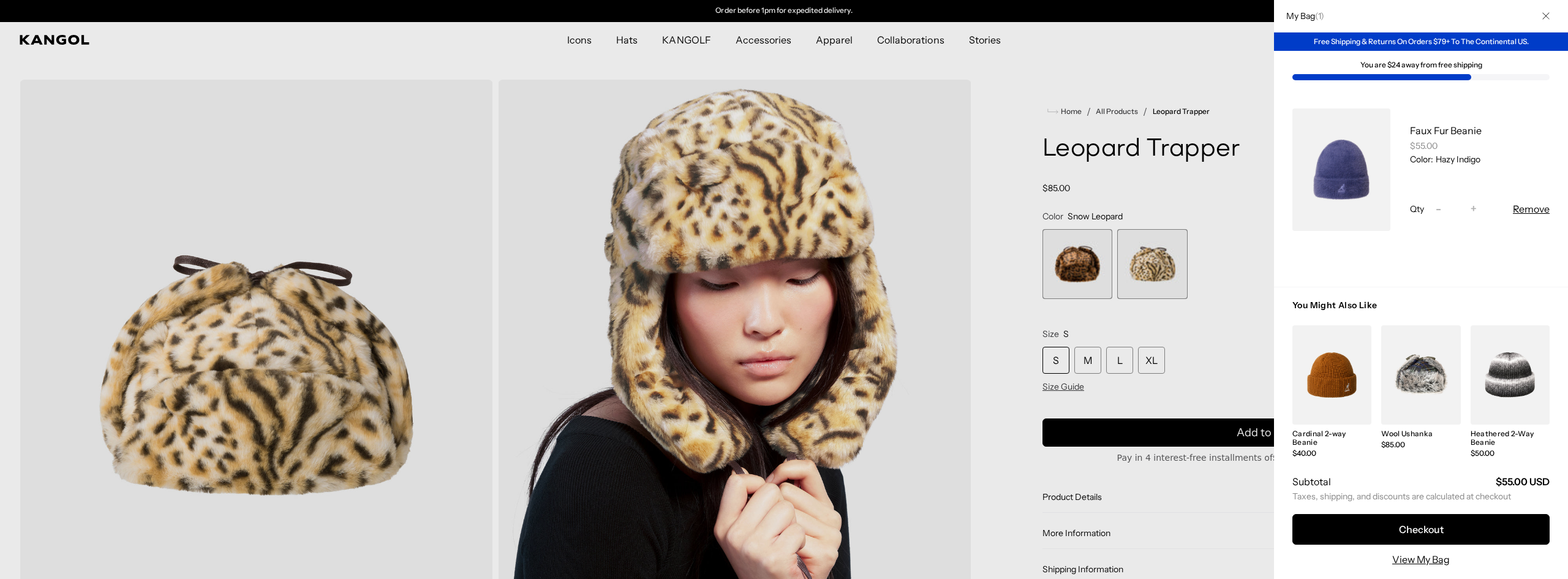
click at [1546, 14] on icon "Close" at bounding box center [1546, 16] width 7 height 7
